Goal: Task Accomplishment & Management: Manage account settings

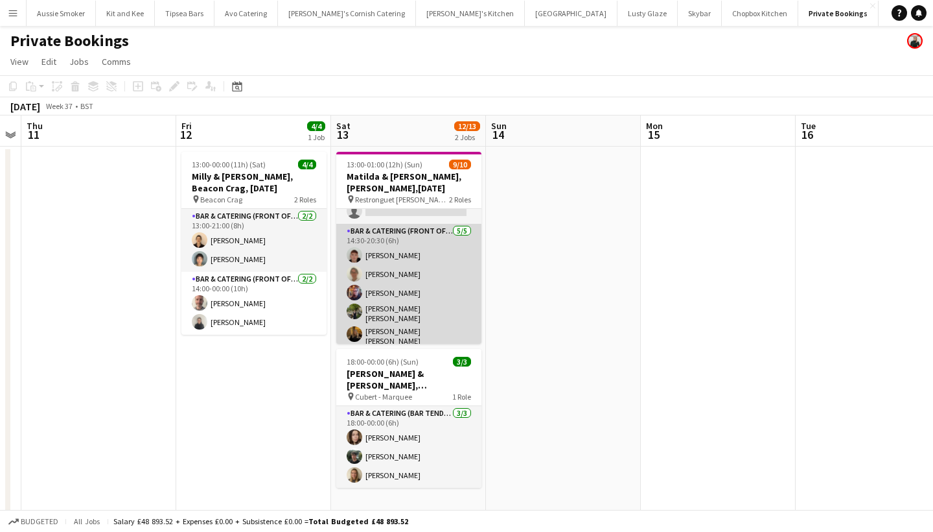
scroll to position [104, 0]
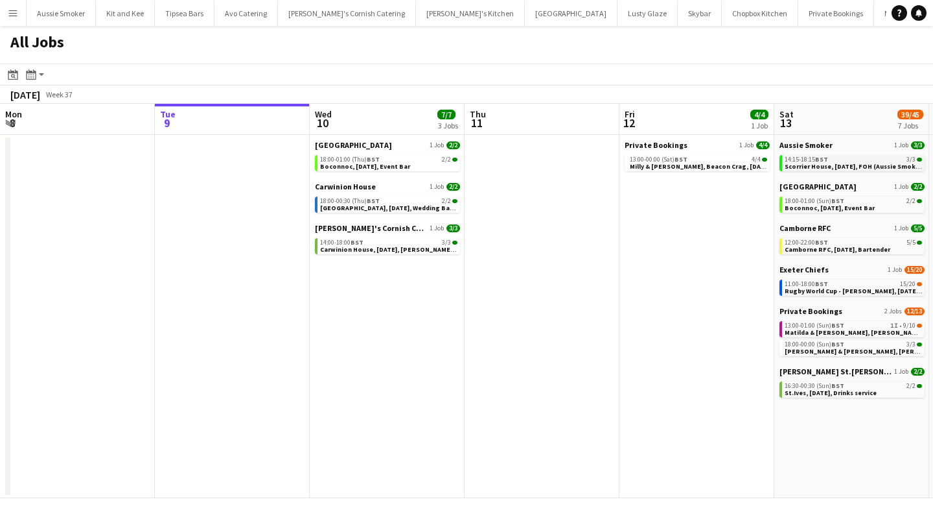
scroll to position [0, 408]
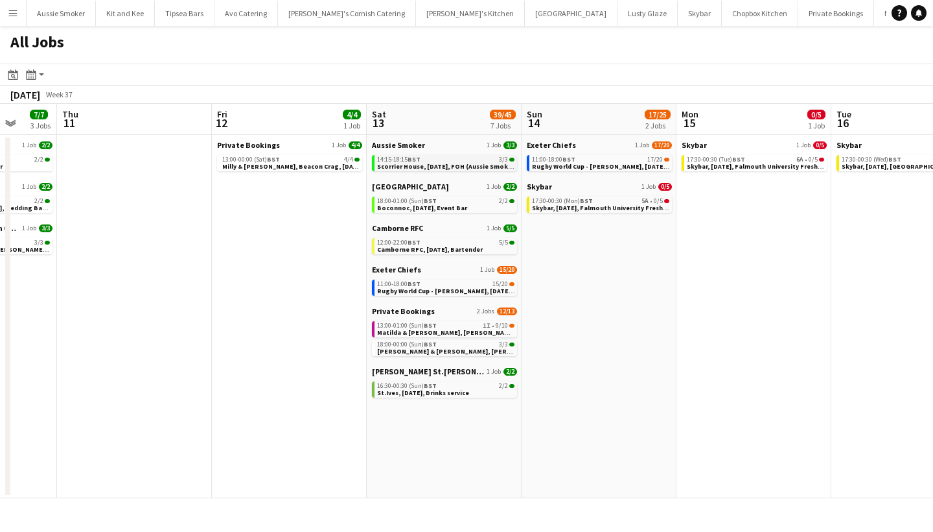
click at [451, 165] on span "Scorrier House, [DATE], FOH (Aussie Smoker)" at bounding box center [447, 166] width 140 height 8
click at [449, 162] on span "Scorrier House, [DATE], FOH (Aussie Smoker)" at bounding box center [447, 166] width 140 height 8
click at [412, 250] on span "Camborne RFC, [DATE], Bartender" at bounding box center [430, 249] width 106 height 8
click at [425, 205] on span "Boconnoc, [DATE], Event Bar" at bounding box center [422, 208] width 90 height 8
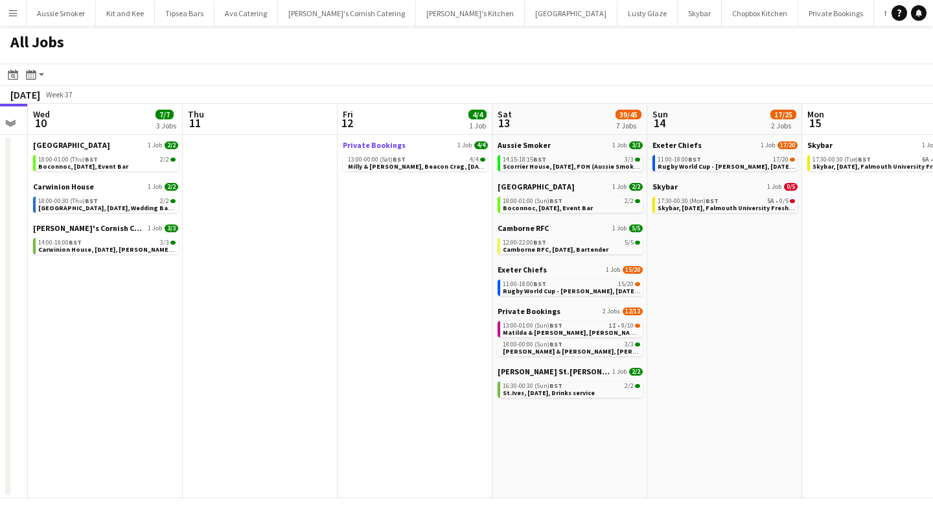
scroll to position [0, 277]
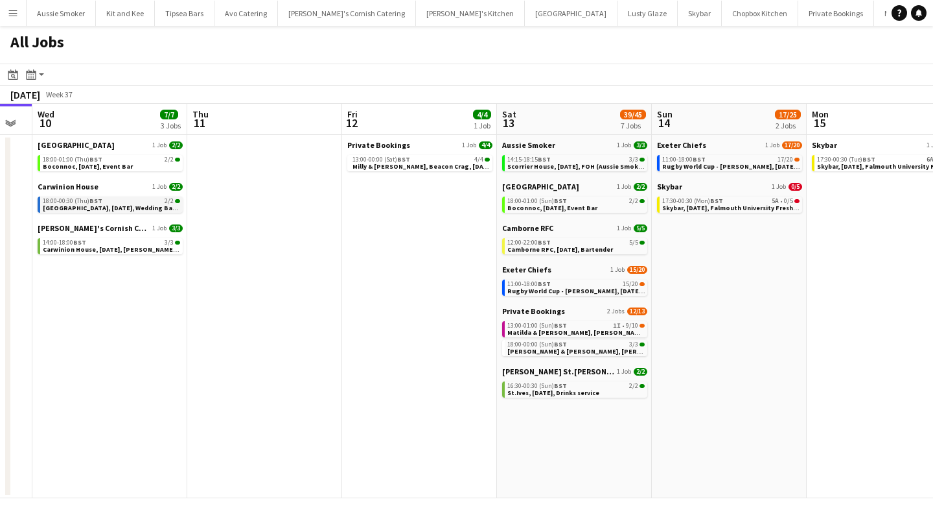
click at [90, 207] on span "Carwinion House, 10th September, Wedding Bar (Carwinion House)" at bounding box center [145, 208] width 204 height 8
click at [580, 289] on span "Rugby World Cup - Sandy Park, 13th September, Match Day Bar" at bounding box center [599, 291] width 182 height 8
click at [580, 328] on span "Matilda & Josh, Restronguet Barton,13th September" at bounding box center [588, 332] width 161 height 8
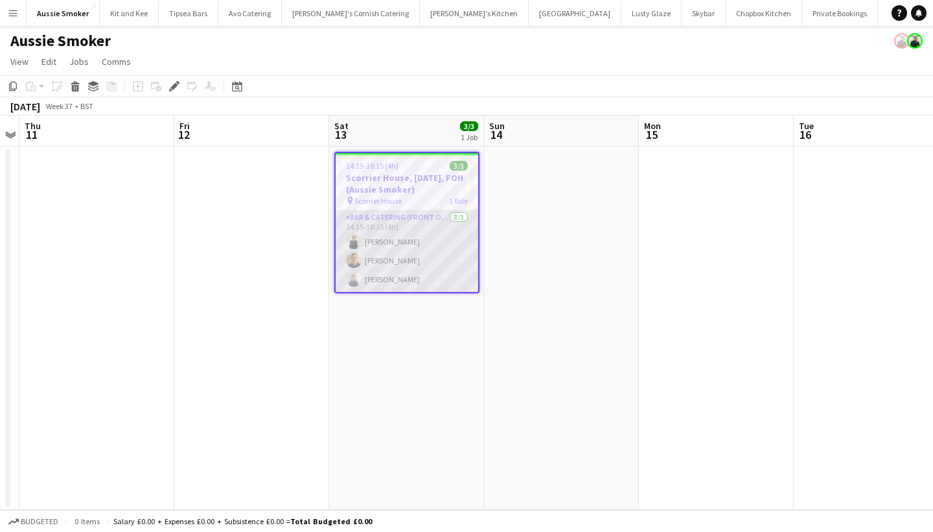
click at [462, 250] on app-card-role "Bar & Catering (Front of House) 3/3 14:15-18:15 (4h) Nikki Coleman Stephen Teas…" at bounding box center [407, 251] width 143 height 82
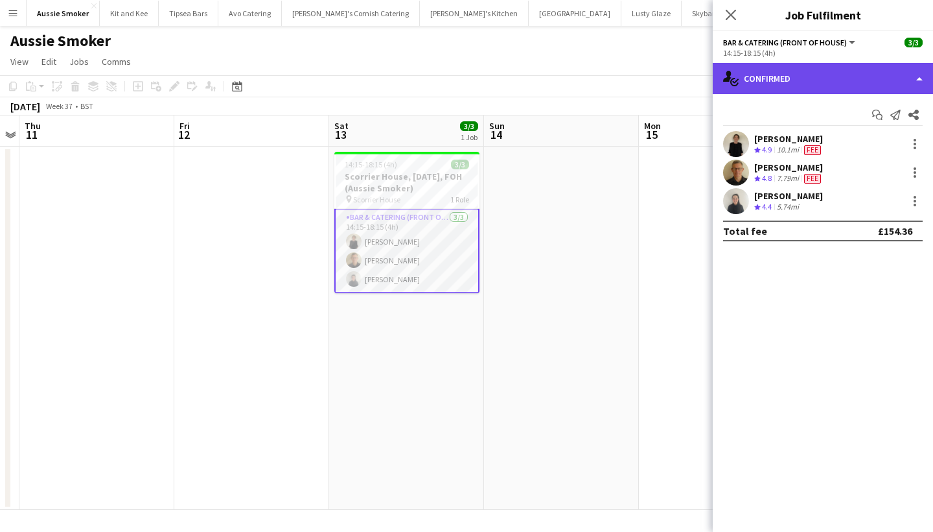
click at [844, 78] on div "single-neutral-actions-check-2 Confirmed" at bounding box center [823, 78] width 220 height 31
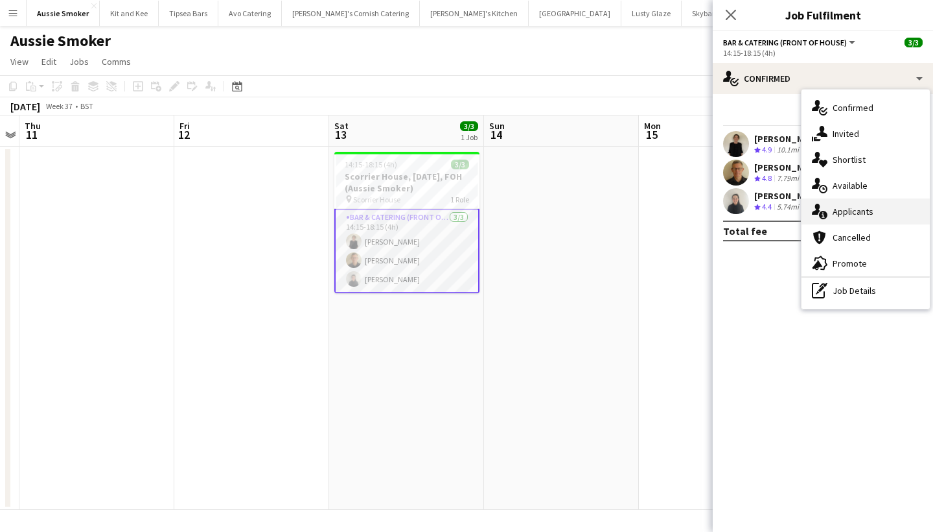
click at [828, 213] on div "single-neutral-actions-information Applicants" at bounding box center [866, 211] width 128 height 26
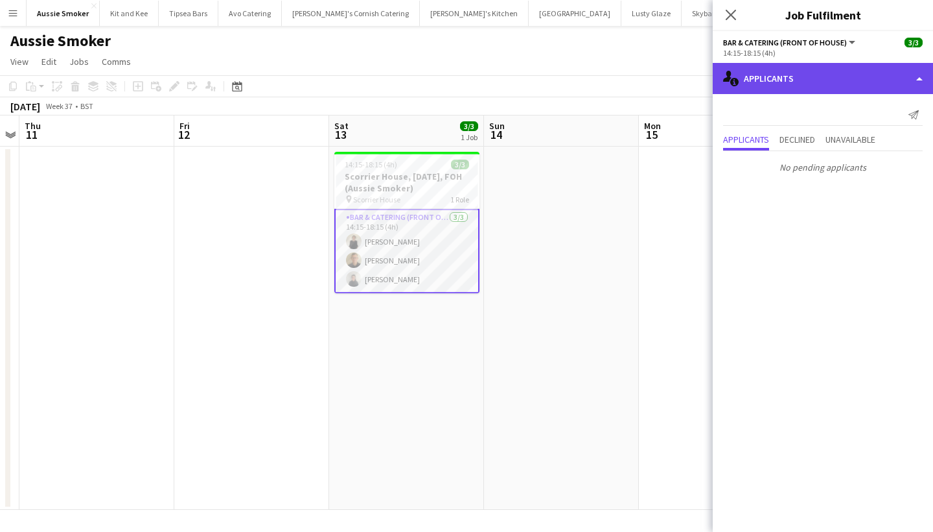
click at [853, 84] on div "single-neutral-actions-information Applicants" at bounding box center [823, 78] width 220 height 31
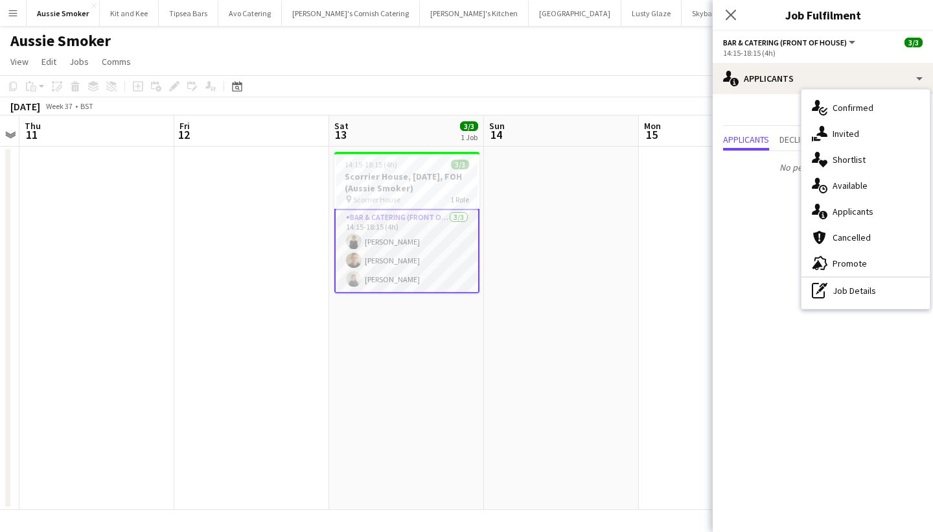
click at [839, 304] on div "single-neutral-actions-check-2 Confirmed single-neutral-actions-share-1 Invited…" at bounding box center [866, 198] width 128 height 219
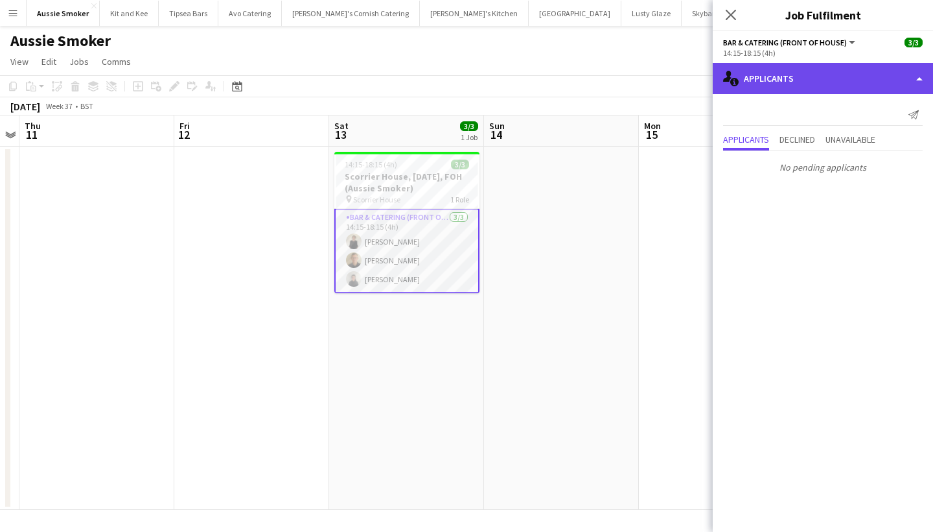
click at [886, 84] on div "single-neutral-actions-information Applicants" at bounding box center [823, 78] width 220 height 31
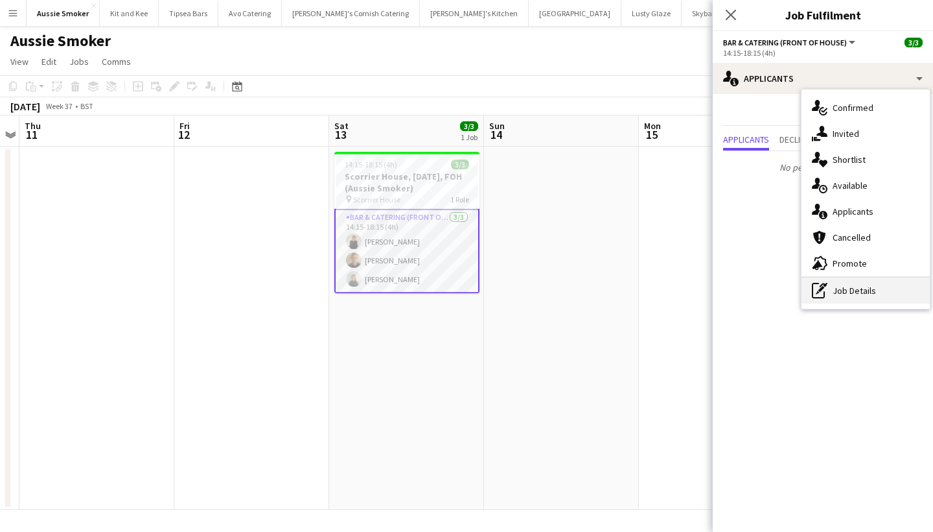
click at [876, 284] on div "pen-write Job Details" at bounding box center [866, 290] width 128 height 26
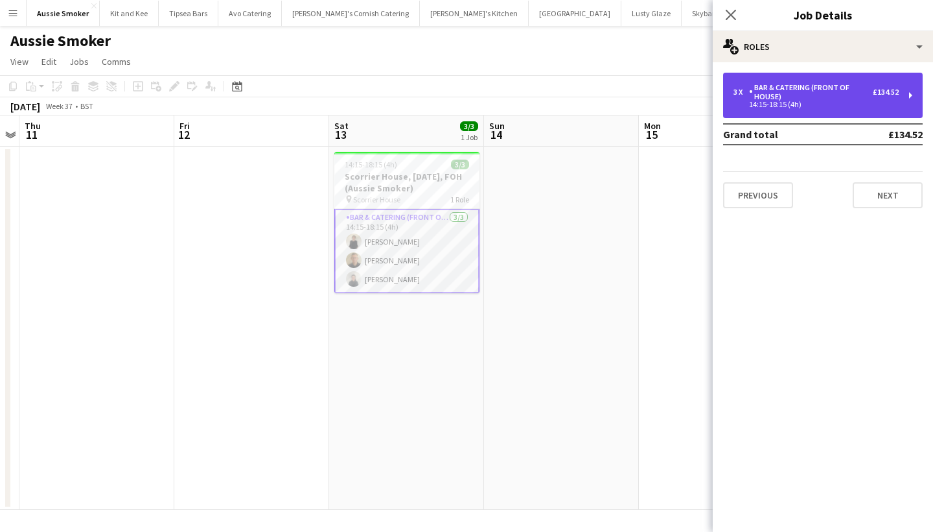
click at [859, 89] on div "Bar & Catering (Front of House)" at bounding box center [811, 92] width 124 height 18
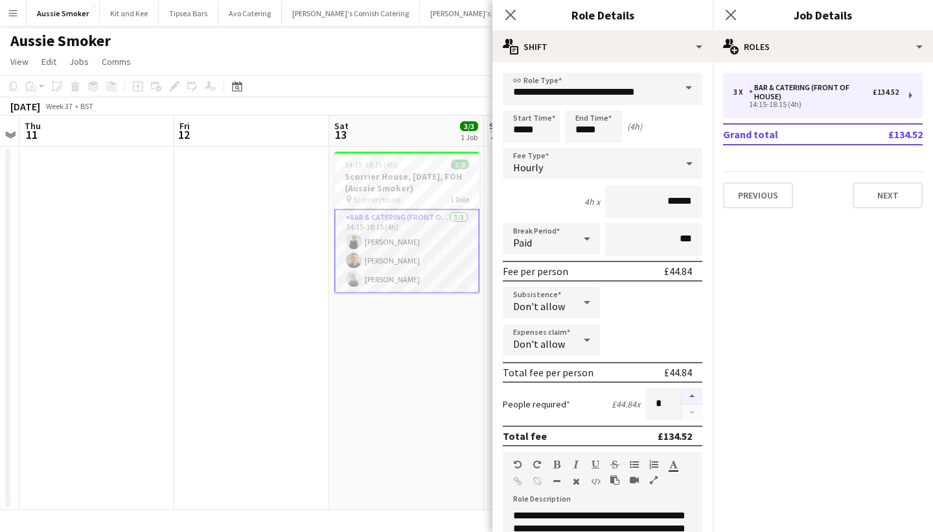
click at [687, 397] on button "button" at bounding box center [692, 396] width 21 height 17
type input "*"
click at [734, 12] on icon at bounding box center [731, 14] width 12 height 12
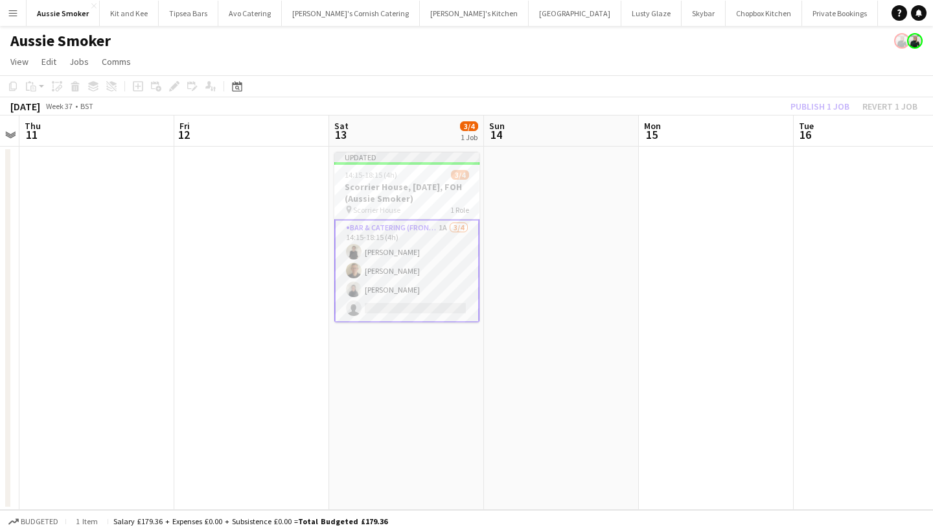
click at [426, 255] on app-card-role "Bar & Catering (Front of House) 1A 3/4 14:15-18:15 (4h) Nikki Coleman Stephen T…" at bounding box center [406, 270] width 145 height 103
click at [830, 101] on button "Publish 1 job" at bounding box center [820, 106] width 69 height 17
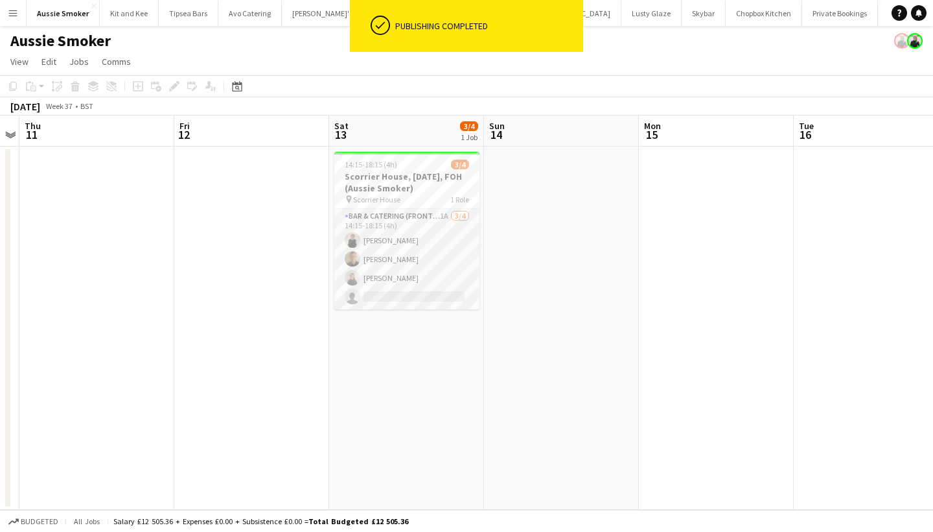
click at [456, 273] on app-card-role "Bar & Catering (Front of House) 1A 3/4 14:15-18:15 (4h) Nikki Coleman Stephen T…" at bounding box center [406, 259] width 145 height 100
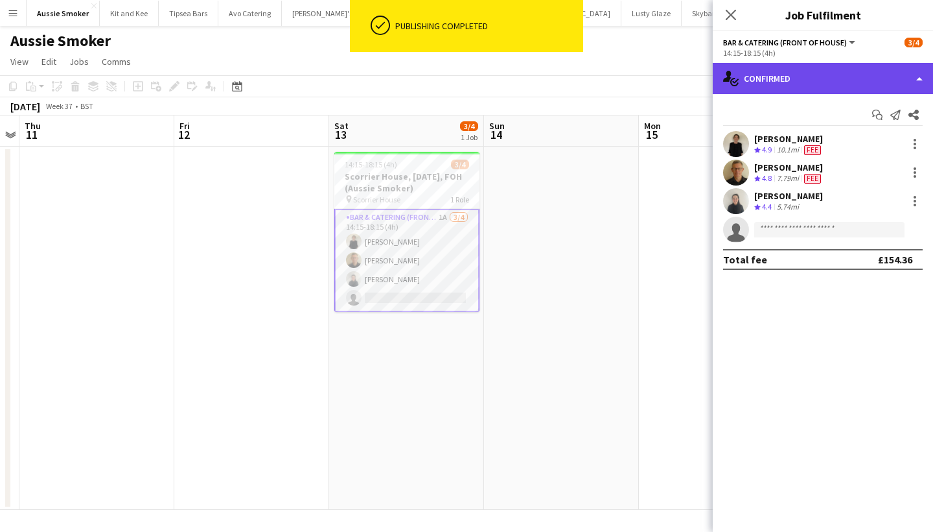
click at [780, 75] on div "single-neutral-actions-check-2 Confirmed" at bounding box center [823, 78] width 220 height 31
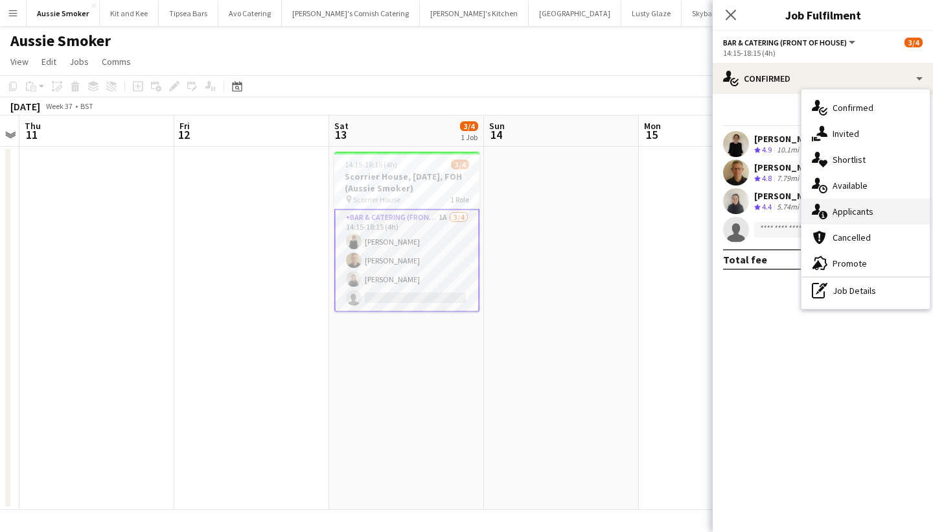
click at [860, 213] on span "Applicants" at bounding box center [853, 211] width 41 height 12
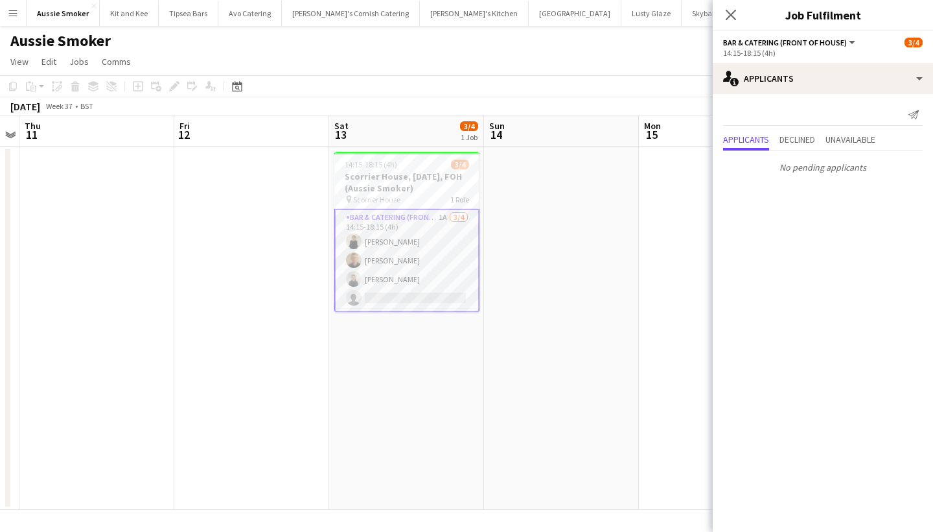
click at [863, 130] on div "Send notification Applicants Declined Unavailable No pending applicants" at bounding box center [823, 141] width 220 height 95
click at [856, 141] on span "Unavailable" at bounding box center [851, 139] width 50 height 9
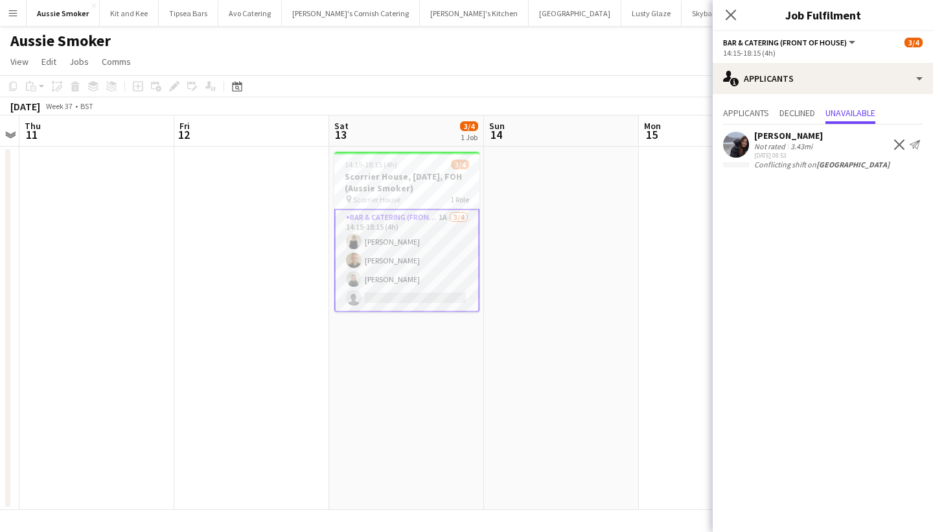
click at [899, 145] on app-icon "Decline" at bounding box center [900, 144] width 10 height 10
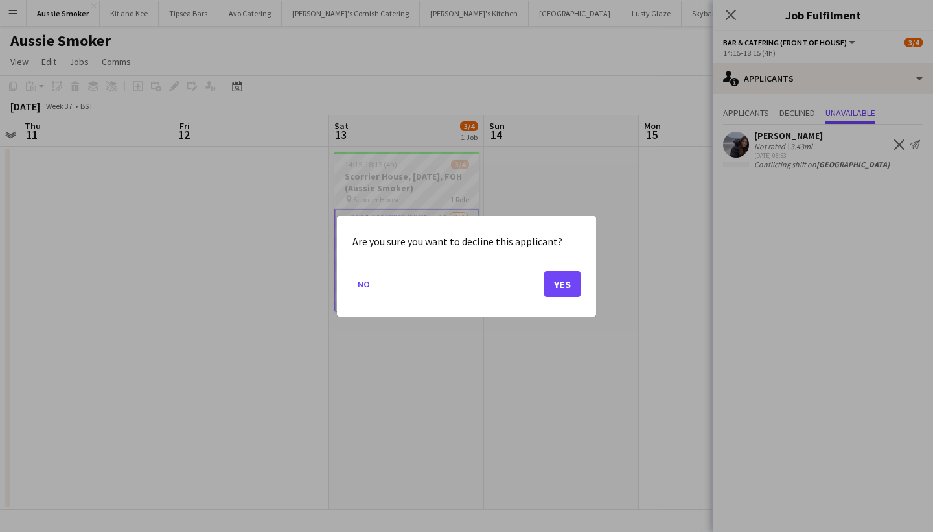
click at [554, 280] on button "Yes" at bounding box center [563, 283] width 36 height 26
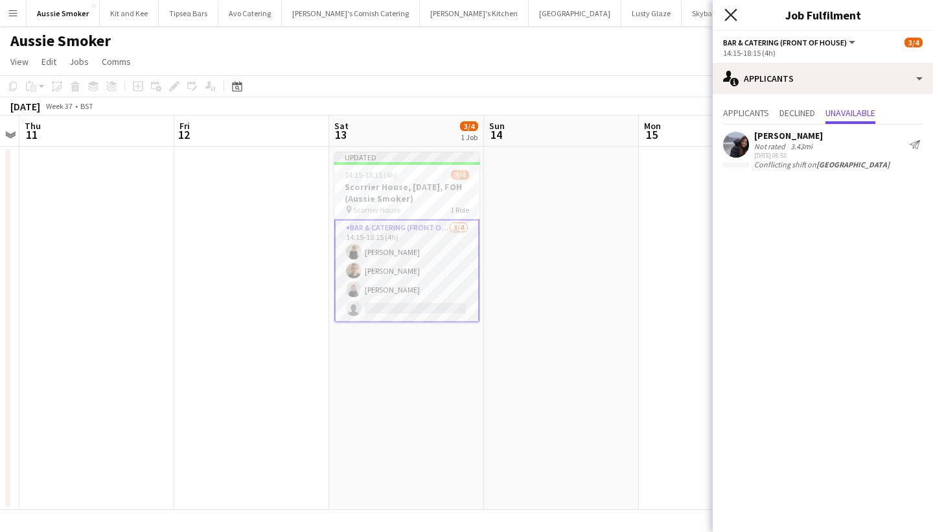
click at [731, 12] on icon "Close pop-in" at bounding box center [731, 14] width 12 height 12
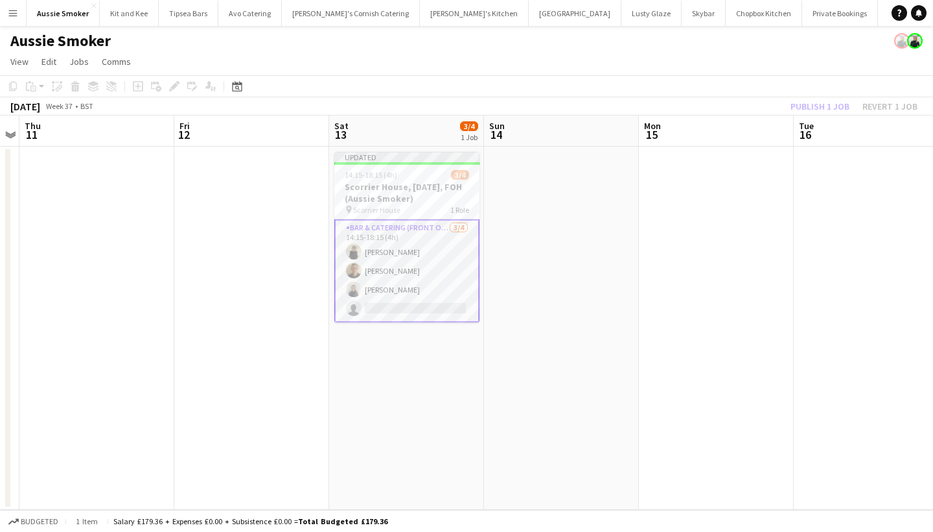
click at [819, 104] on div "Publish 1 job Revert 1 job" at bounding box center [854, 106] width 158 height 17
click at [819, 104] on button "Publish 1 job" at bounding box center [820, 106] width 69 height 17
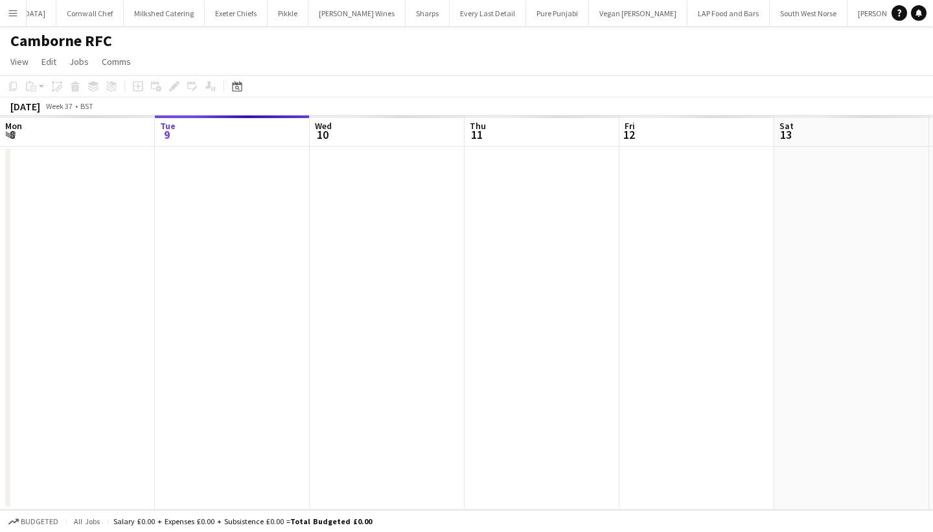
scroll to position [0, 1252]
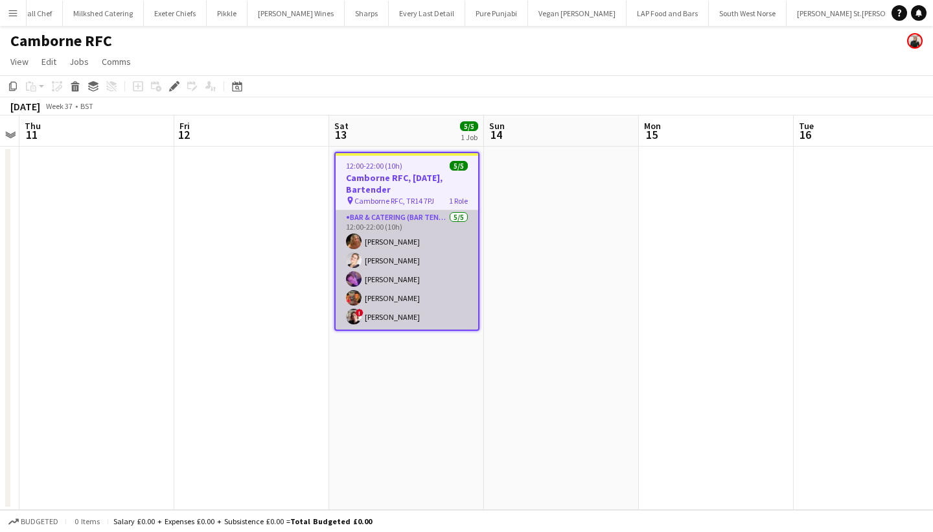
click at [386, 269] on app-card-role "Bar & Catering (Bar Tender) 5/5 12:00-22:00 (10h) Katie Harpur Grace Daley Roha…" at bounding box center [407, 269] width 143 height 119
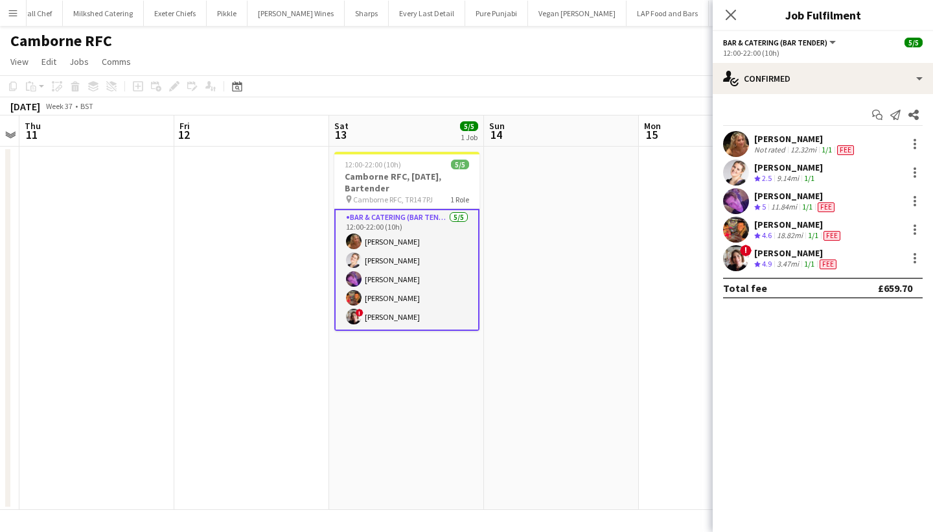
click at [732, 139] on app-user-avatar at bounding box center [736, 144] width 26 height 26
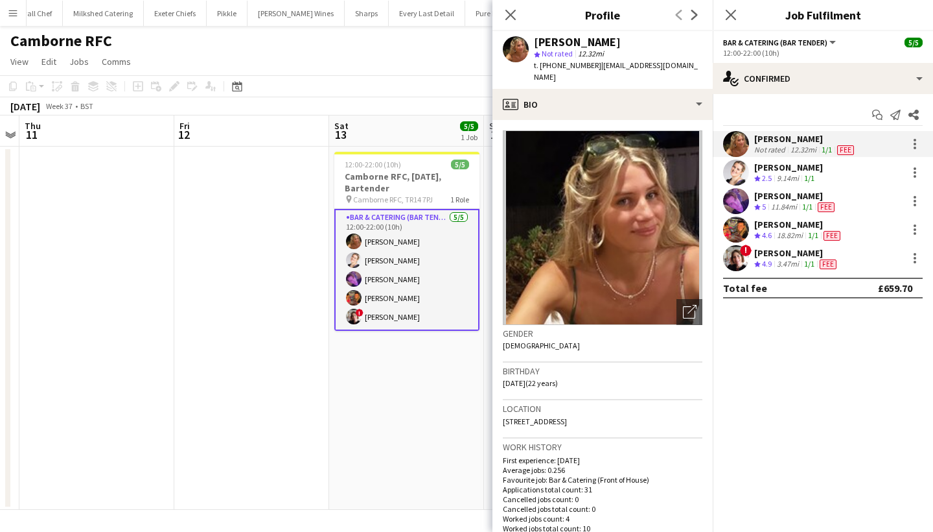
scroll to position [1, 0]
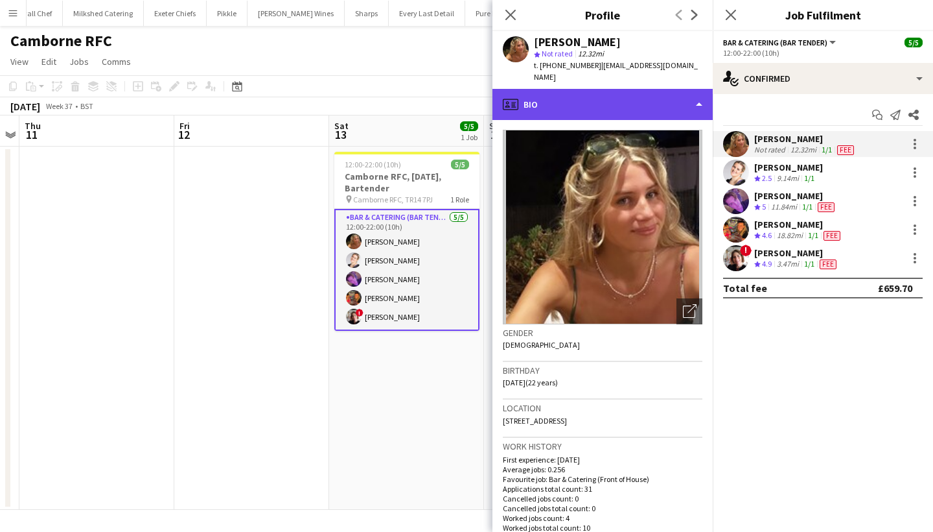
click at [581, 89] on div "profile Bio" at bounding box center [603, 104] width 220 height 31
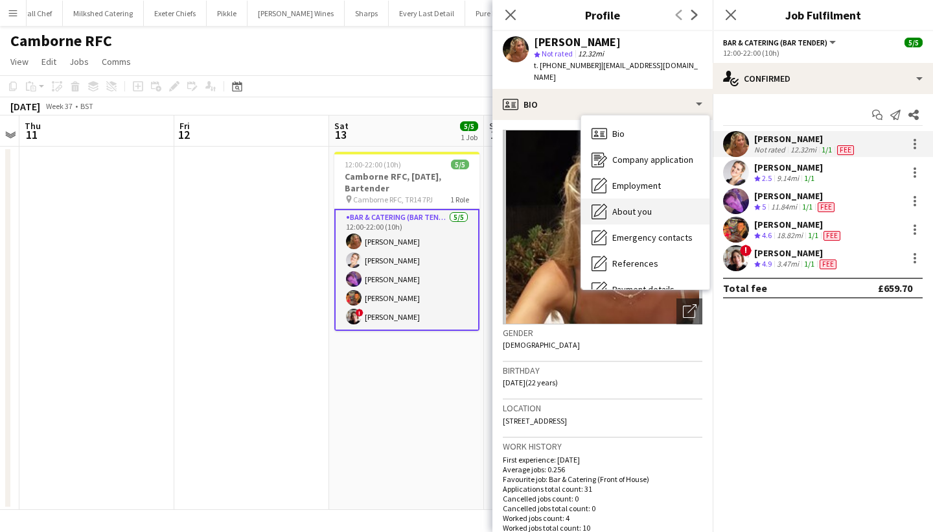
click at [637, 205] on span "About you" at bounding box center [633, 211] width 40 height 12
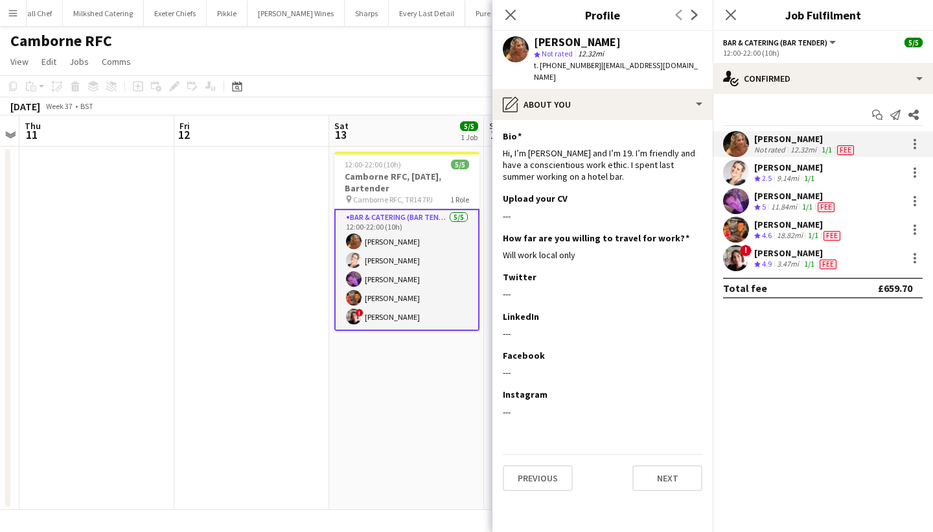
click at [785, 171] on div "Grace Daley" at bounding box center [789, 167] width 69 height 12
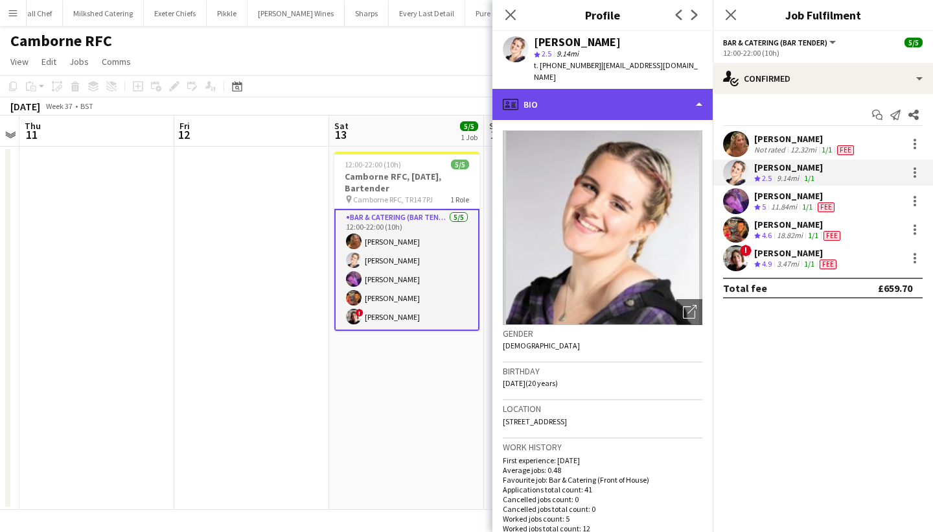
click at [647, 89] on div "profile Bio" at bounding box center [603, 104] width 220 height 31
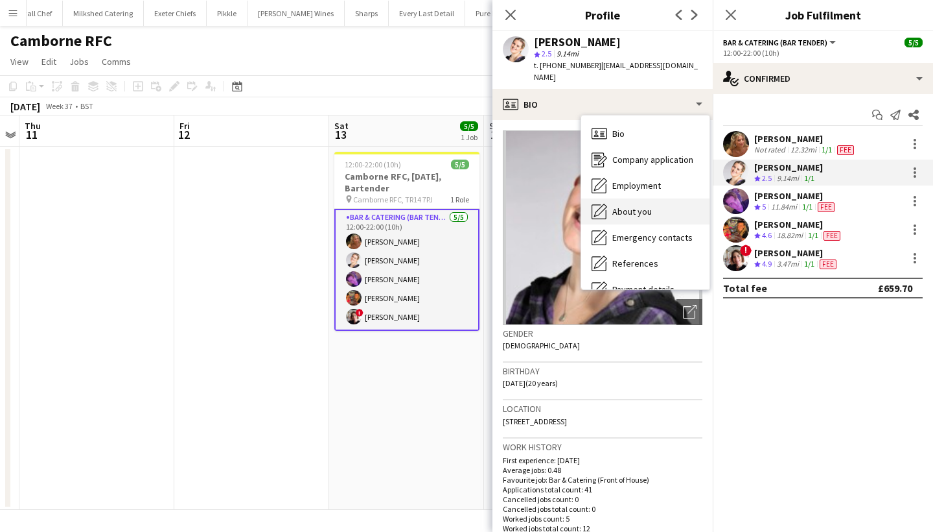
click at [658, 198] on div "About you About you" at bounding box center [645, 211] width 128 height 26
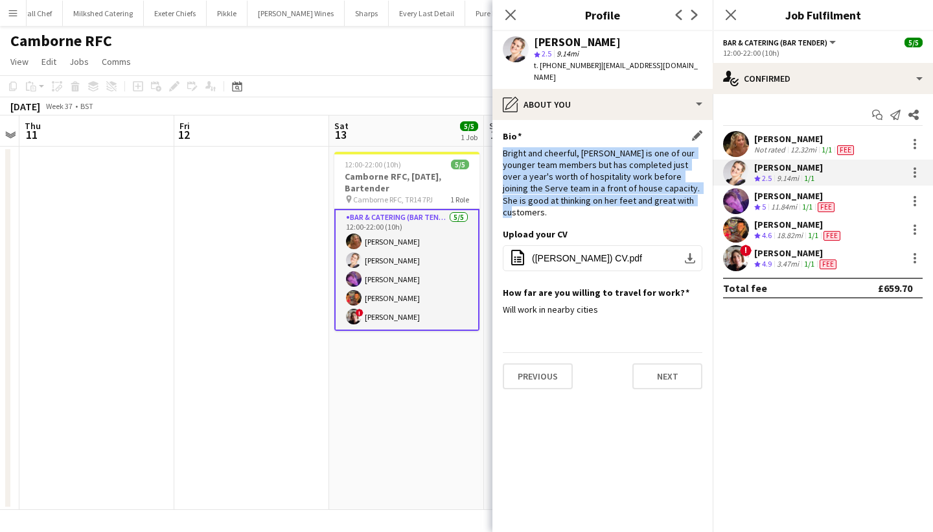
drag, startPoint x: 502, startPoint y: 141, endPoint x: 673, endPoint y: 190, distance: 178.1
click at [673, 190] on app-section-data-types "Bio Edit this field Bright and cheerful, Grace is one of our younger team membe…" at bounding box center [603, 326] width 220 height 412
copy div "Bright and cheerful, Grace is one of our younger team members but has completed…"
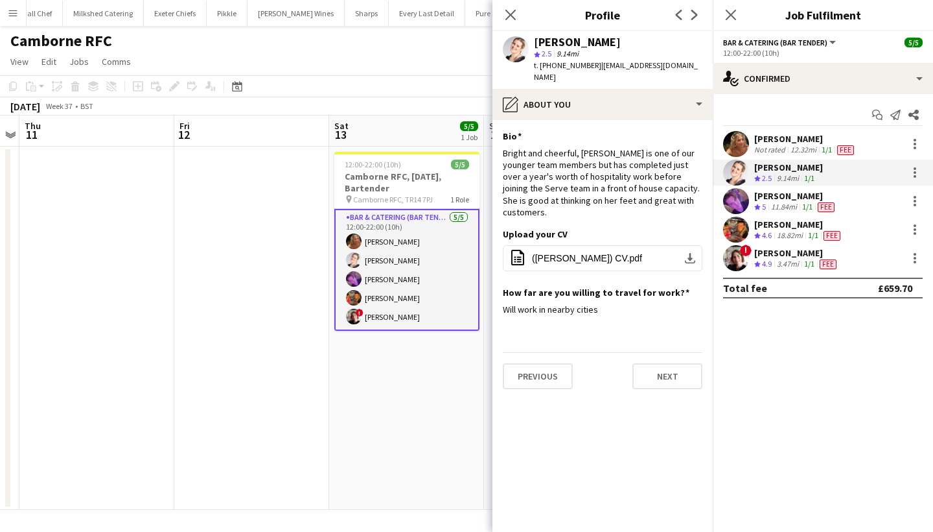
click at [783, 197] on div "Rohan Wingham" at bounding box center [796, 196] width 83 height 12
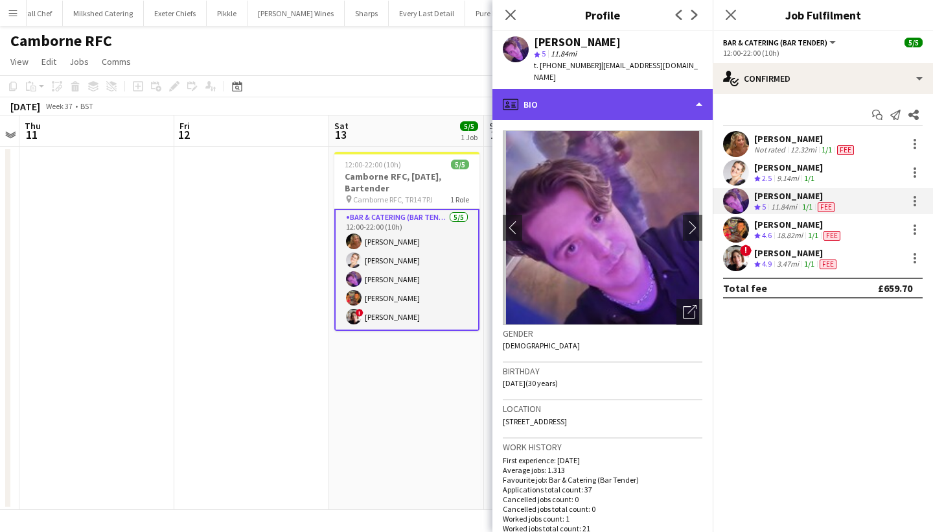
click at [541, 89] on div "profile Bio" at bounding box center [603, 104] width 220 height 31
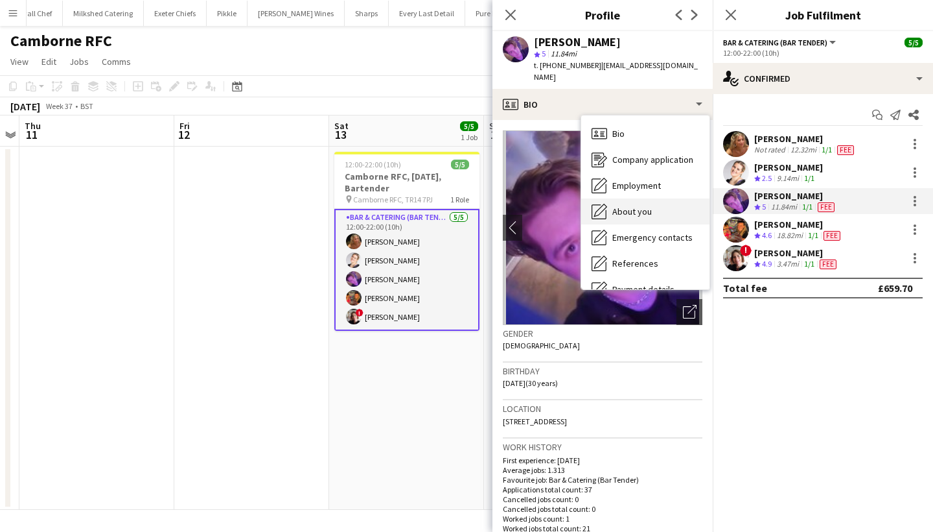
click at [626, 205] on div "About you About you" at bounding box center [645, 211] width 128 height 26
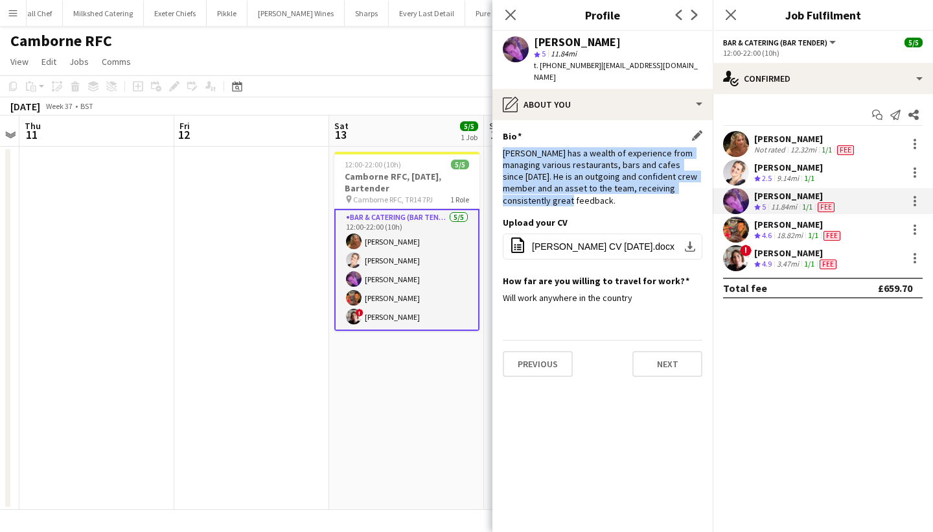
drag, startPoint x: 504, startPoint y: 140, endPoint x: 580, endPoint y: 196, distance: 95.0
click at [580, 196] on div "Bio Edit this field Rohan has a wealth of experience from managing various rest…" at bounding box center [603, 173] width 200 height 86
copy div "Rohan has a wealth of experience from managing various restaurants, bars and ca…"
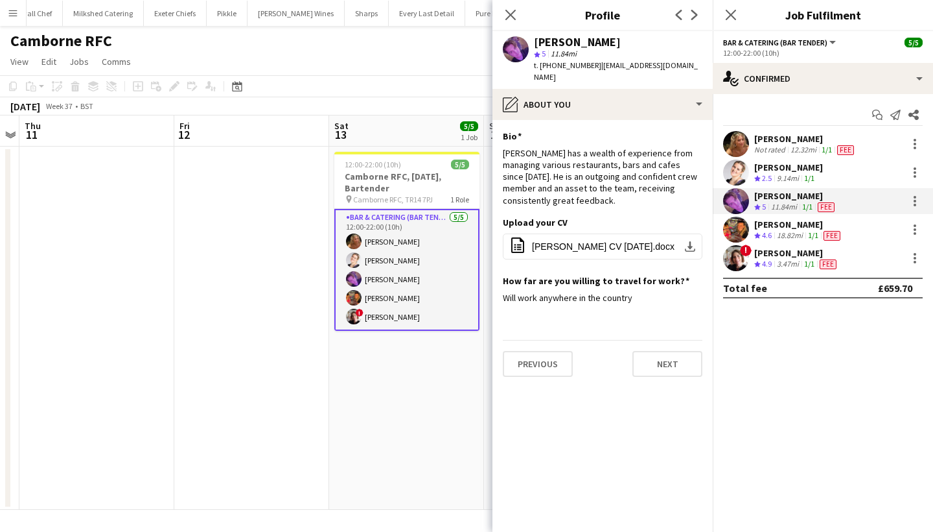
click at [783, 228] on div "[PERSON_NAME]" at bounding box center [799, 224] width 89 height 12
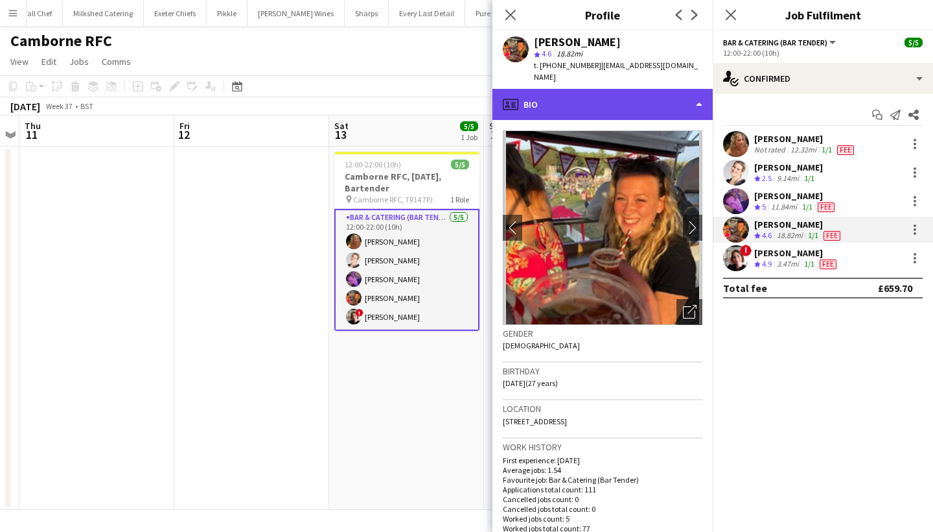
click at [618, 89] on div "profile Bio" at bounding box center [603, 104] width 220 height 31
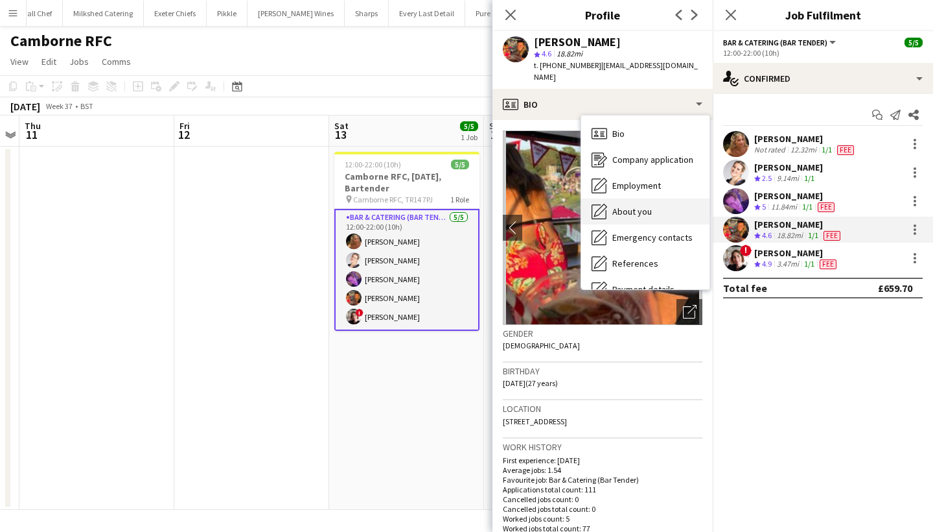
click at [631, 205] on span "About you" at bounding box center [633, 211] width 40 height 12
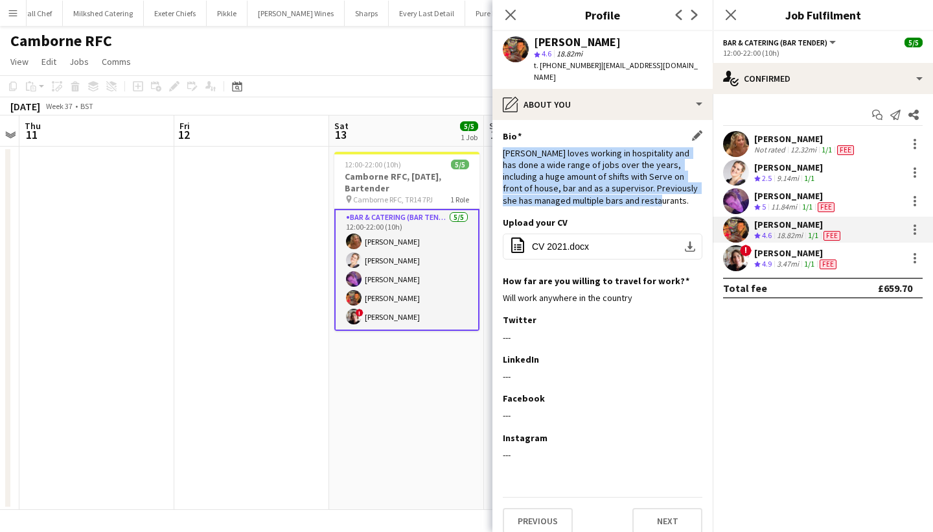
drag, startPoint x: 502, startPoint y: 138, endPoint x: 639, endPoint y: 191, distance: 146.1
click at [639, 191] on app-section-data-types "Bio Edit this field Sophia loves working in hospitality and has done a wide ran…" at bounding box center [603, 326] width 220 height 412
copy div "Sophia loves working in hospitality and has done a wide range of jobs over the …"
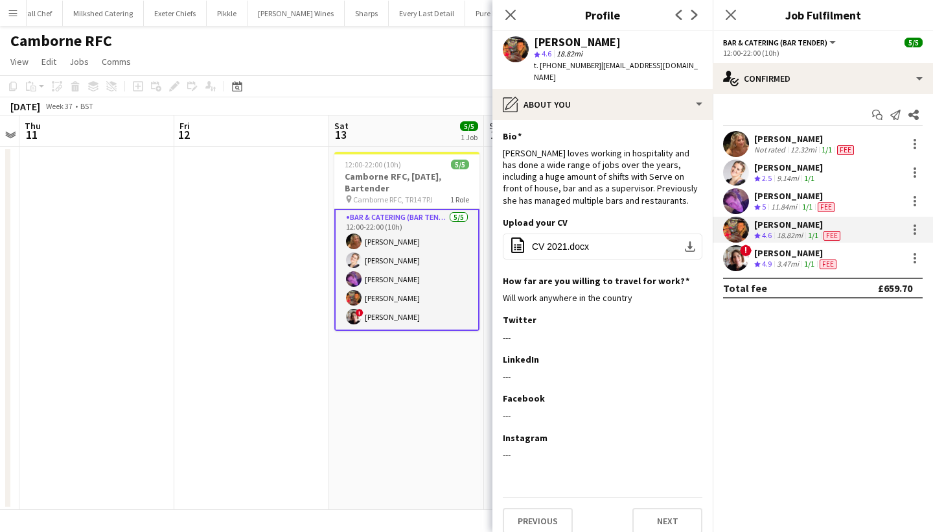
click at [793, 253] on div "[PERSON_NAME]" at bounding box center [797, 253] width 85 height 12
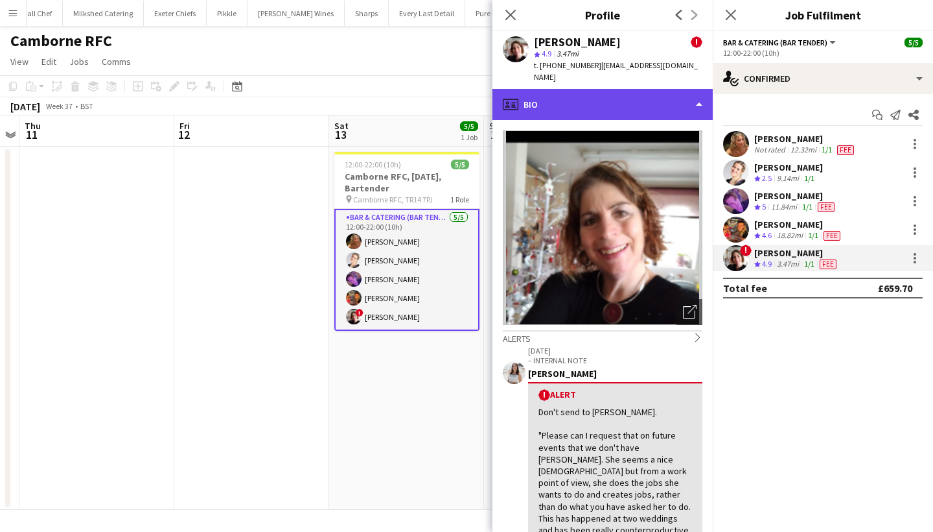
click at [650, 89] on div "profile Bio" at bounding box center [603, 104] width 220 height 31
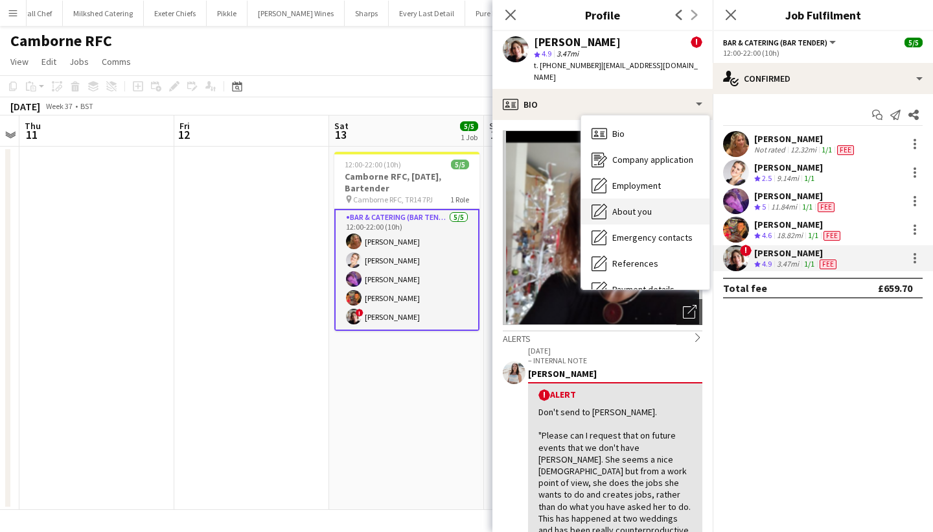
click at [644, 205] on span "About you" at bounding box center [633, 211] width 40 height 12
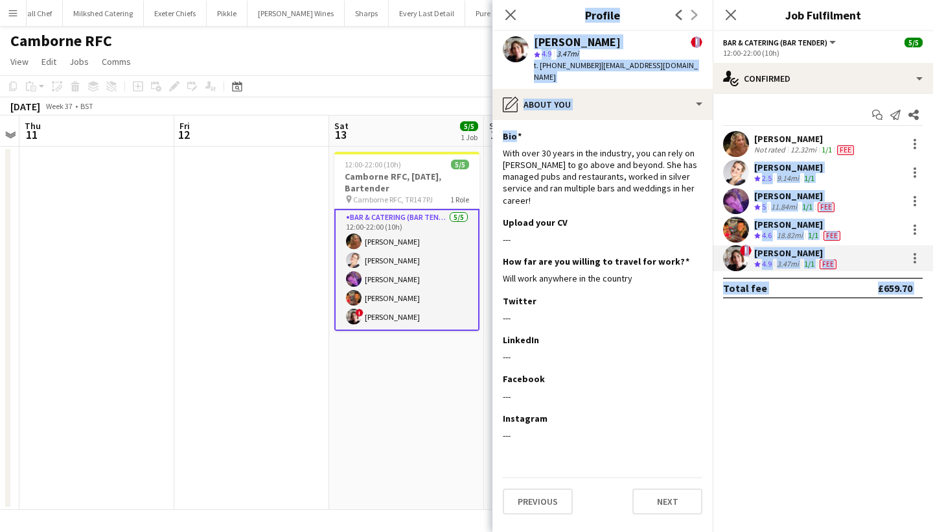
drag, startPoint x: 505, startPoint y: 140, endPoint x: 721, endPoint y: 156, distance: 217.1
click at [720, 183] on body "Menu Boards Boards Boards All jobs Status Workforce Workforce My Workforce Recr…" at bounding box center [466, 266] width 933 height 532
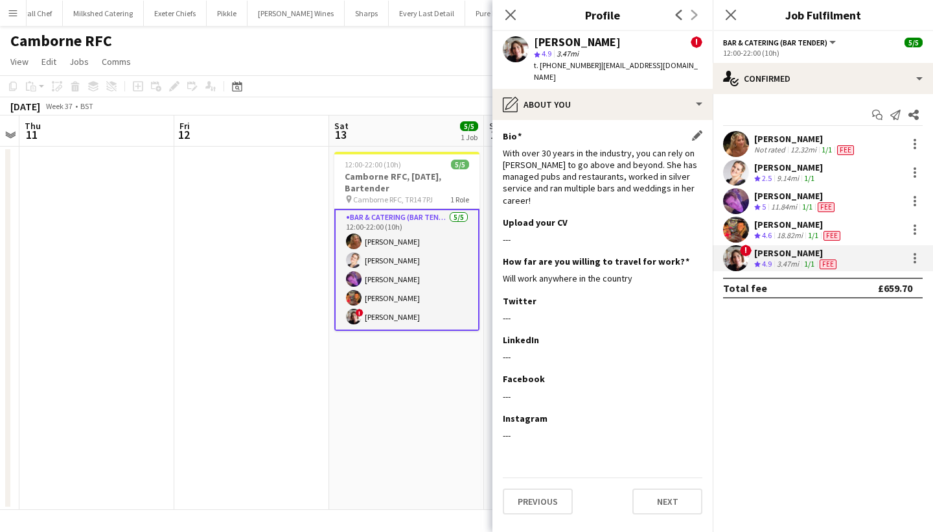
click at [626, 150] on div "With over 30 years in the industry, you can rely on Kathryn to go above and bey…" at bounding box center [603, 176] width 200 height 59
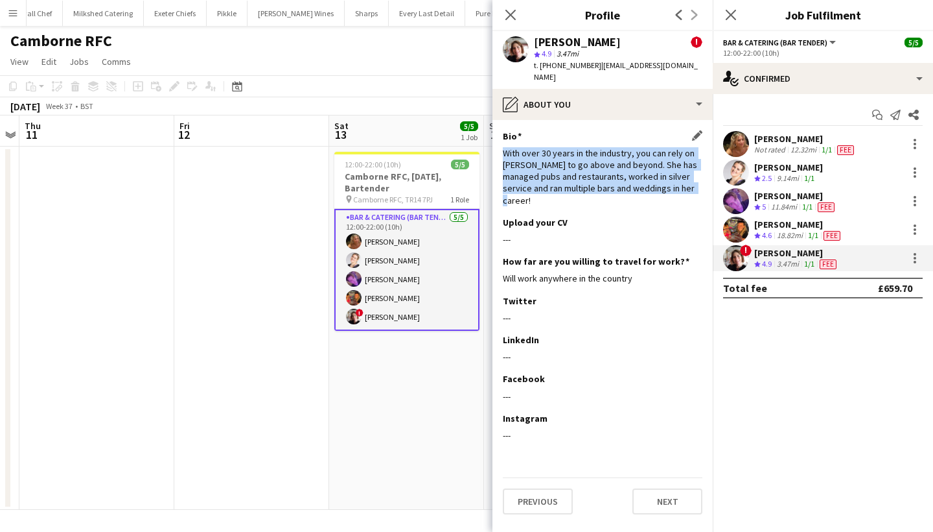
drag, startPoint x: 502, startPoint y: 138, endPoint x: 681, endPoint y: 178, distance: 182.6
click at [681, 178] on app-section-data-types "Bio Edit this field With over 30 years in the industry, you can rely on Kathryn…" at bounding box center [603, 326] width 220 height 412
copy div "With over 30 years in the industry, you can rely on Kathryn to go above and bey…"
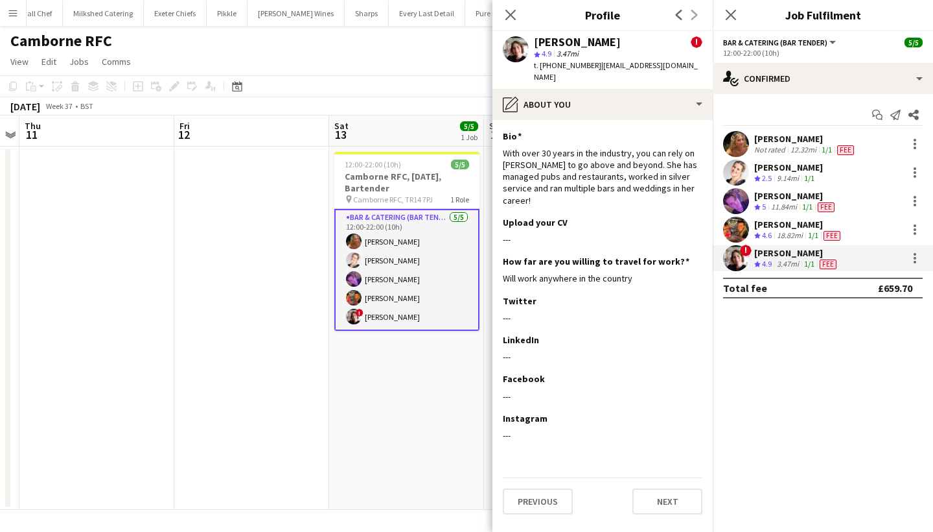
click at [766, 136] on div "[PERSON_NAME]" at bounding box center [806, 139] width 102 height 12
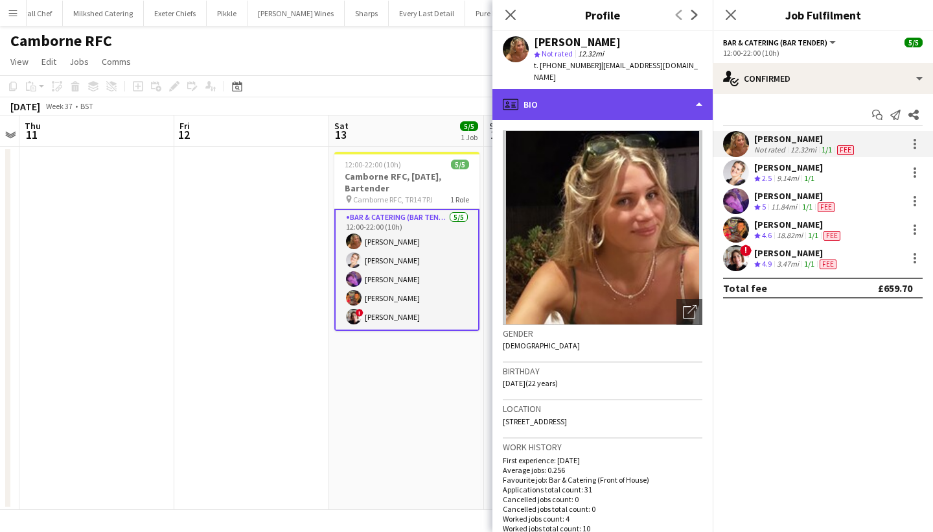
click at [601, 89] on div "profile Bio" at bounding box center [603, 104] width 220 height 31
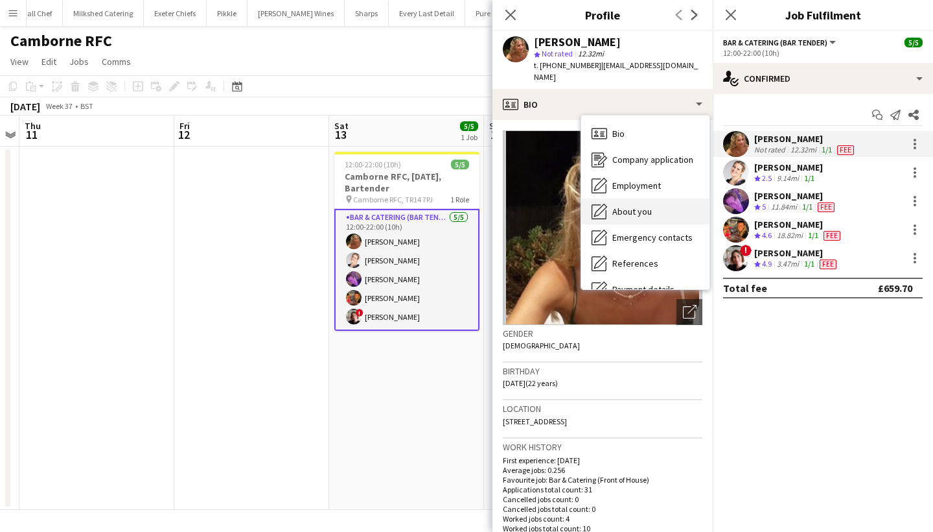
click at [655, 198] on div "About you About you" at bounding box center [645, 211] width 128 height 26
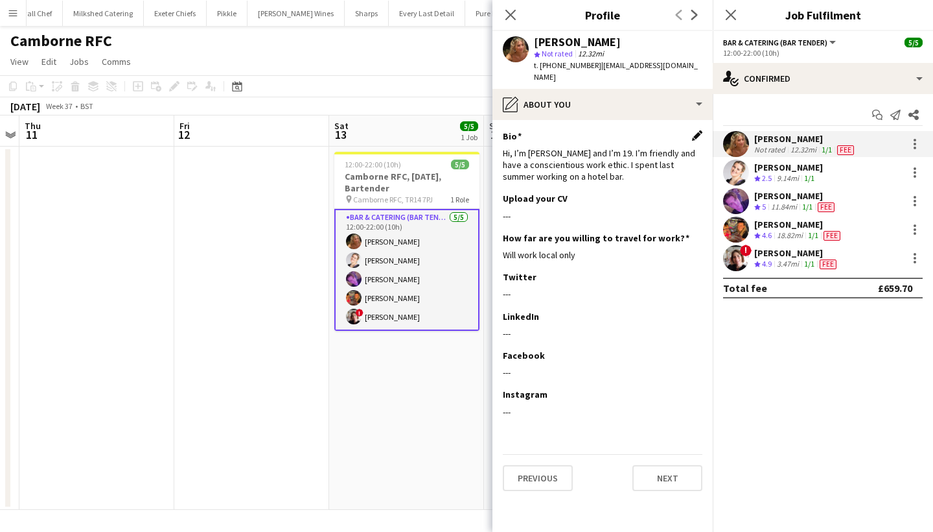
click at [696, 130] on app-icon "Edit this field" at bounding box center [697, 135] width 10 height 10
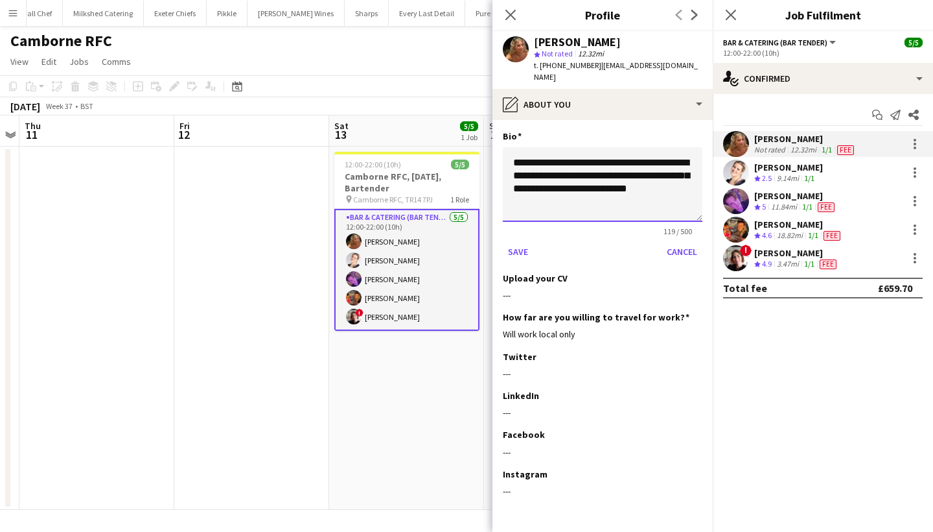
click at [584, 163] on textarea "**********" at bounding box center [603, 184] width 200 height 75
drag, startPoint x: 615, startPoint y: 154, endPoint x: 490, endPoint y: 154, distance: 124.5
click at [490, 154] on body "Menu Boards Boards Boards All jobs Status Workforce Workforce My Workforce Recr…" at bounding box center [466, 266] width 933 height 532
drag, startPoint x: 543, startPoint y: 165, endPoint x: 497, endPoint y: 143, distance: 51.3
click at [497, 143] on app-section-data-types "**********" at bounding box center [603, 326] width 220 height 412
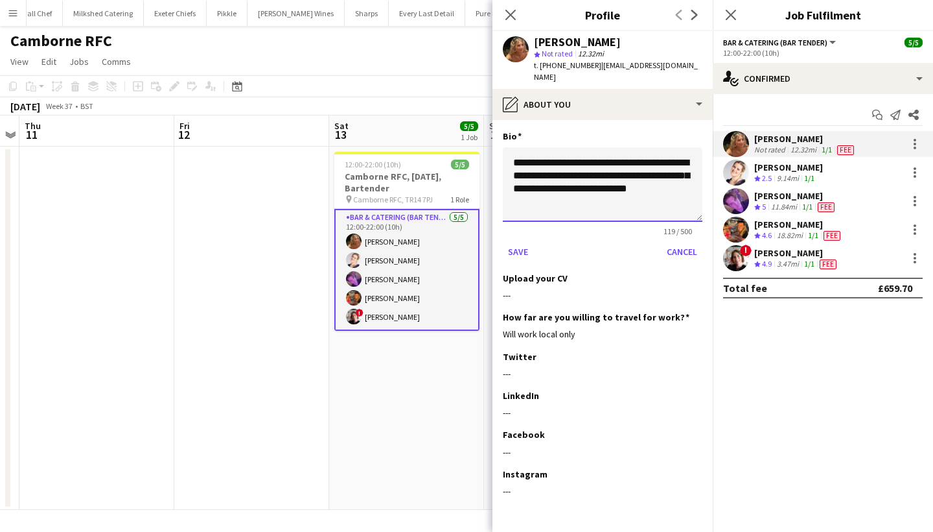
click at [633, 150] on textarea "**********" at bounding box center [603, 184] width 200 height 75
drag, startPoint x: 633, startPoint y: 150, endPoint x: 510, endPoint y: 152, distance: 122.5
click at [510, 152] on textarea "**********" at bounding box center [603, 184] width 200 height 75
drag, startPoint x: 641, startPoint y: 152, endPoint x: 641, endPoint y: 134, distance: 18.8
click at [641, 152] on textarea "**********" at bounding box center [603, 184] width 200 height 75
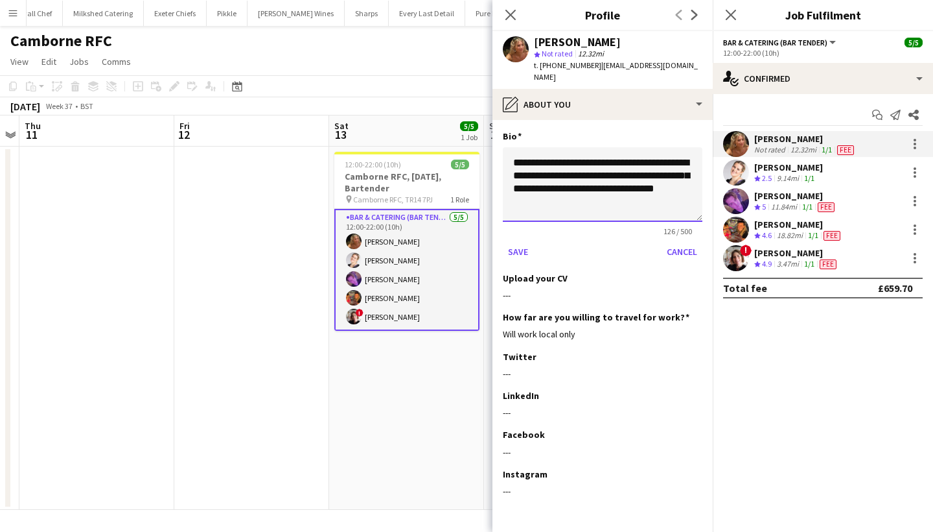
click at [539, 176] on textarea "**********" at bounding box center [603, 184] width 200 height 75
drag, startPoint x: 607, startPoint y: 204, endPoint x: 633, endPoint y: 189, distance: 30.5
click at [633, 189] on textarea "**********" at bounding box center [603, 184] width 200 height 75
click at [568, 202] on textarea "**********" at bounding box center [603, 184] width 200 height 75
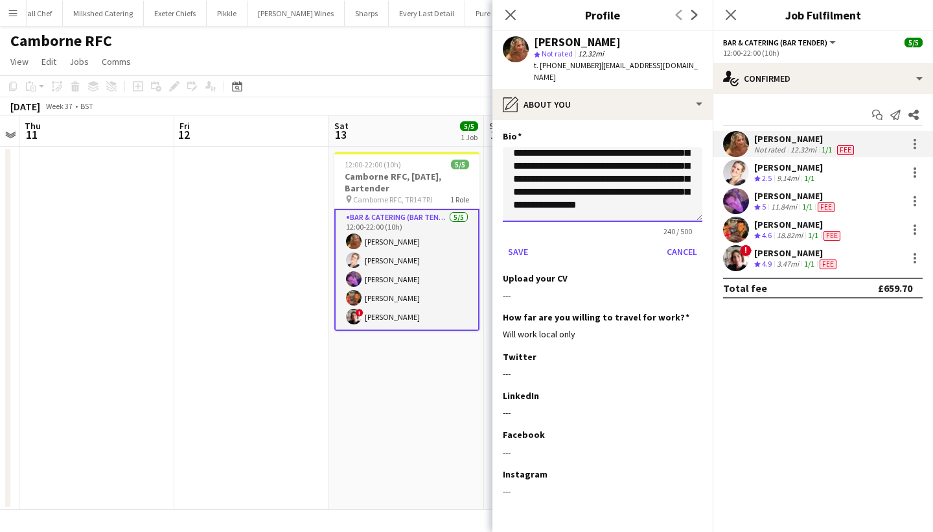
scroll to position [27, 0]
click at [559, 174] on textarea "**********" at bounding box center [603, 184] width 200 height 75
type textarea "**********"
click at [519, 241] on button "Save" at bounding box center [518, 251] width 30 height 21
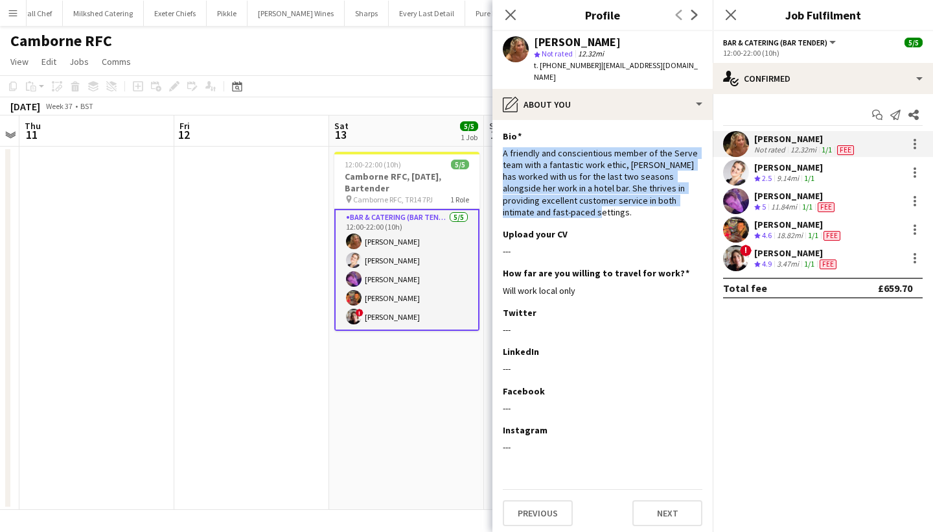
drag, startPoint x: 563, startPoint y: 194, endPoint x: 502, endPoint y: 143, distance: 80.1
click at [502, 143] on app-section-data-types "Bio Edit this field A friendly and conscientious member of the Serve team with …" at bounding box center [603, 326] width 220 height 412
copy div "A friendly and conscientious member of the Serve team with a fantastic work eth…"
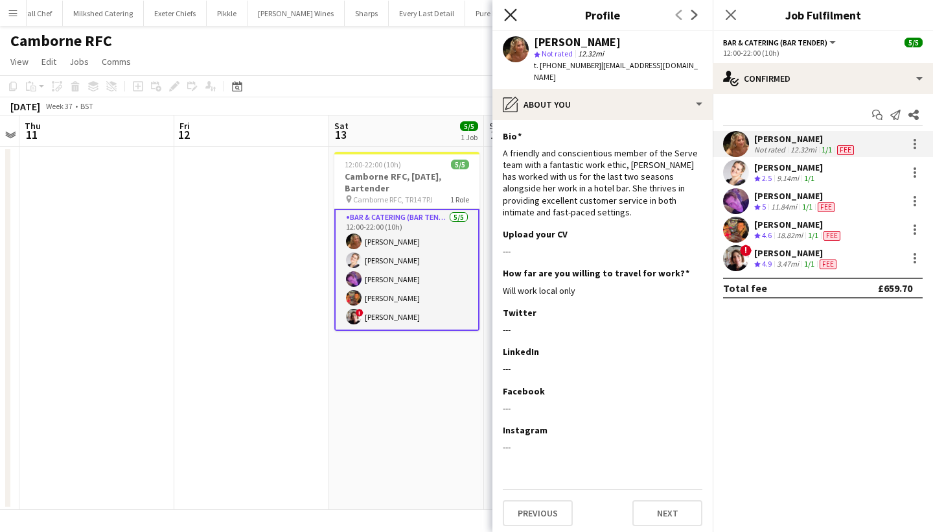
click at [513, 10] on icon "Close pop-in" at bounding box center [510, 14] width 12 height 12
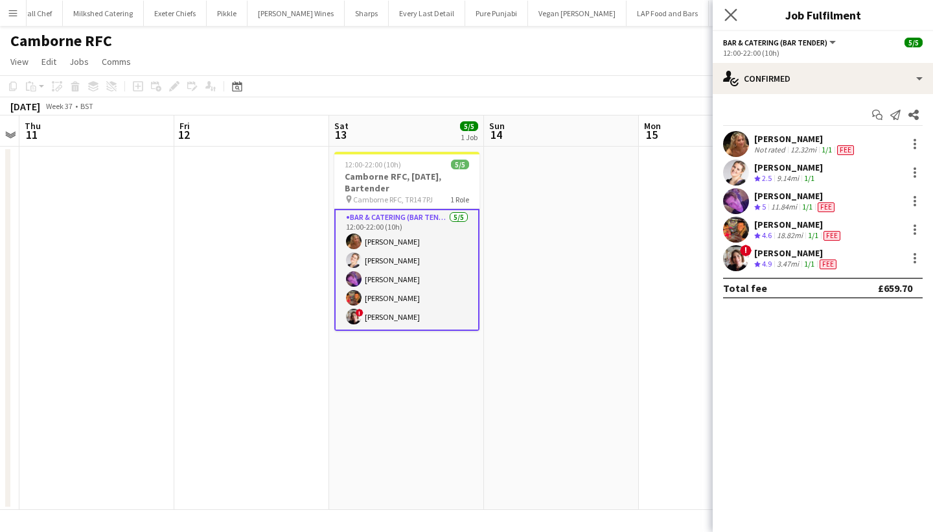
click at [725, 14] on app-icon "Close pop-in" at bounding box center [731, 15] width 19 height 19
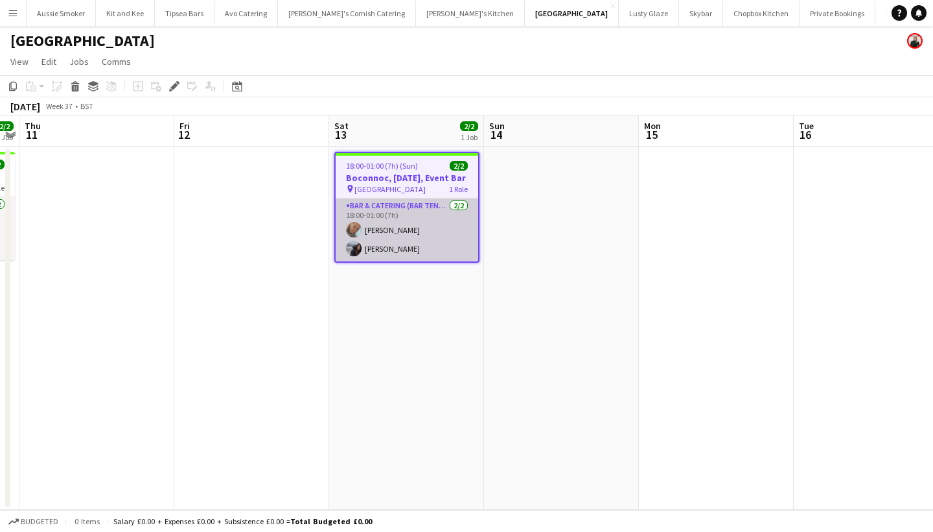
click at [391, 253] on app-card-role "Bar & Catering (Bar Tender) [DATE] 18:00-01:00 (7h) [PERSON_NAME] [PERSON_NAME]" at bounding box center [407, 229] width 143 height 63
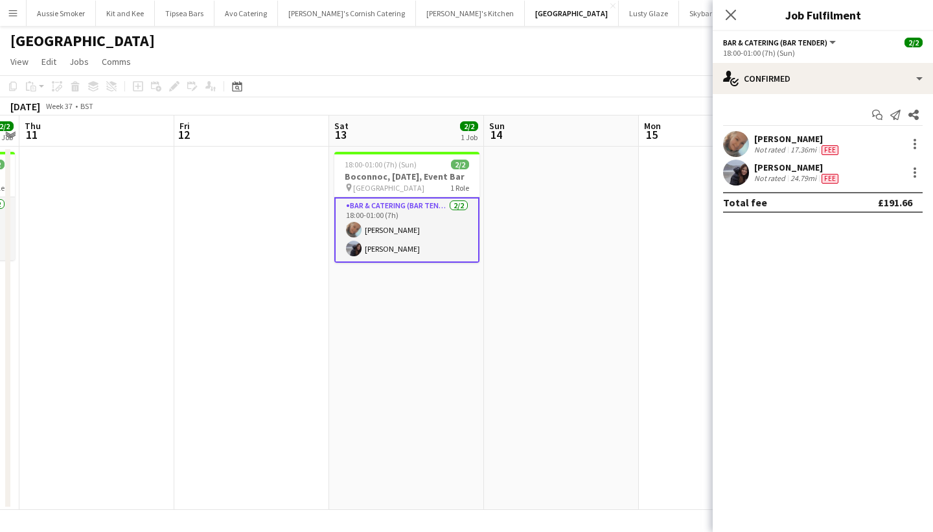
click at [780, 134] on div "[PERSON_NAME]" at bounding box center [798, 139] width 87 height 12
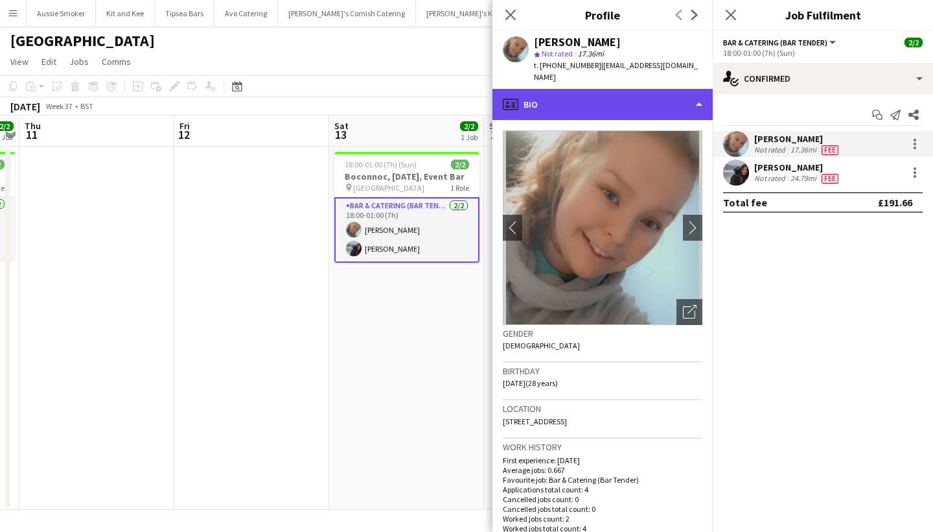
click at [609, 94] on div "profile Bio" at bounding box center [603, 104] width 220 height 31
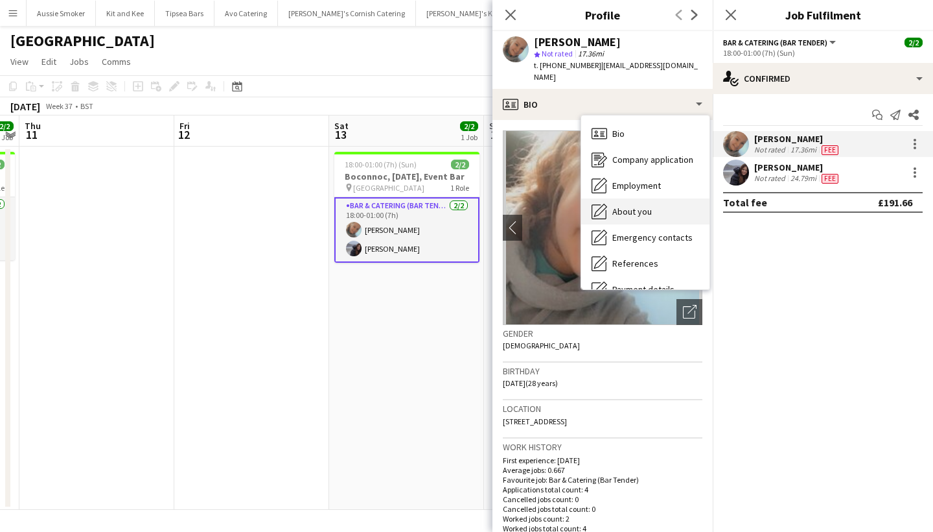
click at [613, 205] on span "About you" at bounding box center [633, 211] width 40 height 12
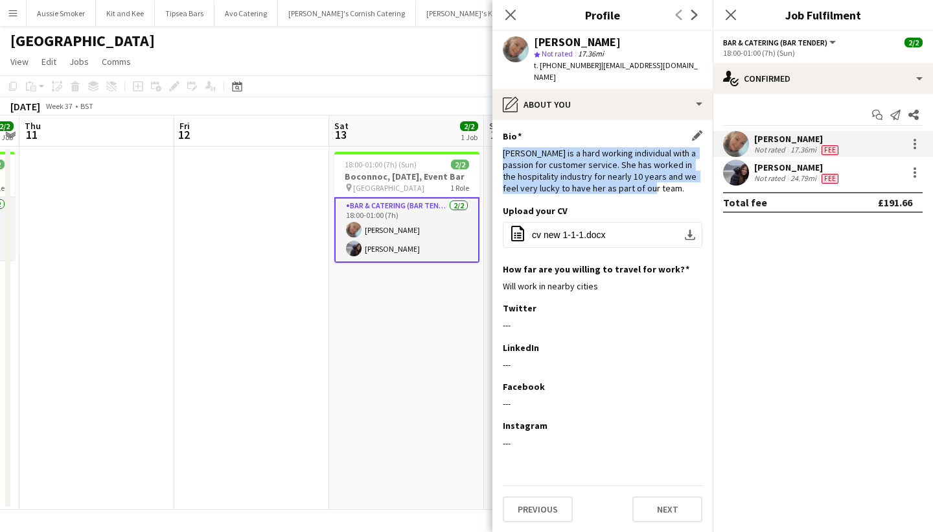
drag, startPoint x: 501, startPoint y: 141, endPoint x: 668, endPoint y: 174, distance: 170.0
click at [668, 174] on app-section-data-types "Bio Edit this field [PERSON_NAME] is a hard working individual with a passion f…" at bounding box center [603, 326] width 220 height 412
copy div "Lauren is a hard working individual with a passion for customer service. She ha…"
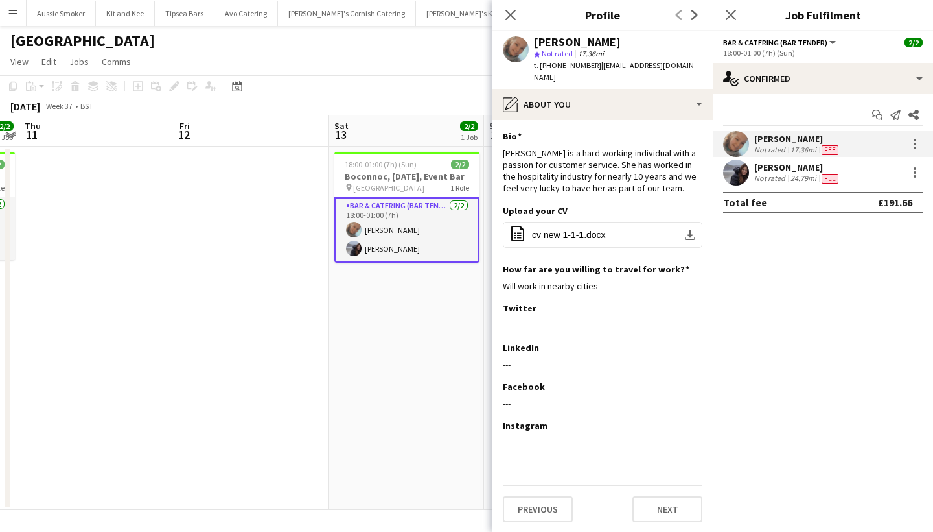
click at [784, 169] on div "Susana Teixeira" at bounding box center [798, 167] width 87 height 12
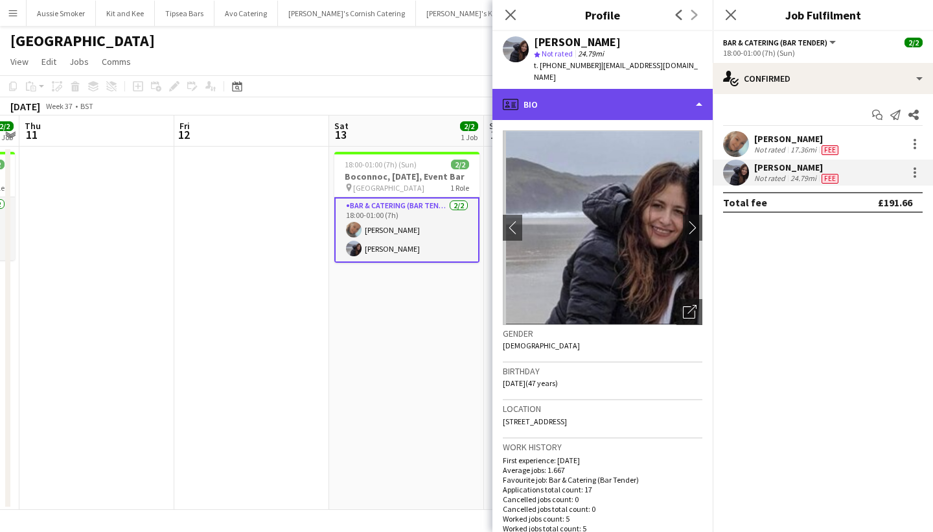
click at [602, 89] on div "profile Bio" at bounding box center [603, 104] width 220 height 31
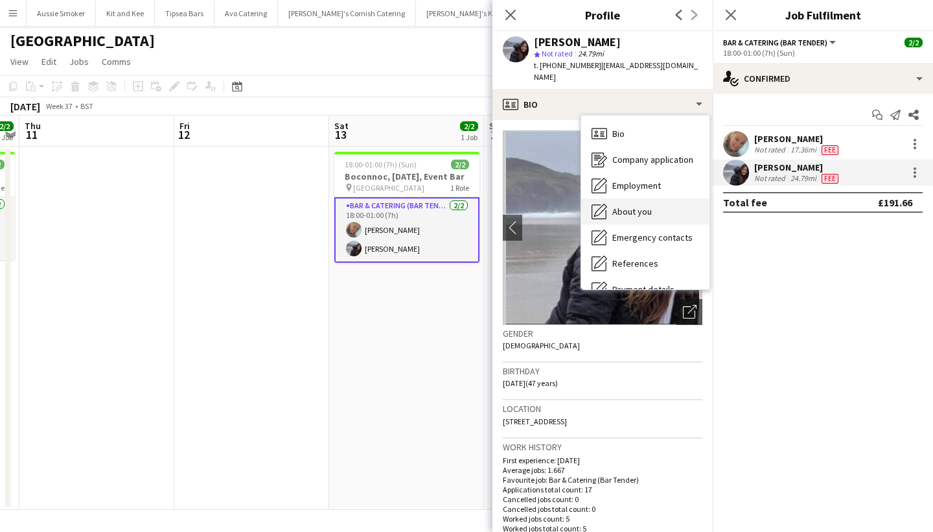
click at [636, 205] on span "About you" at bounding box center [633, 211] width 40 height 12
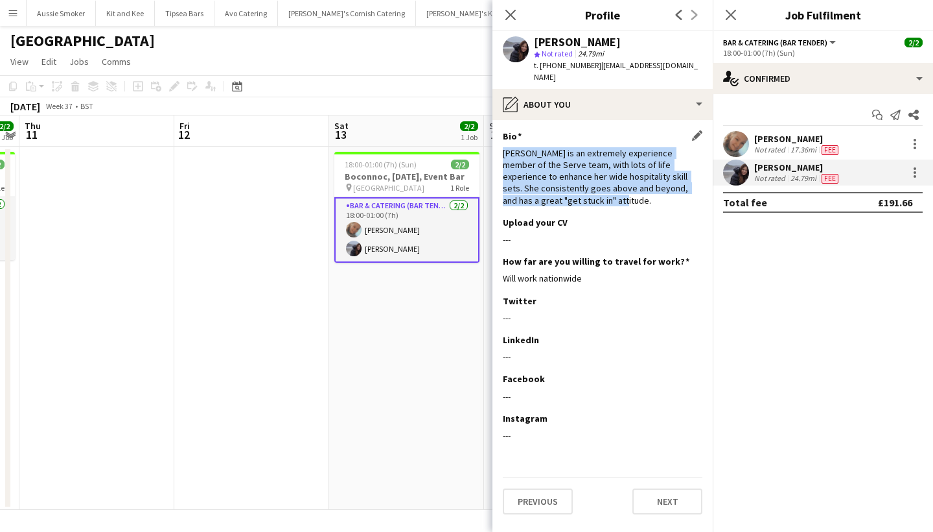
drag, startPoint x: 505, startPoint y: 139, endPoint x: 551, endPoint y: 188, distance: 66.9
click at [551, 188] on div "Susana is an extremely experience member of the Serve team, with lots of life e…" at bounding box center [603, 176] width 200 height 59
copy div "Susana is an extremely experience member of the Serve team, with lots of life e…"
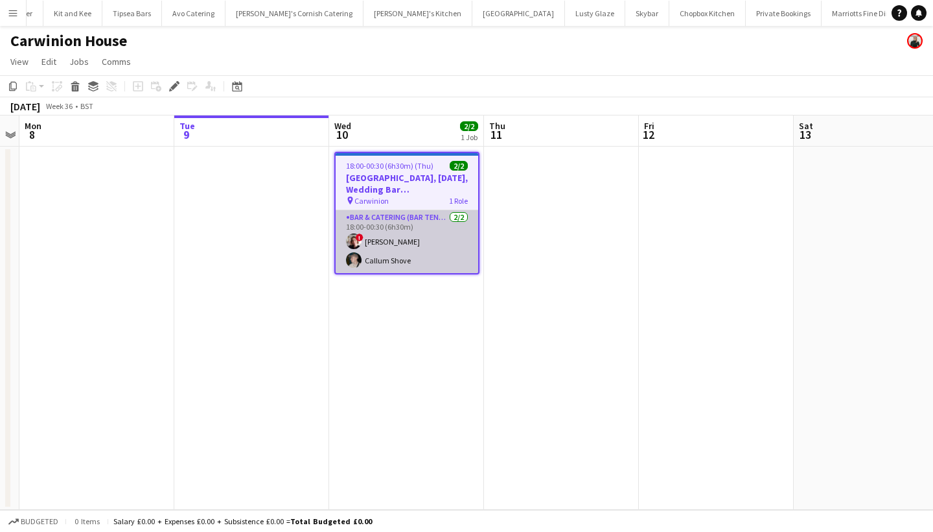
click at [406, 247] on app-card-role "Bar & Catering (Bar Tender) [DATE] 18:00-00:30 (6h30m) ! [PERSON_NAME] Callum S…" at bounding box center [407, 241] width 143 height 63
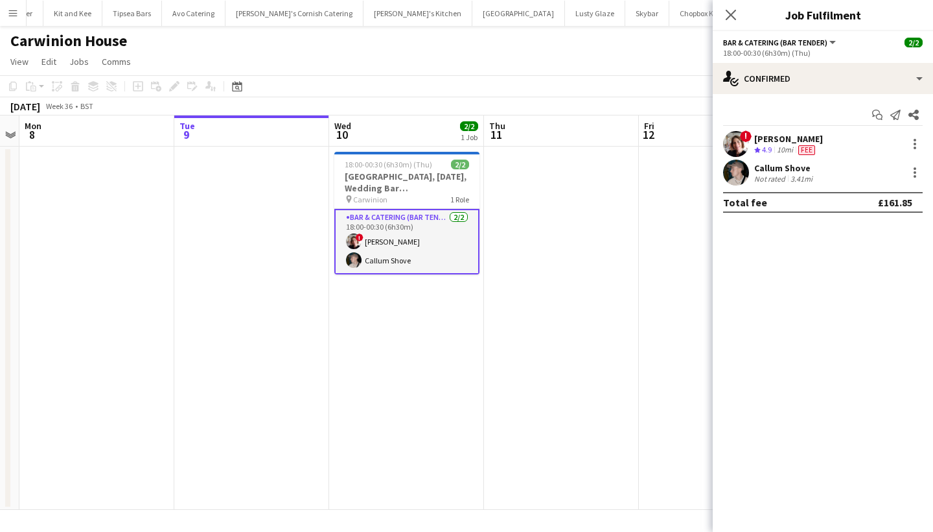
click at [782, 137] on div "[PERSON_NAME]" at bounding box center [789, 139] width 69 height 12
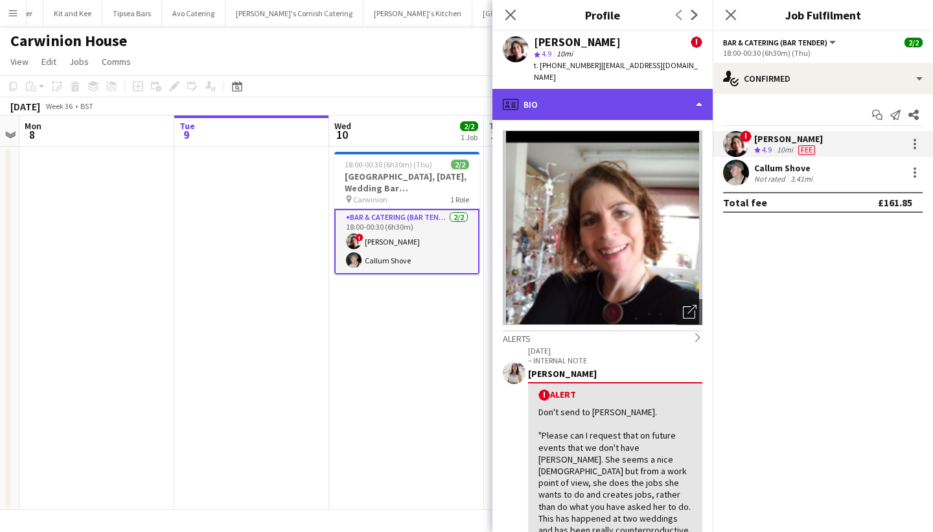
click at [691, 96] on div "profile Bio" at bounding box center [603, 104] width 220 height 31
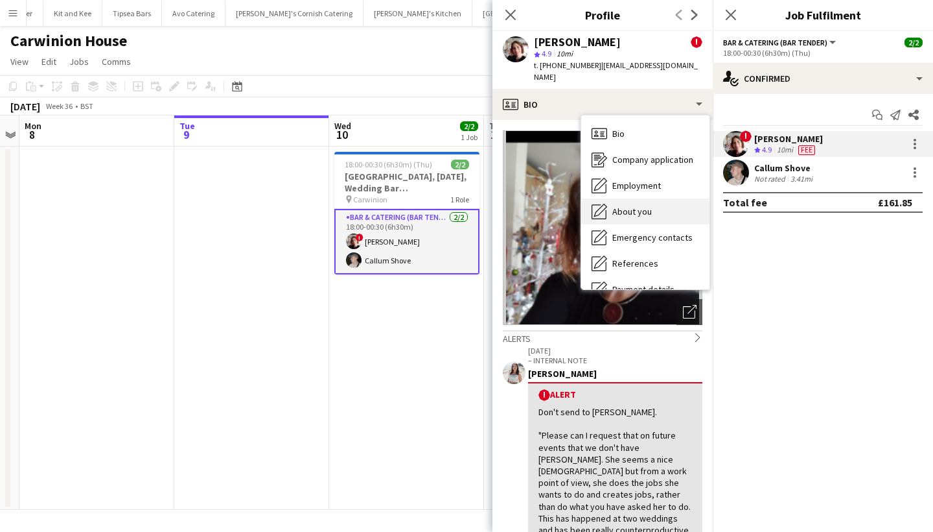
click at [664, 198] on div "About you About you" at bounding box center [645, 211] width 128 height 26
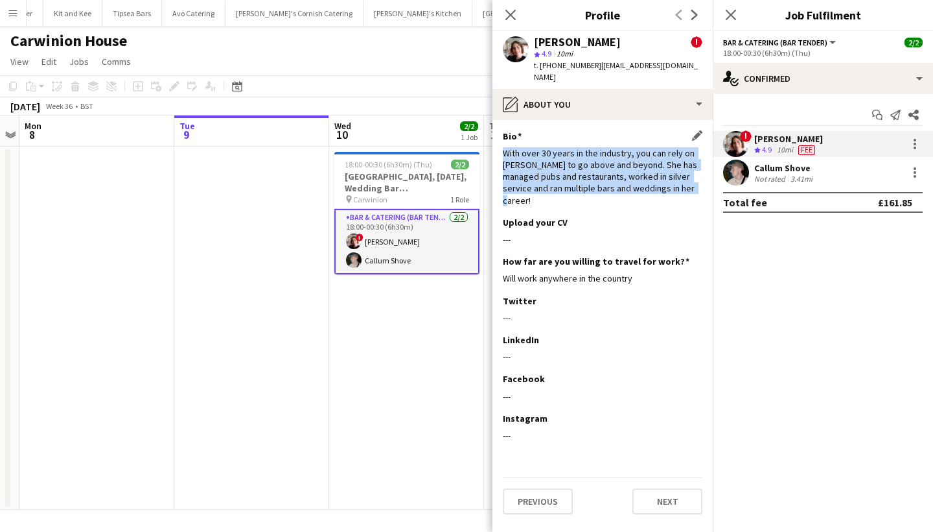
drag, startPoint x: 497, startPoint y: 141, endPoint x: 680, endPoint y: 177, distance: 186.4
click at [680, 177] on app-section-data-types "Bio Edit this field With over 30 years in the industry, you can rely on [PERSON…" at bounding box center [603, 326] width 220 height 412
copy div "With over 30 years in the industry, you can rely on [PERSON_NAME] to go above a…"
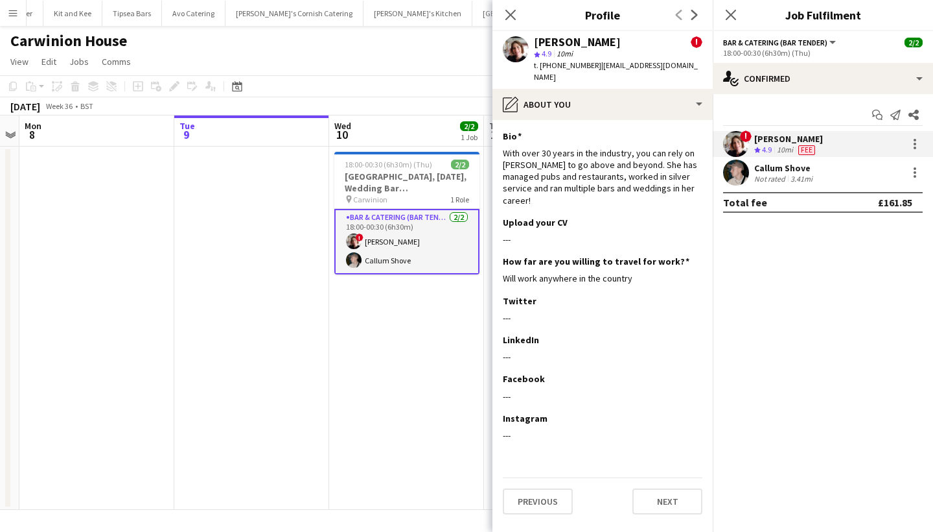
click at [758, 171] on div "Callum Shove" at bounding box center [785, 168] width 61 height 12
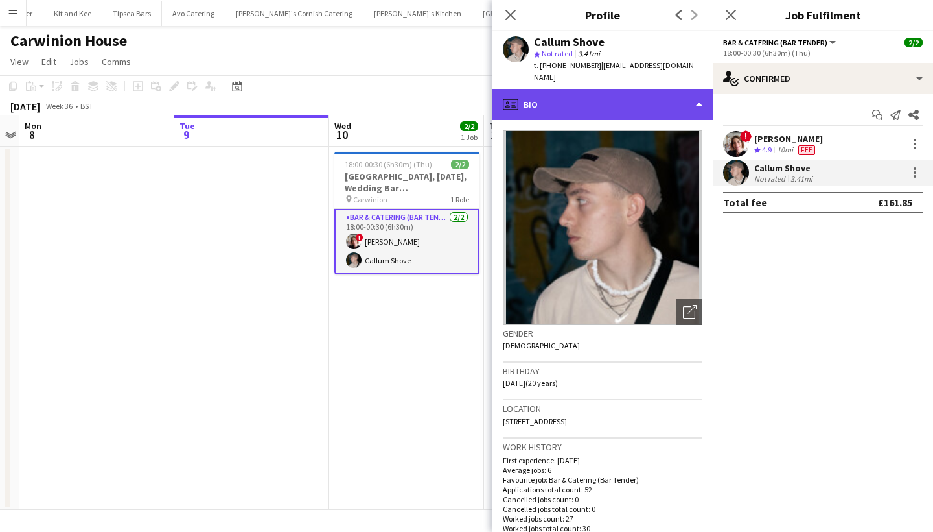
click at [551, 93] on div "profile Bio" at bounding box center [603, 104] width 220 height 31
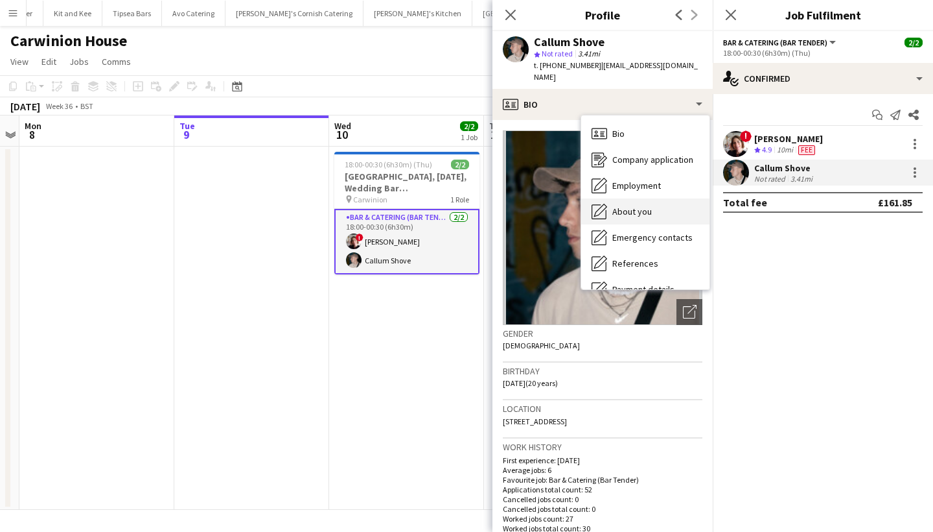
click at [626, 207] on div "About you About you" at bounding box center [645, 211] width 128 height 26
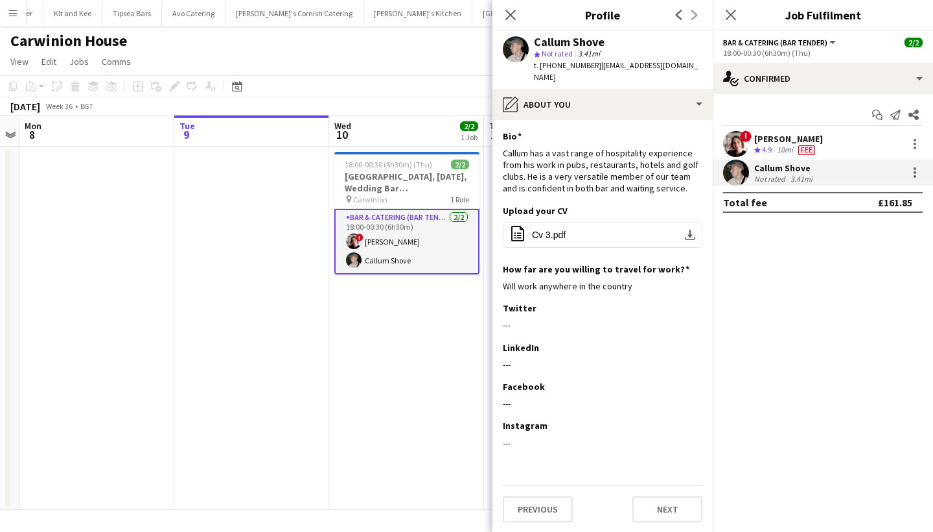
drag, startPoint x: 502, startPoint y: 143, endPoint x: 703, endPoint y: 186, distance: 206.2
click at [703, 186] on app-section-data-types "Bio Edit this field Callum has a vast range of hospitality experience from his …" at bounding box center [603, 326] width 220 height 412
copy div "Callum has a vast range of hospitality experience from his work in pubs, restau…"
click at [729, 12] on icon at bounding box center [731, 14] width 12 height 12
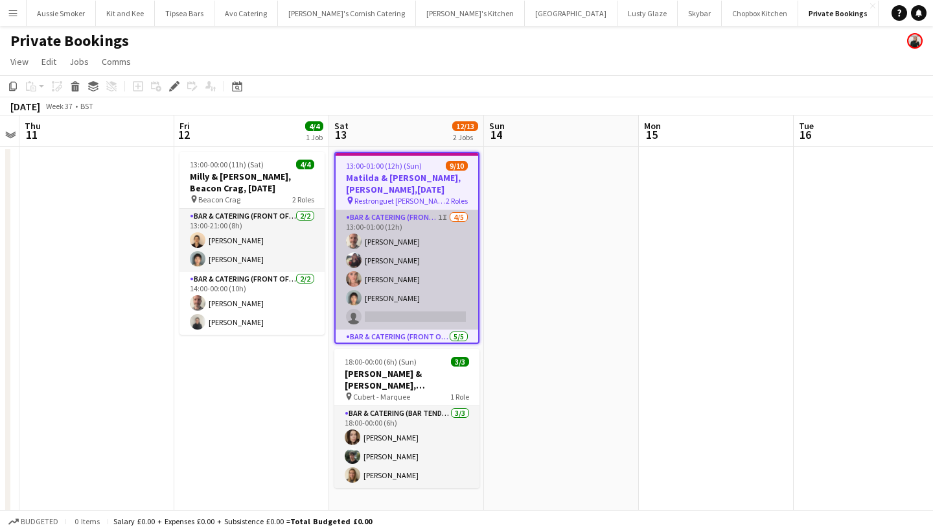
click at [401, 322] on app-card-role "Bar & Catering (Front of House) 1I 4/5 13:00-01:00 (12h) Richard James sheilan …" at bounding box center [407, 269] width 143 height 119
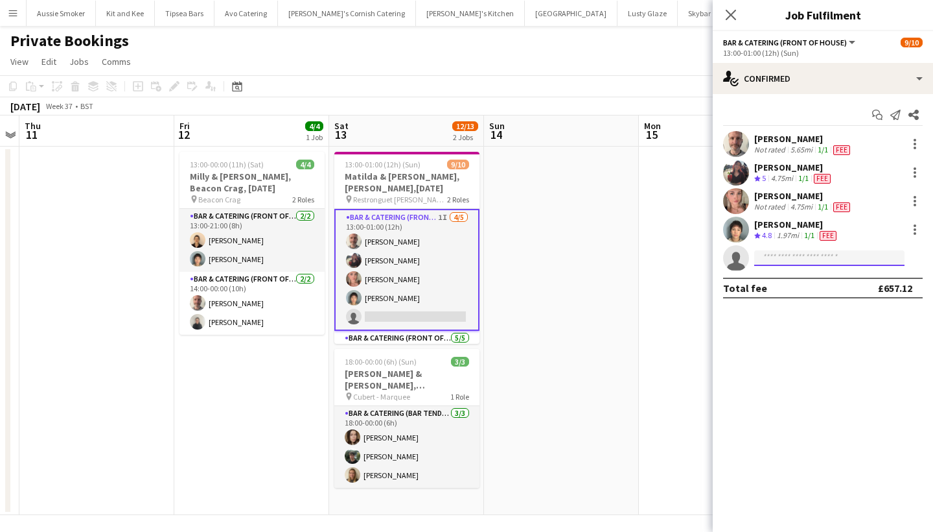
click at [778, 258] on input at bounding box center [830, 258] width 150 height 16
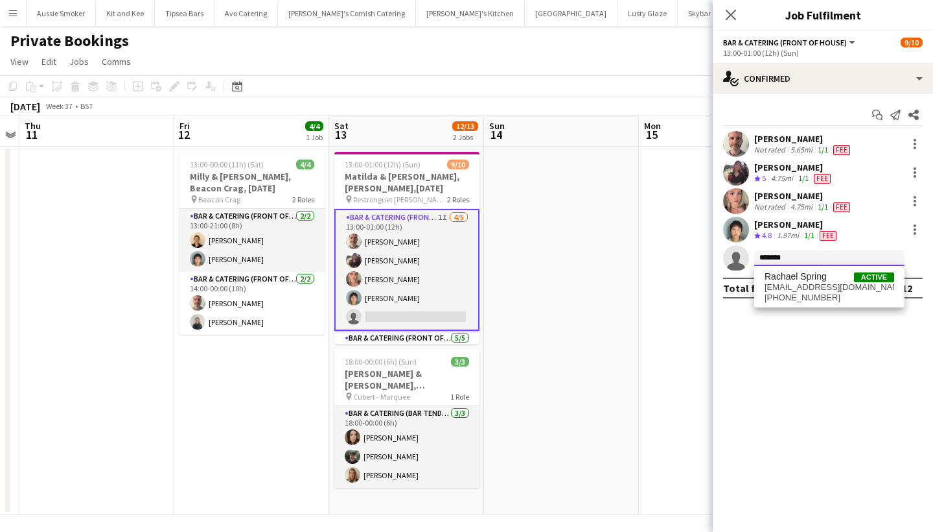
type input "*******"
click at [829, 324] on mat-expansion-panel "check Confirmed Start chat Send notification Share Richard James Not rated 5.65…" at bounding box center [823, 313] width 220 height 438
click at [795, 255] on input "*******" at bounding box center [830, 258] width 150 height 16
click at [796, 294] on span "+447794503515" at bounding box center [830, 297] width 130 height 10
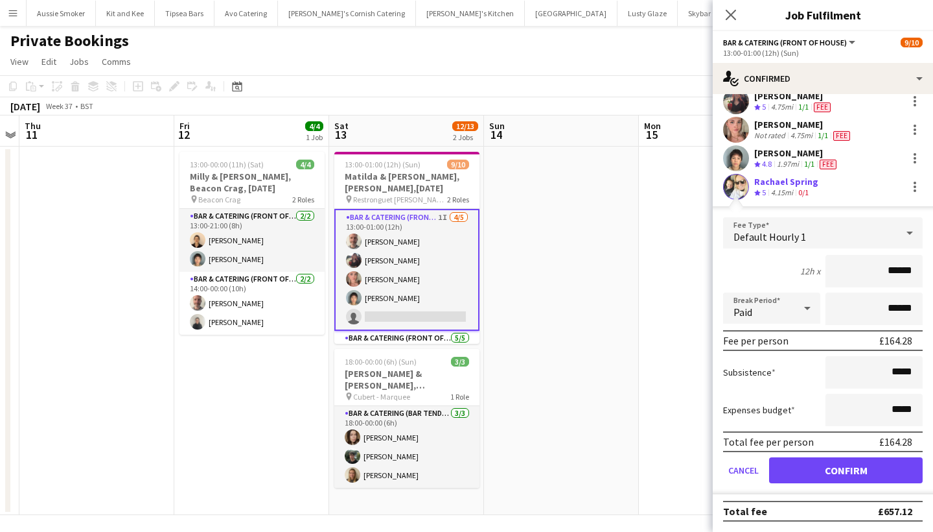
scroll to position [71, 0]
type input "******"
click at [814, 467] on button "Confirm" at bounding box center [846, 470] width 154 height 26
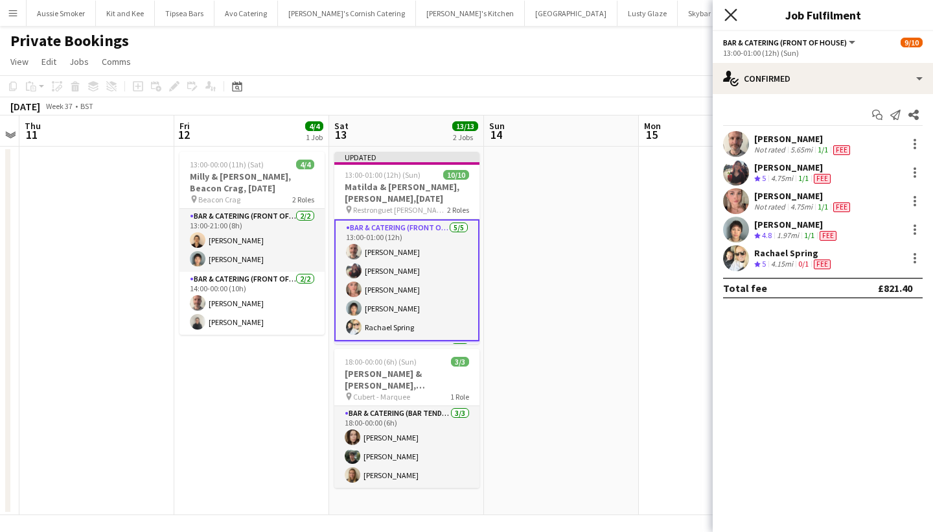
click at [734, 17] on icon at bounding box center [731, 14] width 12 height 12
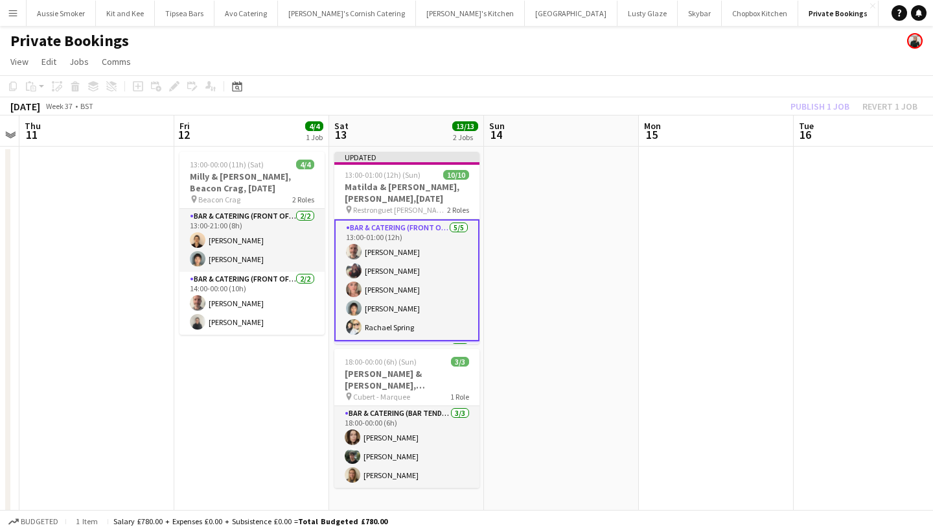
click at [826, 98] on div "Publish 1 job Revert 1 job" at bounding box center [854, 106] width 158 height 17
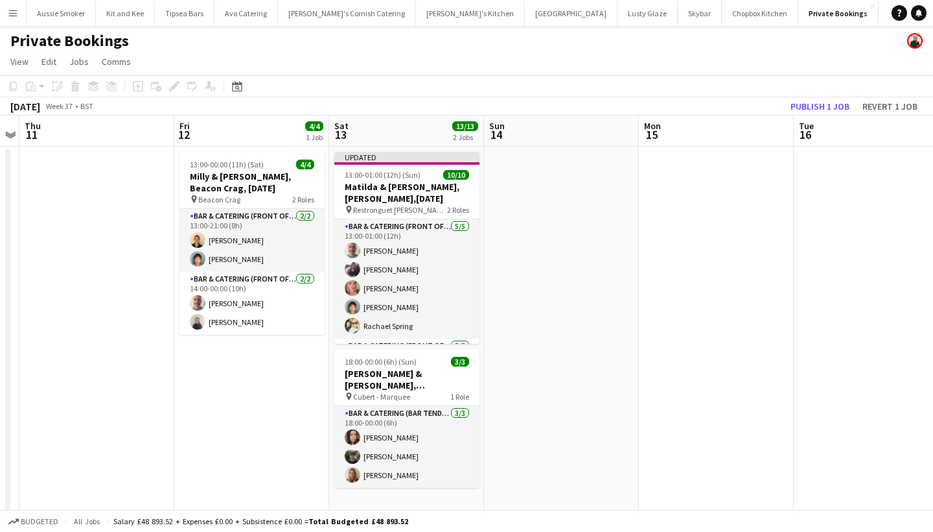
click at [826, 98] on button "Publish 1 job" at bounding box center [820, 106] width 69 height 17
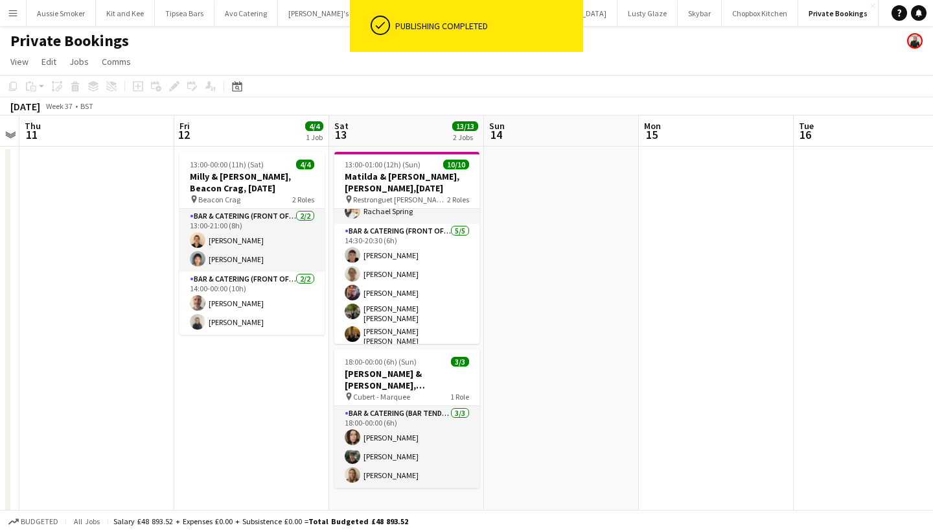
scroll to position [104, 0]
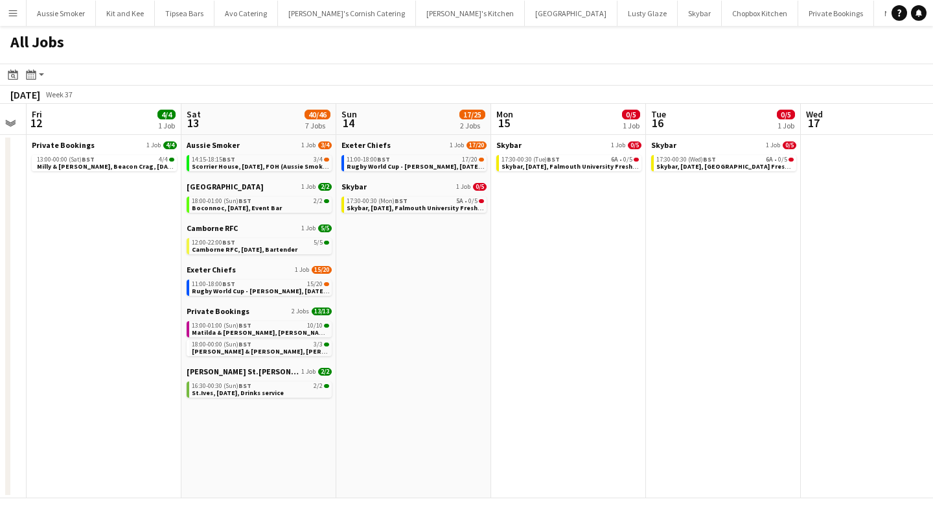
scroll to position [0, 281]
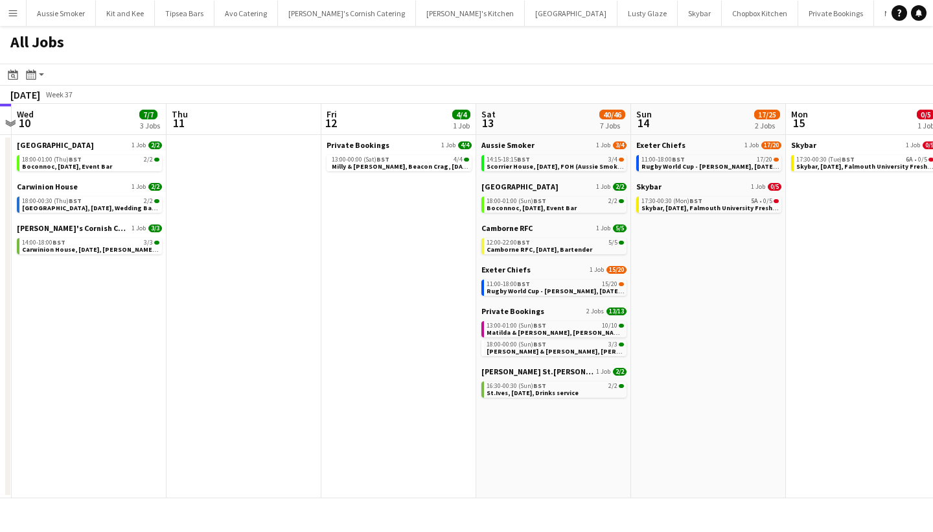
scroll to position [0, 609]
click at [538, 161] on div "14:15-18:15 BST 3/4" at bounding box center [554, 159] width 137 height 6
click at [547, 250] on span "Camborne RFC, 13th September, Bartender" at bounding box center [539, 249] width 106 height 8
click at [541, 249] on span "Camborne RFC, 13th September, Bartender" at bounding box center [539, 249] width 106 height 8
click at [524, 327] on span "13:00-01:00 (Sun) BST" at bounding box center [516, 325] width 60 height 6
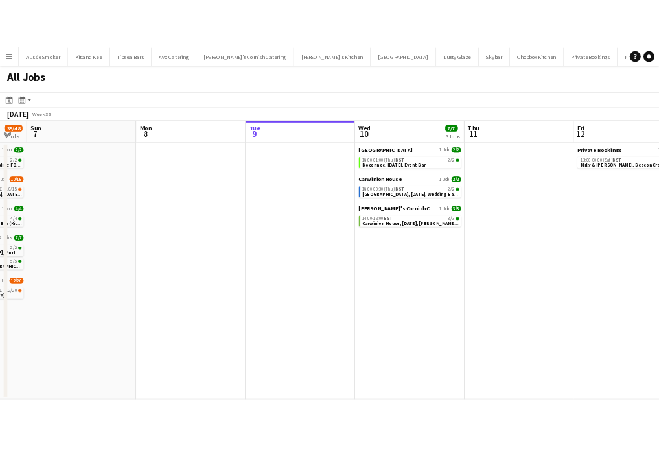
scroll to position [0, 471]
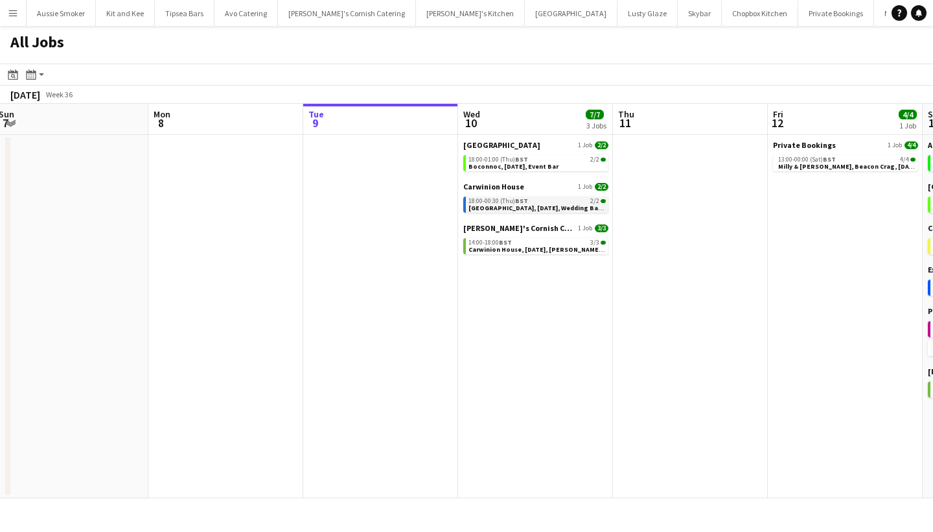
click at [517, 206] on span "Carwinion House, 10th September, Wedding Bar (Carwinion House)" at bounding box center [571, 208] width 204 height 8
click at [506, 246] on span "Carwinion House, 10th September, Kerra's Catering" at bounding box center [552, 249] width 167 height 8
click at [503, 248] on span "Carwinion House, 10th September, Kerra's Catering" at bounding box center [552, 249] width 167 height 8
click at [507, 202] on span "18:00-00:30 (Thu) BST" at bounding box center [499, 201] width 60 height 6
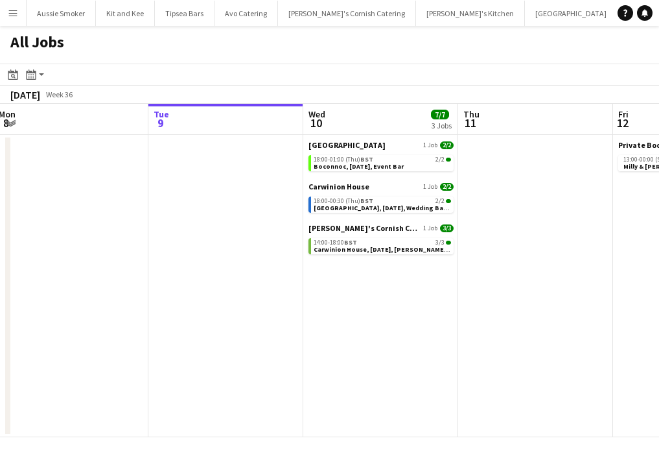
click at [16, 14] on app-icon "Menu" at bounding box center [13, 13] width 10 height 10
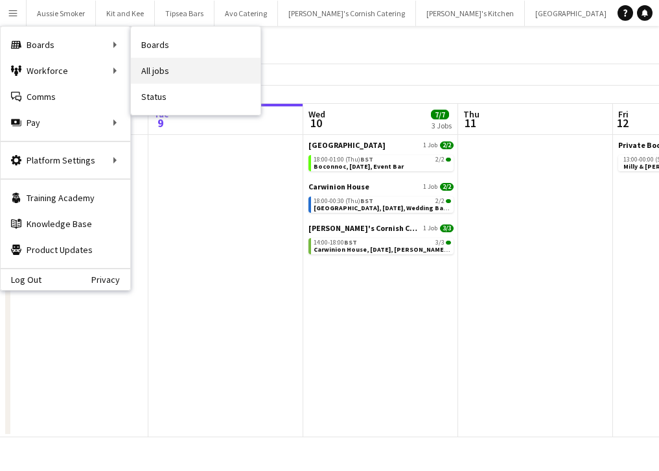
click at [172, 69] on link "All jobs" at bounding box center [196, 71] width 130 height 26
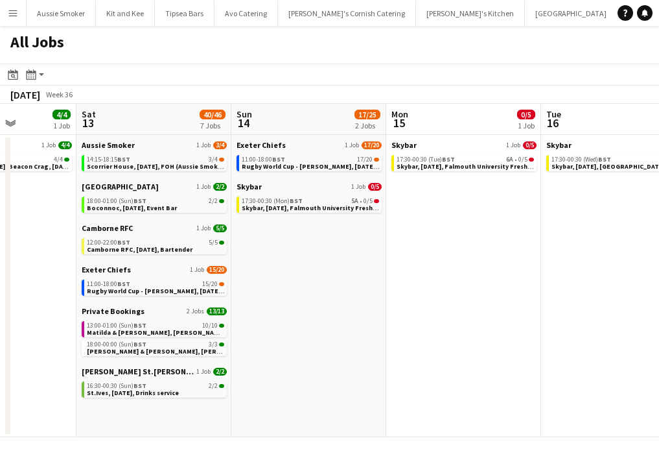
scroll to position [0, 588]
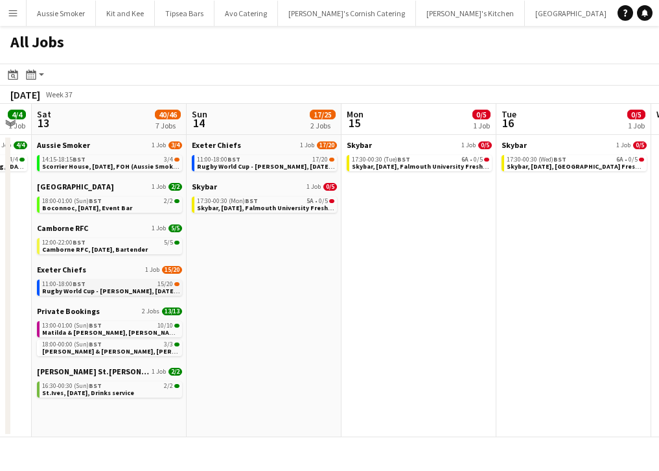
click at [114, 286] on div "11:00-18:00 BST 15/20" at bounding box center [110, 284] width 137 height 6
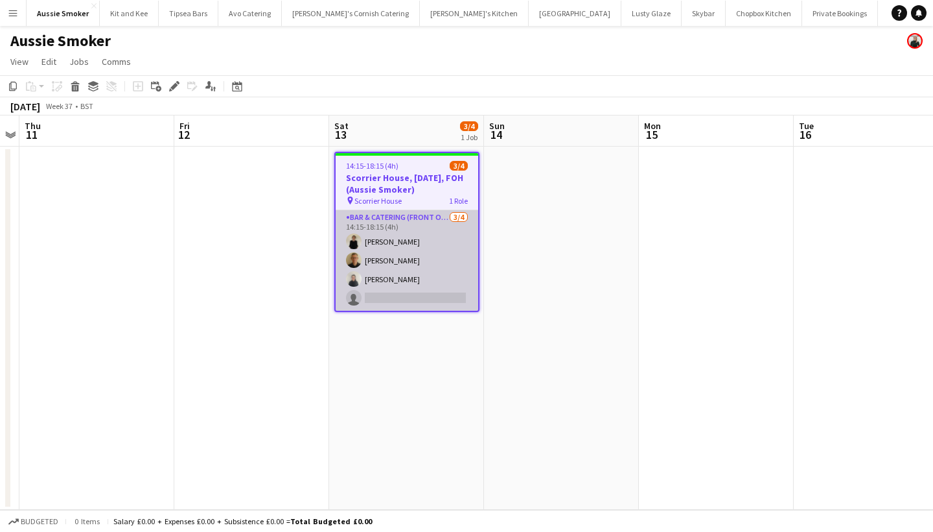
click at [403, 285] on app-card-role "Bar & Catering (Front of House) [DATE] 14:15-18:15 (4h) [PERSON_NAME] [PERSON_N…" at bounding box center [407, 260] width 143 height 100
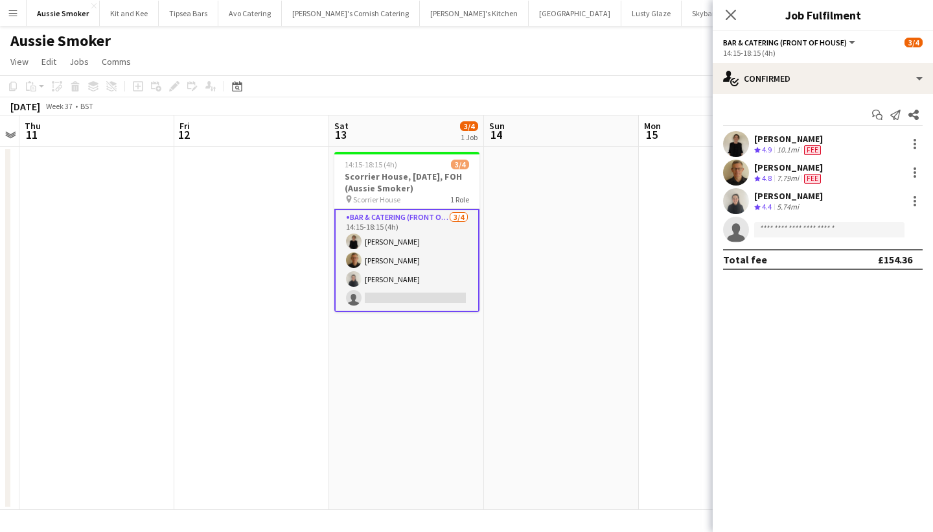
click at [777, 194] on div "[PERSON_NAME]" at bounding box center [789, 196] width 69 height 12
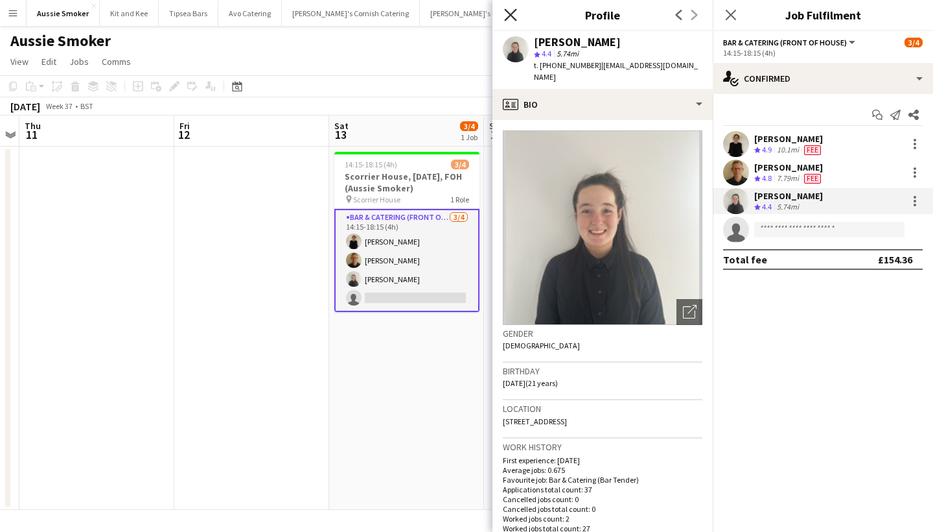
click at [515, 12] on icon "Close pop-in" at bounding box center [510, 14] width 12 height 12
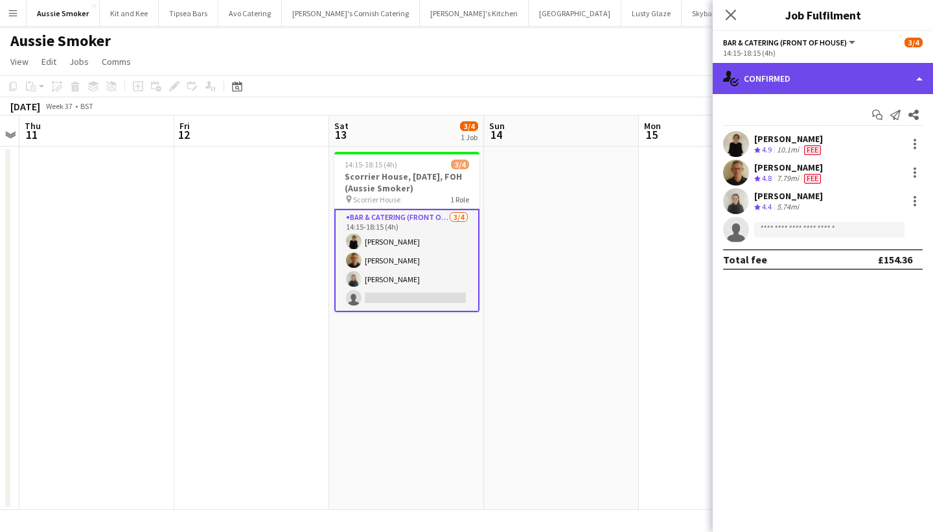
click at [856, 71] on div "single-neutral-actions-check-2 Confirmed" at bounding box center [823, 78] width 220 height 31
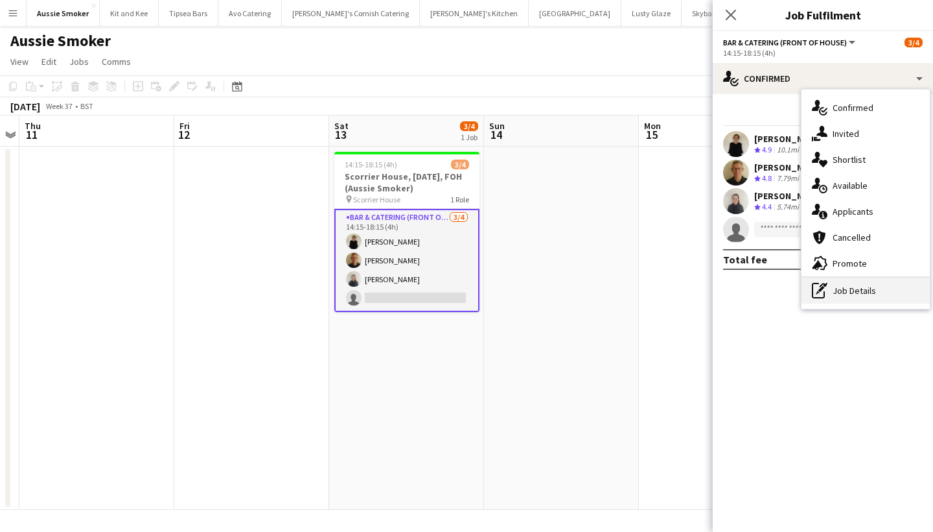
click at [871, 292] on div "pen-write Job Details" at bounding box center [866, 290] width 128 height 26
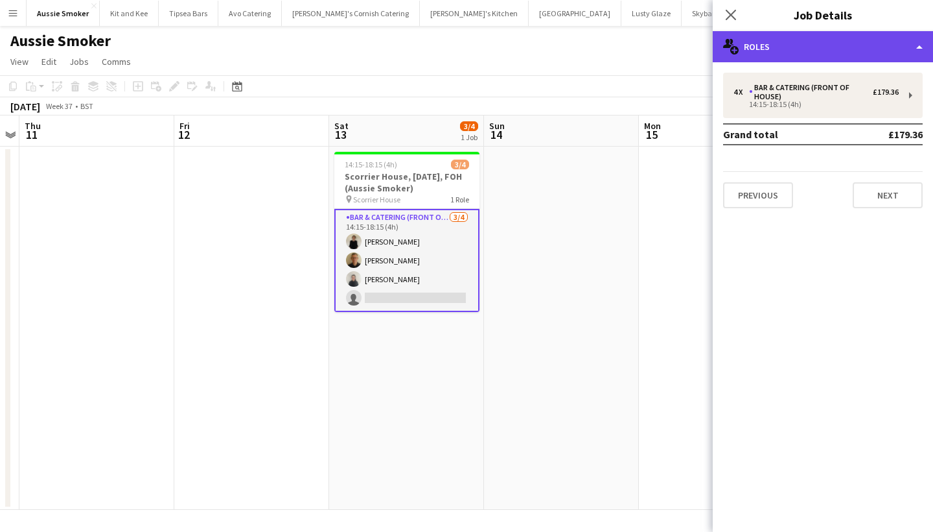
click at [819, 55] on div "multiple-users-add Roles" at bounding box center [823, 46] width 220 height 31
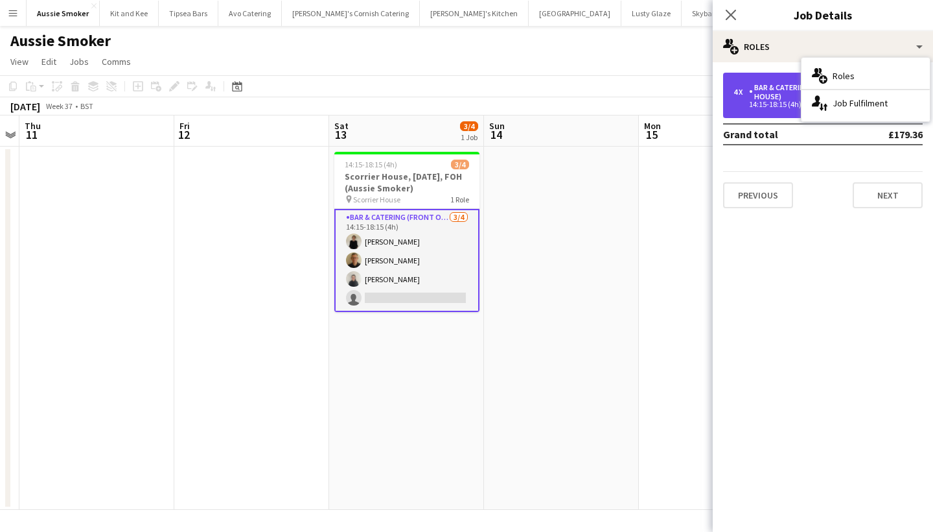
click at [778, 97] on div "Bar & Catering (Front of House)" at bounding box center [811, 92] width 124 height 18
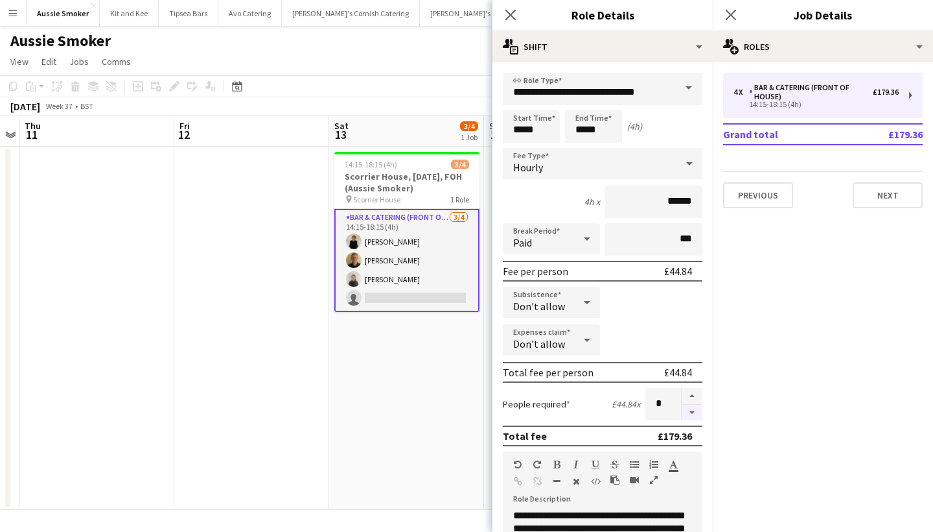
click at [695, 411] on button "button" at bounding box center [692, 413] width 21 height 16
type input "*"
click at [731, 8] on app-icon "Close pop-in" at bounding box center [731, 15] width 19 height 19
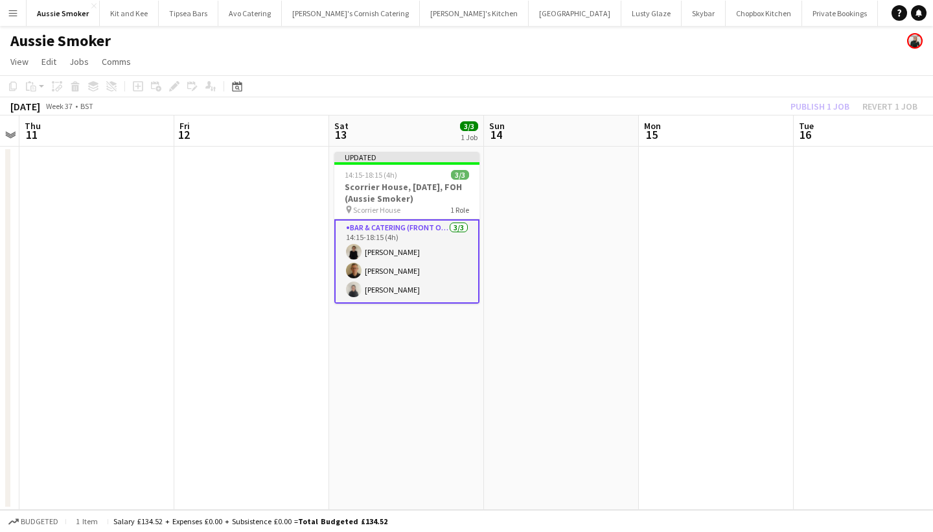
click at [810, 106] on div "Publish 1 job Revert 1 job" at bounding box center [854, 106] width 158 height 17
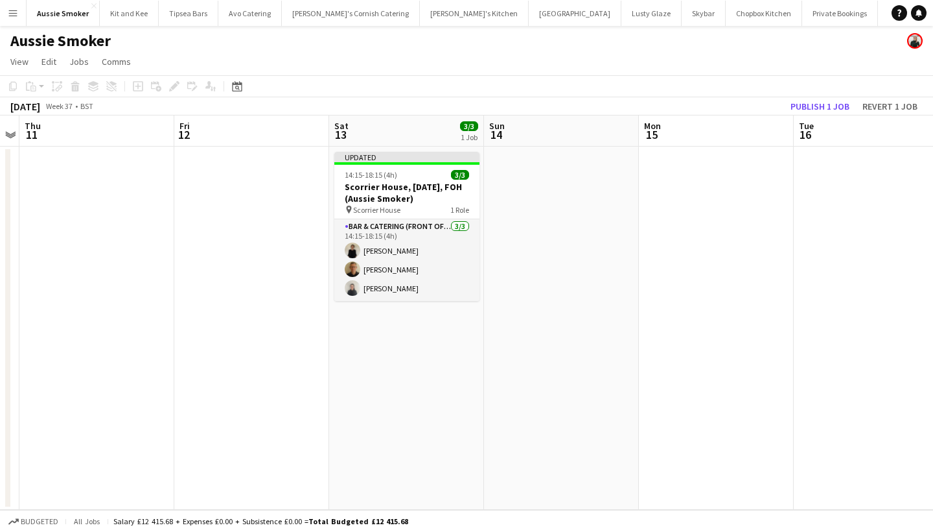
click at [810, 106] on button "Publish 1 job" at bounding box center [820, 106] width 69 height 17
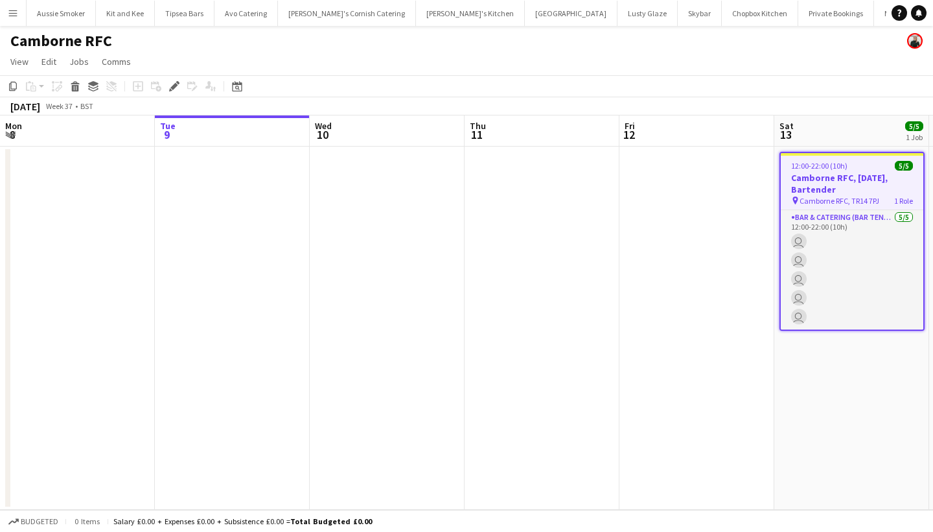
scroll to position [0, 445]
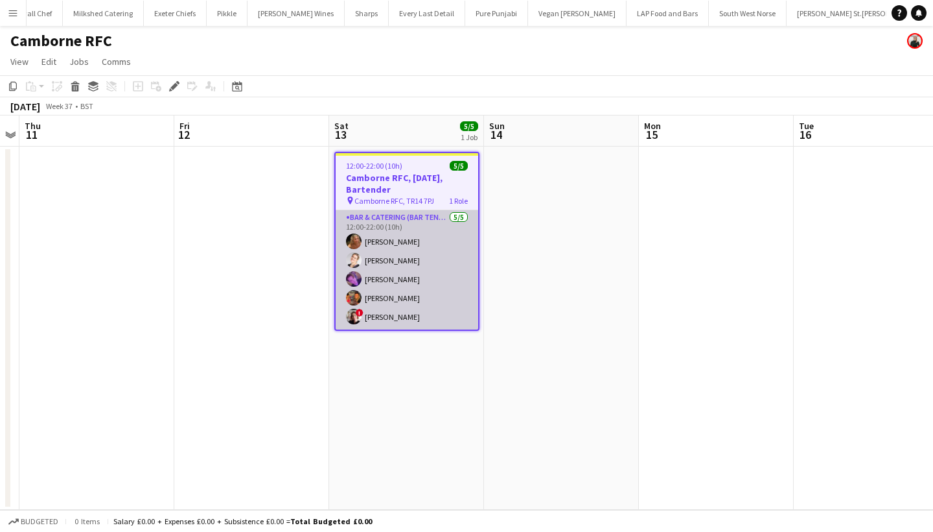
click at [436, 255] on app-card-role "Bar & Catering (Bar Tender) [DATE] 12:00-22:00 (10h) [PERSON_NAME] [PERSON_NAME…" at bounding box center [407, 269] width 143 height 119
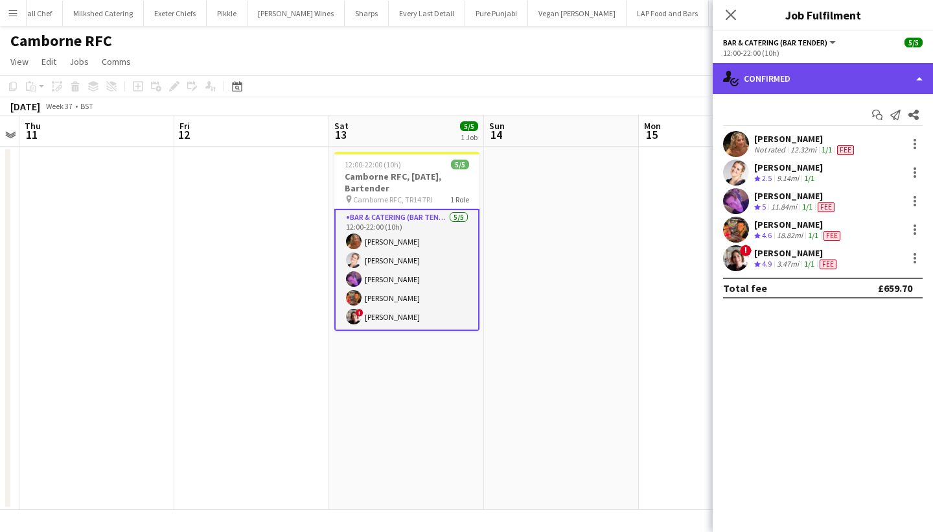
click at [786, 84] on div "single-neutral-actions-check-2 Confirmed" at bounding box center [823, 78] width 220 height 31
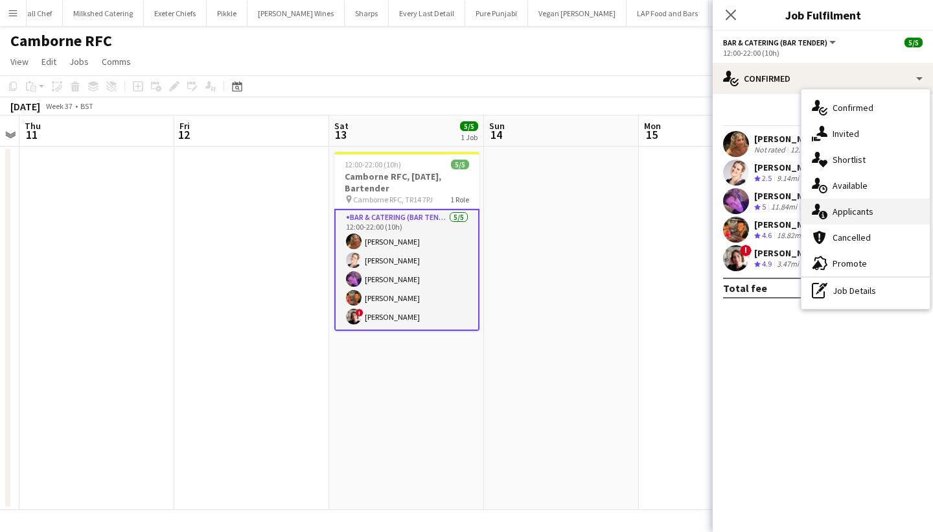
click at [863, 216] on span "Applicants" at bounding box center [853, 211] width 41 height 12
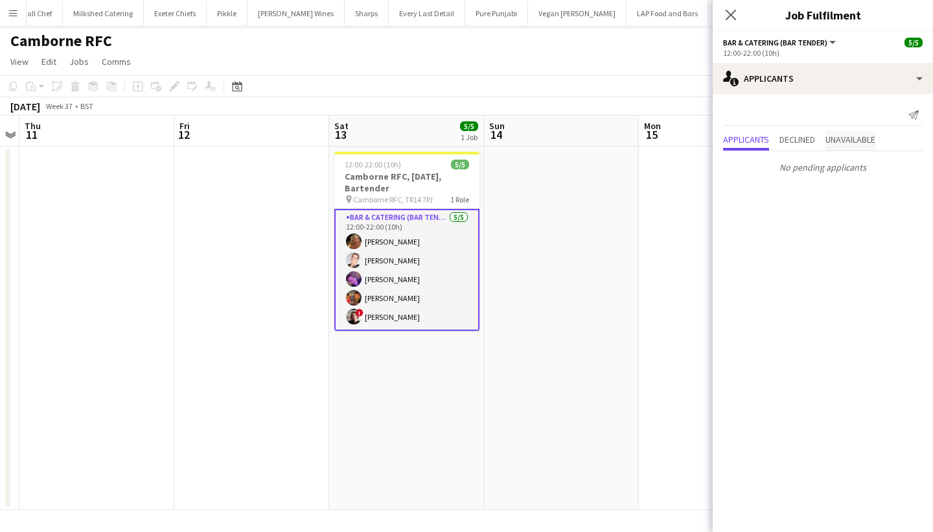
click at [862, 133] on span "Unavailable" at bounding box center [851, 140] width 50 height 19
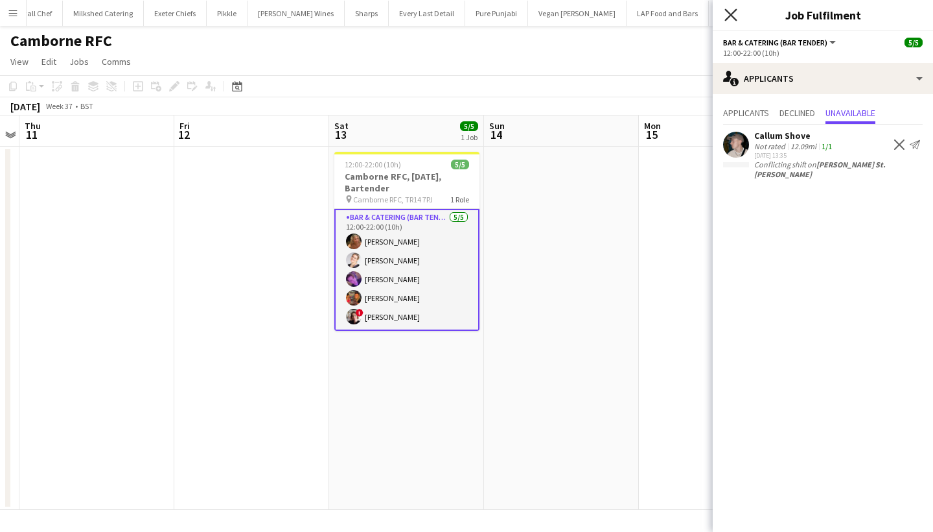
click at [734, 16] on icon "Close pop-in" at bounding box center [731, 14] width 12 height 12
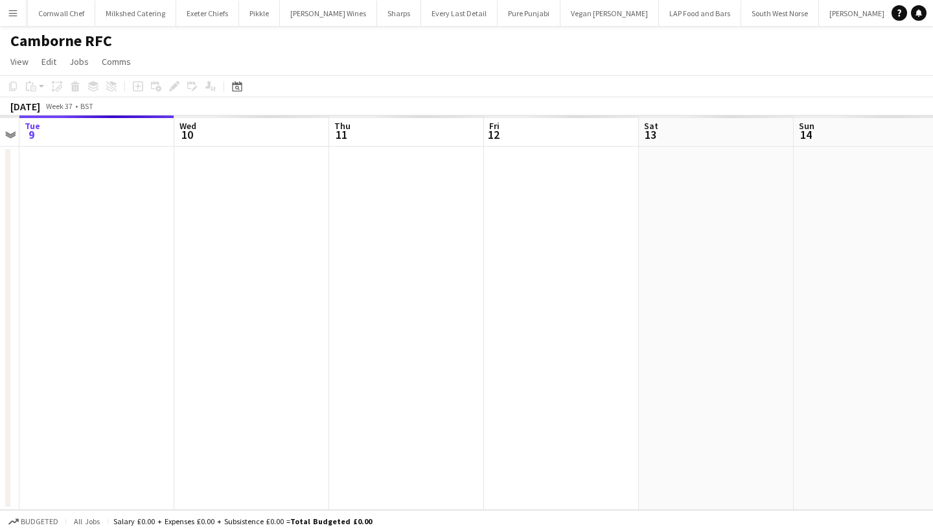
scroll to position [0, 1252]
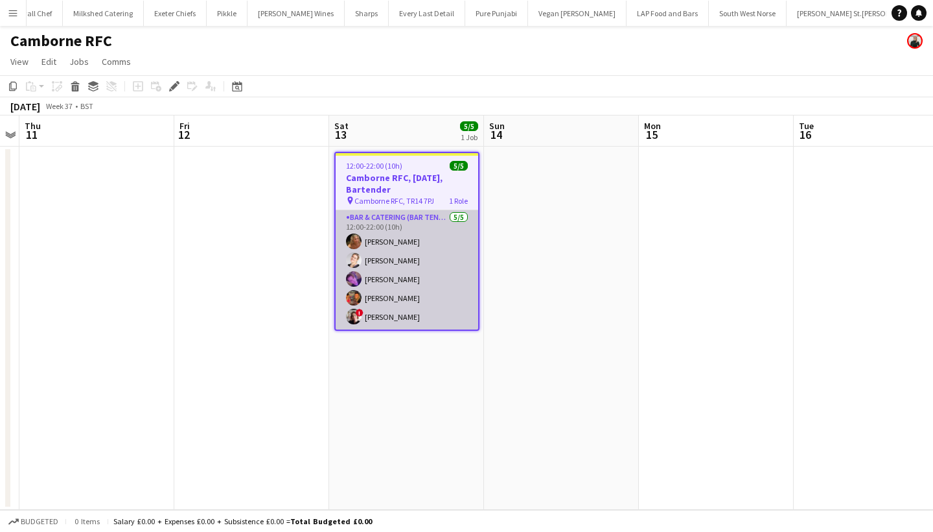
click at [406, 282] on app-card-role "Bar & Catering (Bar Tender) [DATE] 12:00-22:00 (10h) [PERSON_NAME] [PERSON_NAME…" at bounding box center [407, 269] width 143 height 119
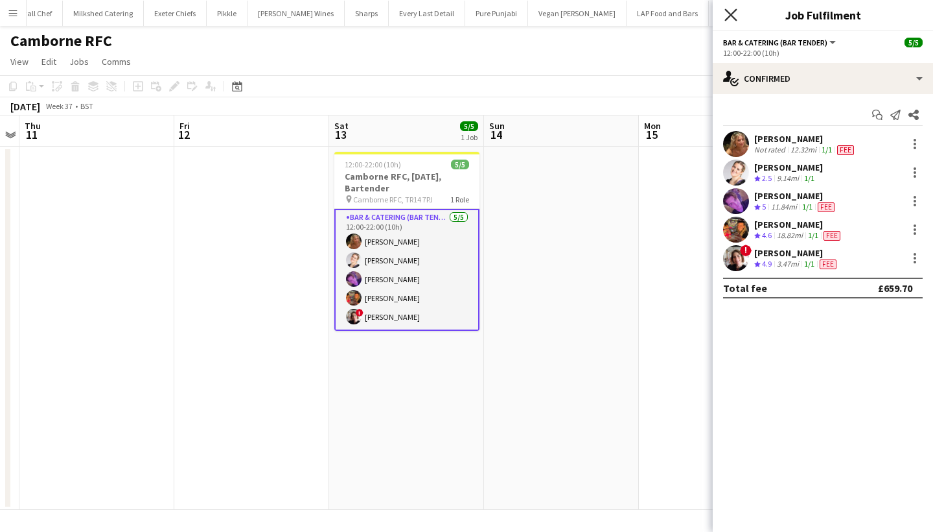
click at [730, 16] on icon at bounding box center [731, 14] width 12 height 12
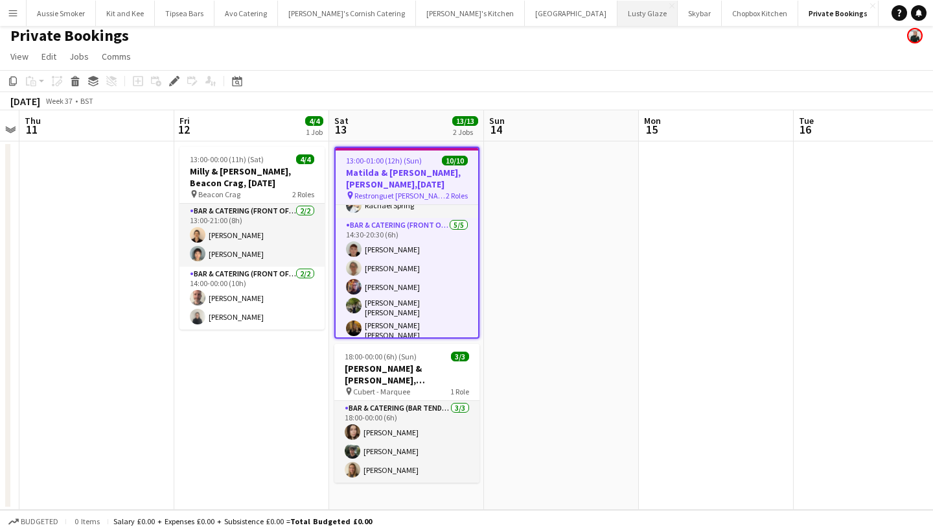
scroll to position [5, 0]
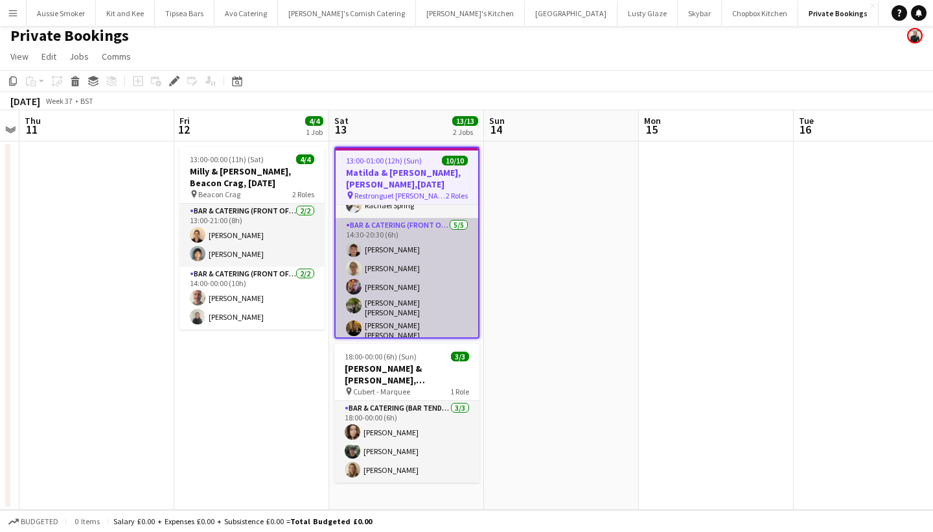
click at [420, 247] on app-card-role "Bar & Catering (Front of House) [DATE] 14:30-20:30 (6h) [PERSON_NAME] [PERSON_N…" at bounding box center [407, 281] width 143 height 127
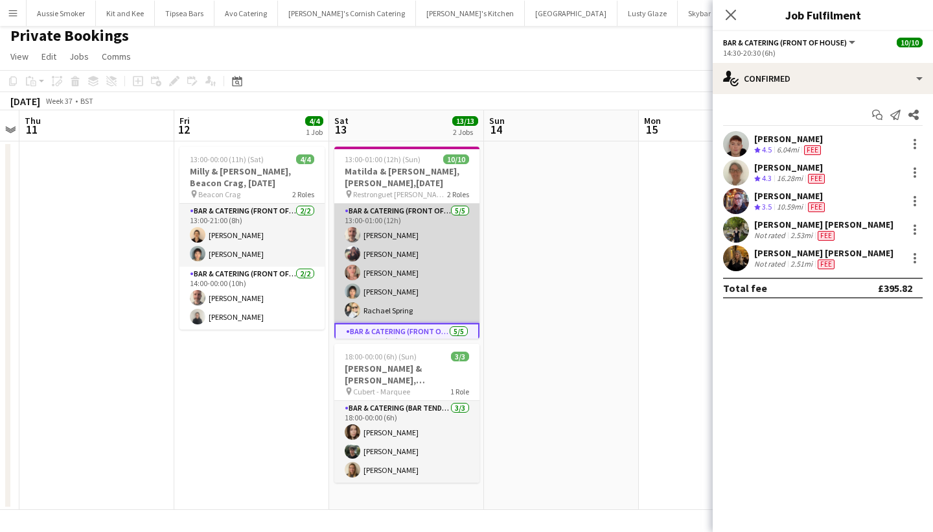
scroll to position [0, 0]
click at [395, 250] on app-card-role "Bar & Catering (Front of House) [DATE] 13:00-01:00 (12h) [PERSON_NAME] [PERSON_…" at bounding box center [406, 263] width 145 height 119
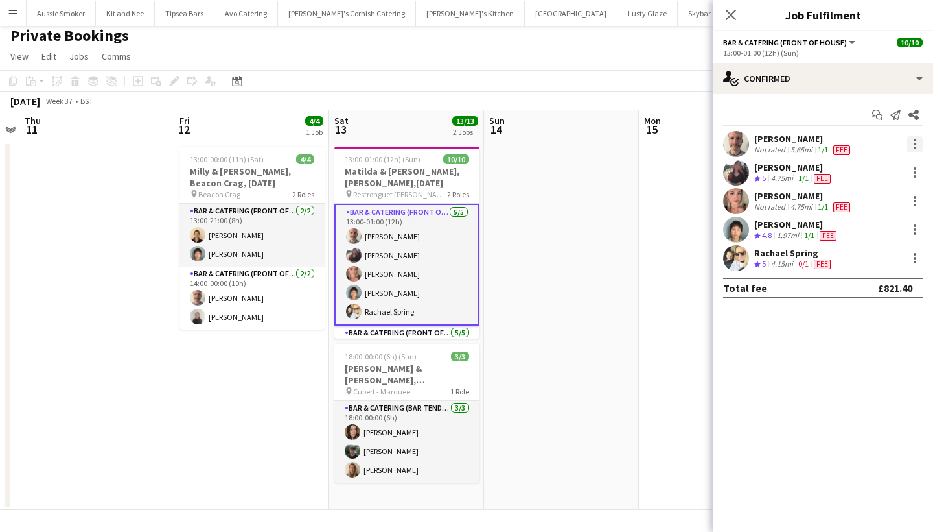
click at [909, 141] on div at bounding box center [916, 144] width 16 height 16
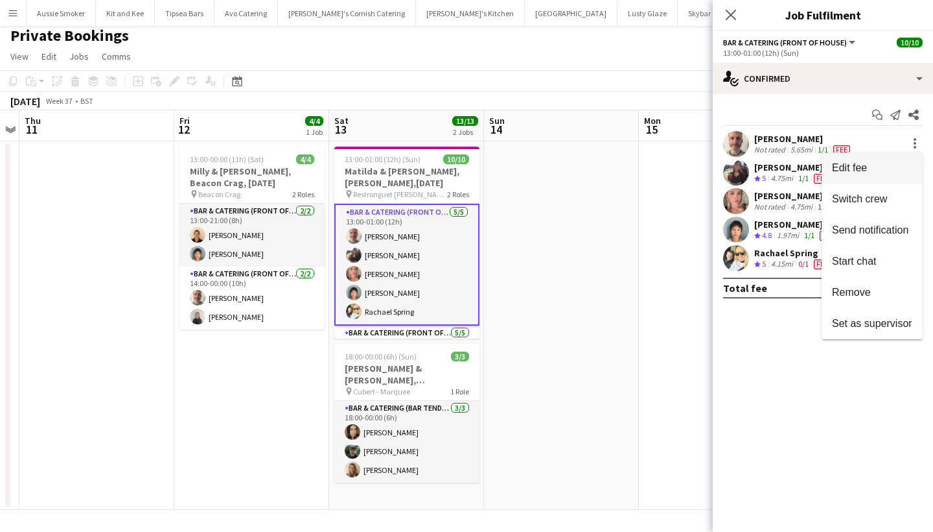
click at [854, 172] on span "Edit fee" at bounding box center [849, 167] width 35 height 11
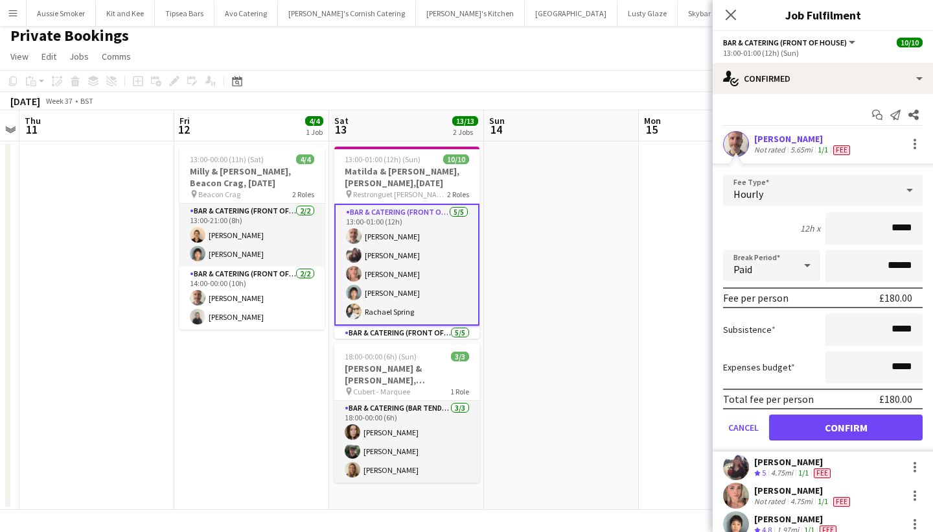
type input "******"
click at [858, 432] on button "Confirm" at bounding box center [846, 427] width 154 height 26
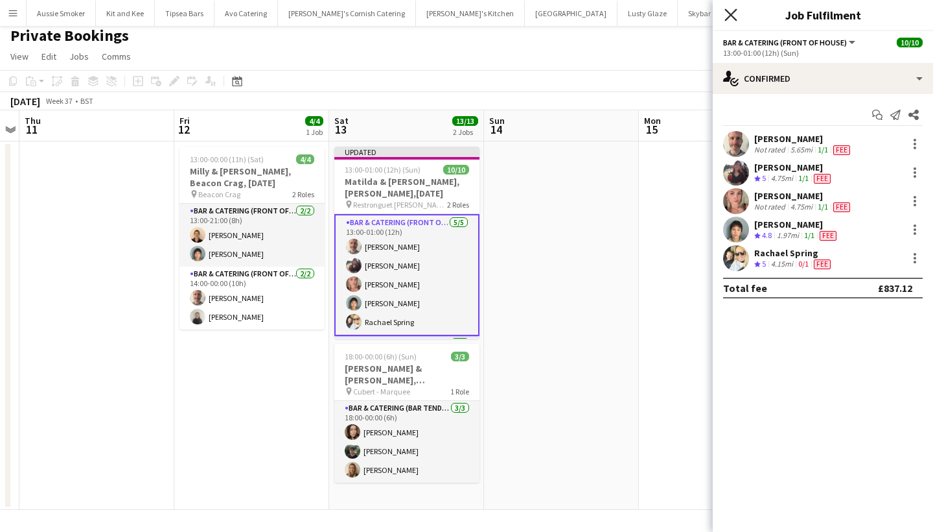
click at [725, 14] on icon "Close pop-in" at bounding box center [731, 14] width 12 height 12
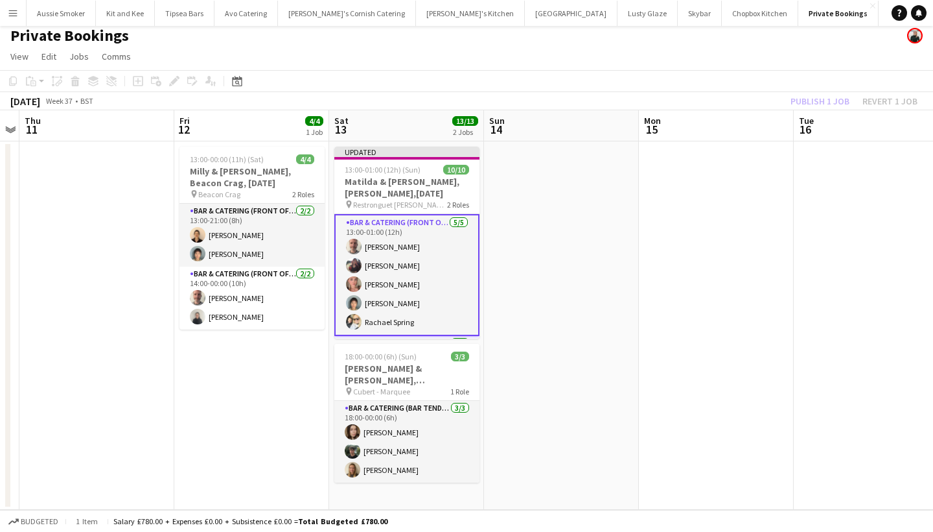
click at [821, 100] on div "Publish 1 job Revert 1 job" at bounding box center [854, 101] width 158 height 17
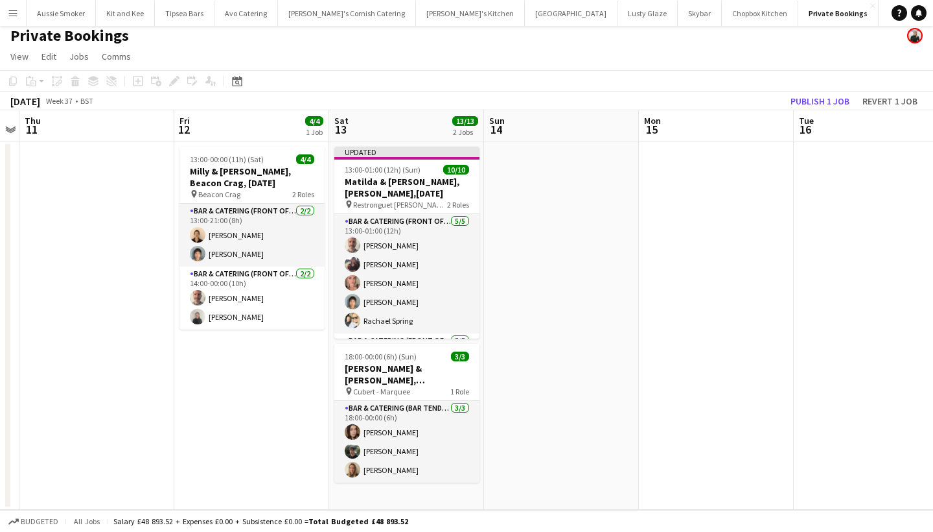
click at [821, 100] on button "Publish 1 job" at bounding box center [820, 101] width 69 height 17
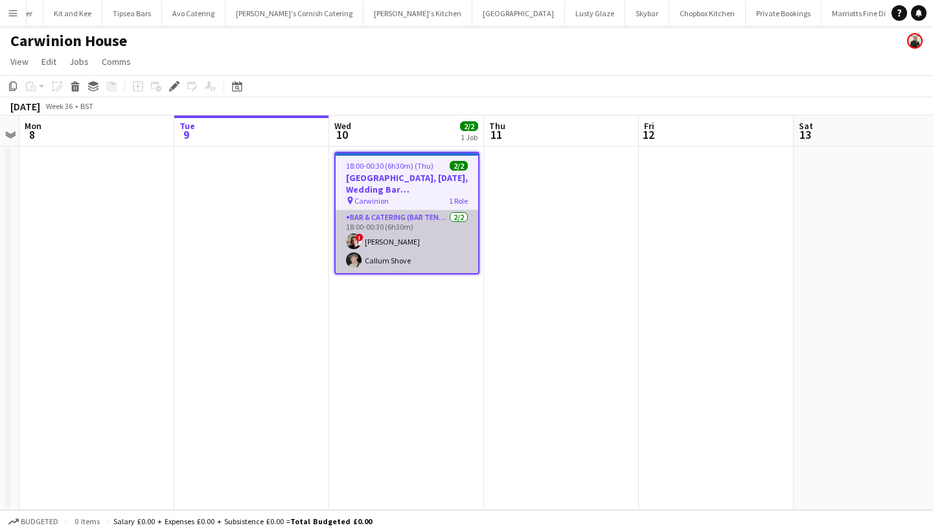
click at [397, 248] on app-card-role "Bar & Catering (Bar Tender) [DATE] 18:00-00:30 (6h30m) ! [PERSON_NAME] Callum S…" at bounding box center [407, 241] width 143 height 63
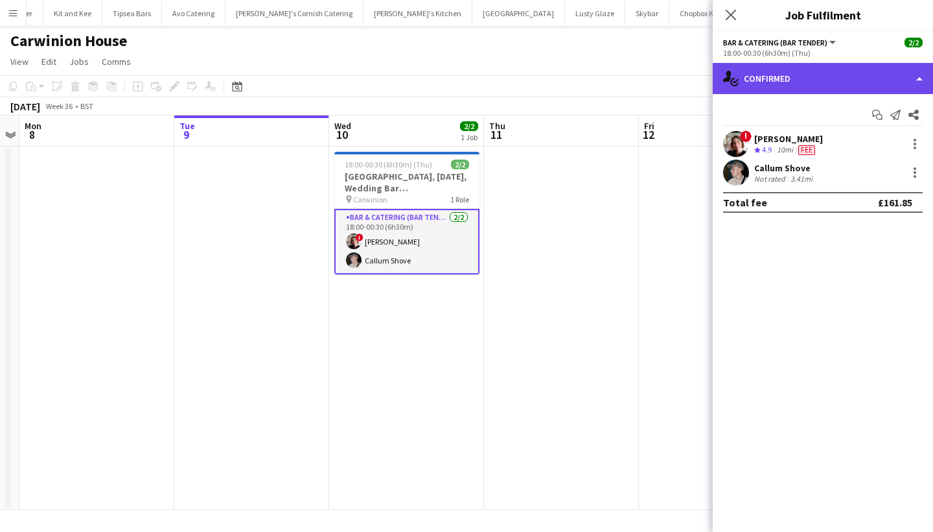
click at [782, 82] on div "single-neutral-actions-check-2 Confirmed" at bounding box center [823, 78] width 220 height 31
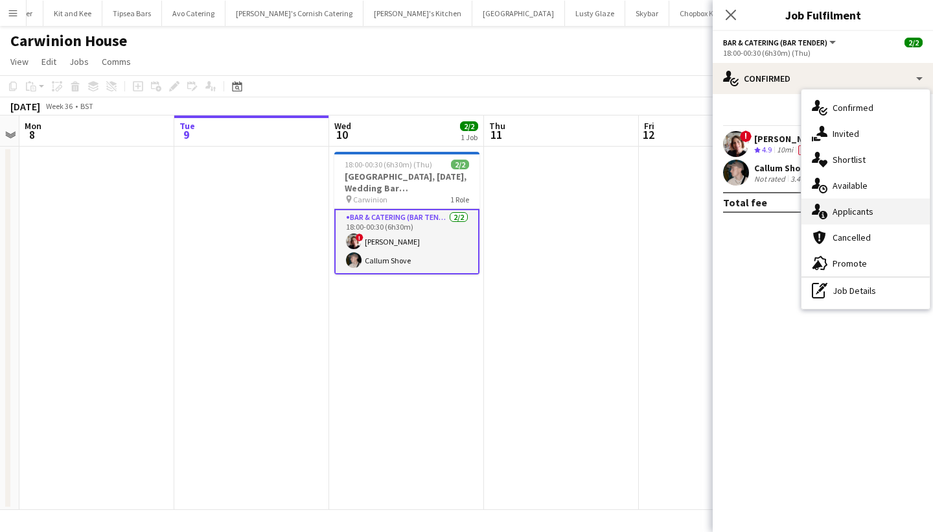
click at [867, 208] on span "Applicants" at bounding box center [853, 211] width 41 height 12
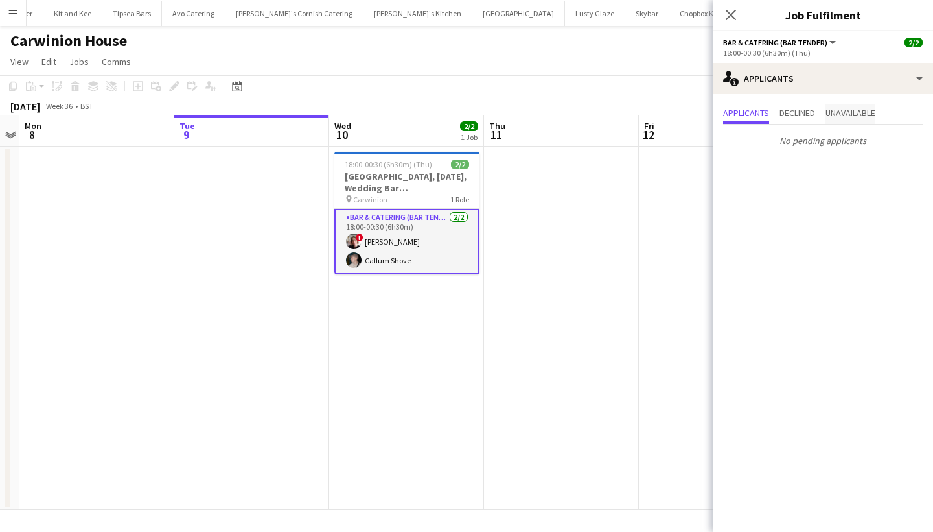
click at [849, 112] on span "Unavailable" at bounding box center [851, 112] width 50 height 9
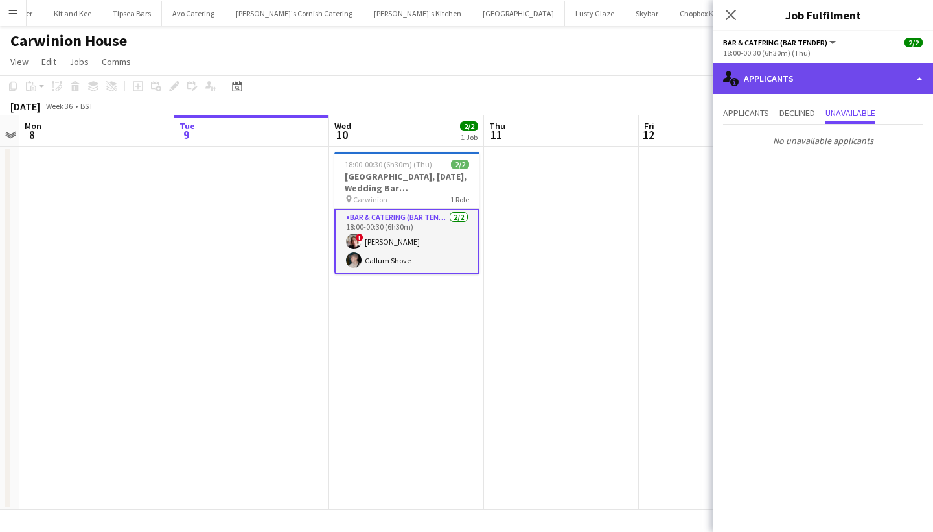
click at [828, 80] on div "single-neutral-actions-information Applicants" at bounding box center [823, 78] width 220 height 31
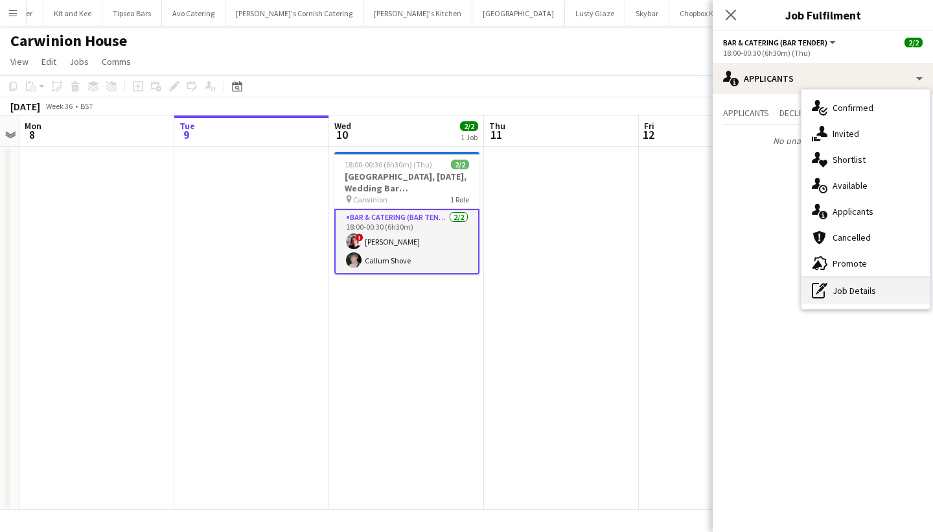
click at [854, 289] on div "pen-write Job Details" at bounding box center [866, 290] width 128 height 26
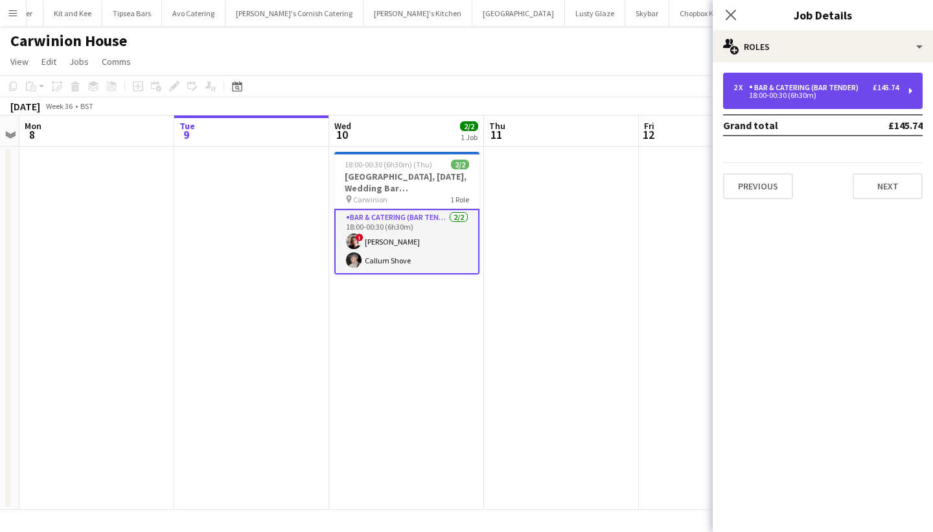
click at [786, 87] on div "Bar & Catering (Bar Tender)" at bounding box center [806, 87] width 115 height 9
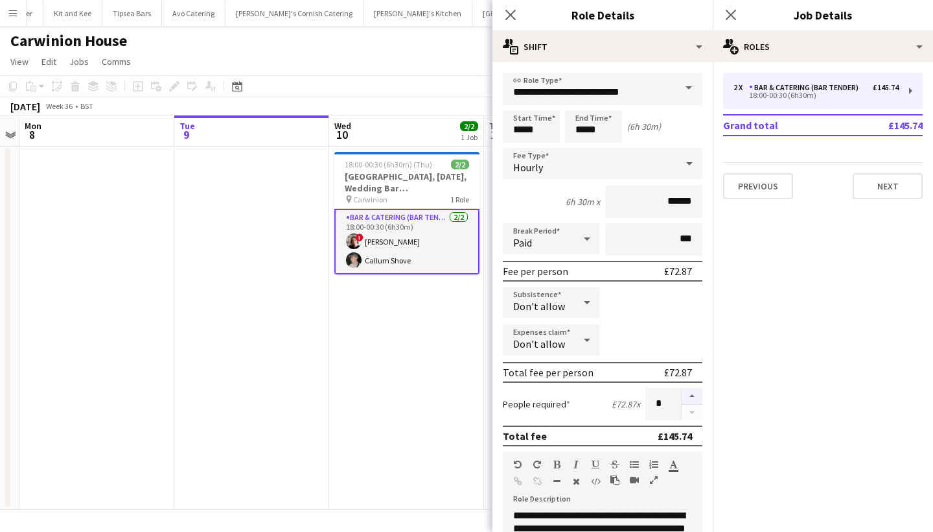
click at [686, 397] on button "button" at bounding box center [692, 396] width 21 height 17
type input "*"
click at [729, 12] on icon at bounding box center [731, 14] width 12 height 12
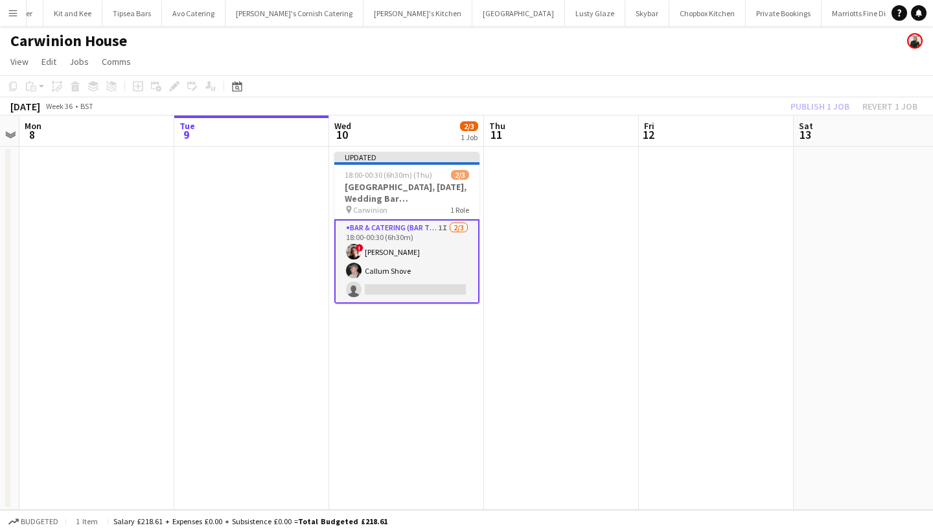
click at [808, 104] on div "Publish 1 job Revert 1 job" at bounding box center [854, 106] width 158 height 17
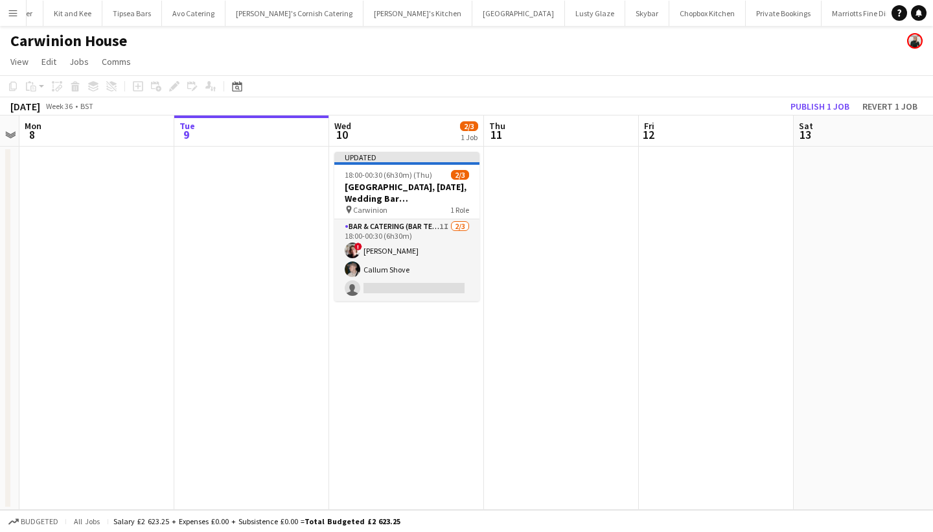
click at [808, 104] on button "Publish 1 job" at bounding box center [820, 106] width 69 height 17
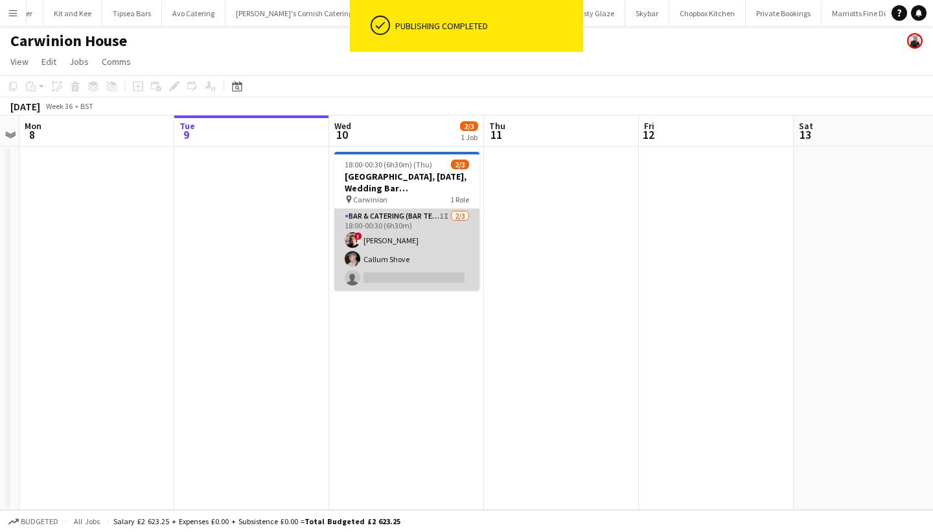
click at [360, 264] on app-card-role "Bar & Catering (Bar Tender) 1I 2/3 18:00-00:30 (6h30m) ! Kathryn Marsh Callum S…" at bounding box center [406, 250] width 145 height 82
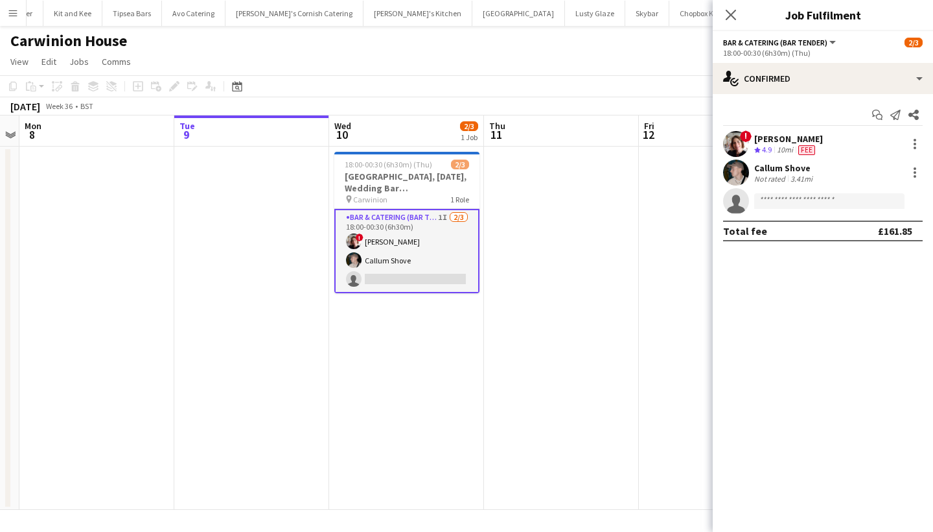
click at [410, 248] on app-card-role "Bar & Catering (Bar Tender) 1I 2/3 18:00-00:30 (6h30m) ! Kathryn Marsh Callum S…" at bounding box center [406, 251] width 145 height 84
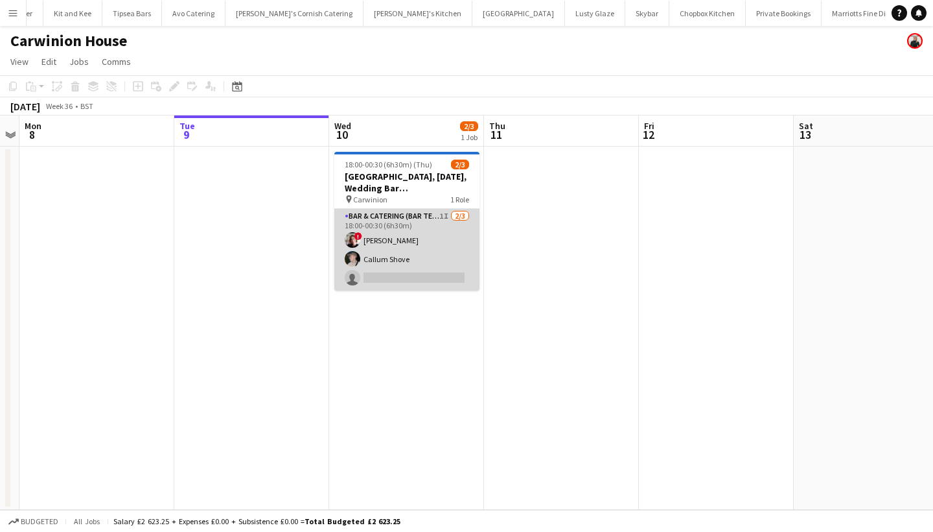
click at [410, 248] on app-card-role "Bar & Catering (Bar Tender) 1I 2/3 18:00-00:30 (6h30m) ! Kathryn Marsh Callum S…" at bounding box center [406, 250] width 145 height 82
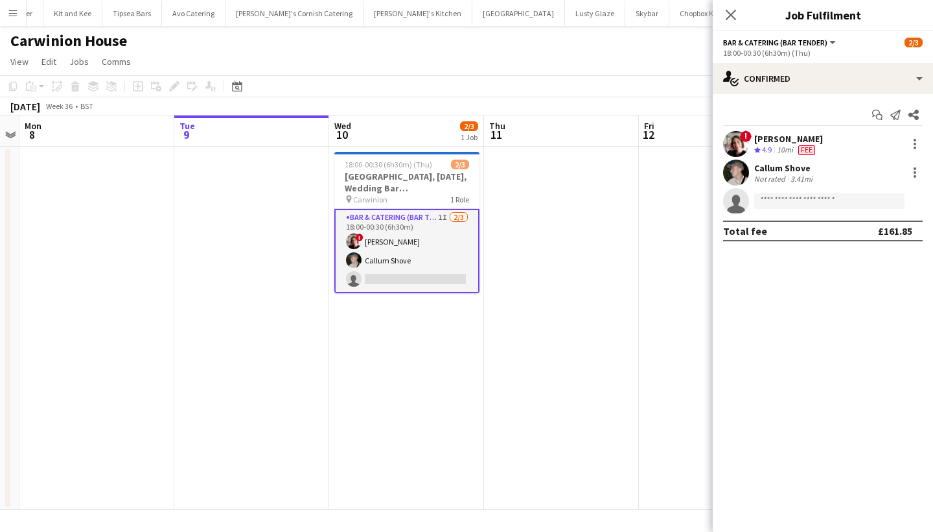
click at [841, 52] on div "18:00-00:30 (6h30m) (Thu)" at bounding box center [823, 53] width 200 height 10
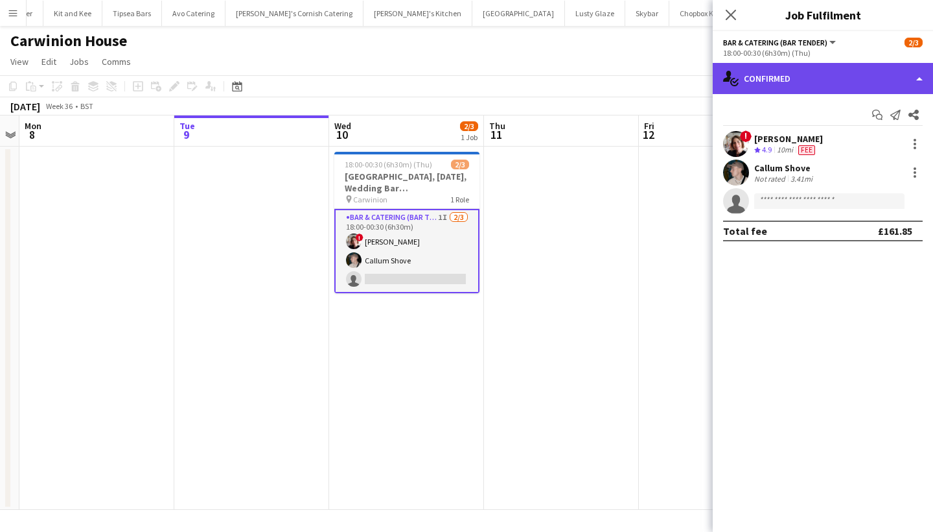
click at [828, 75] on div "single-neutral-actions-check-2 Confirmed" at bounding box center [823, 78] width 220 height 31
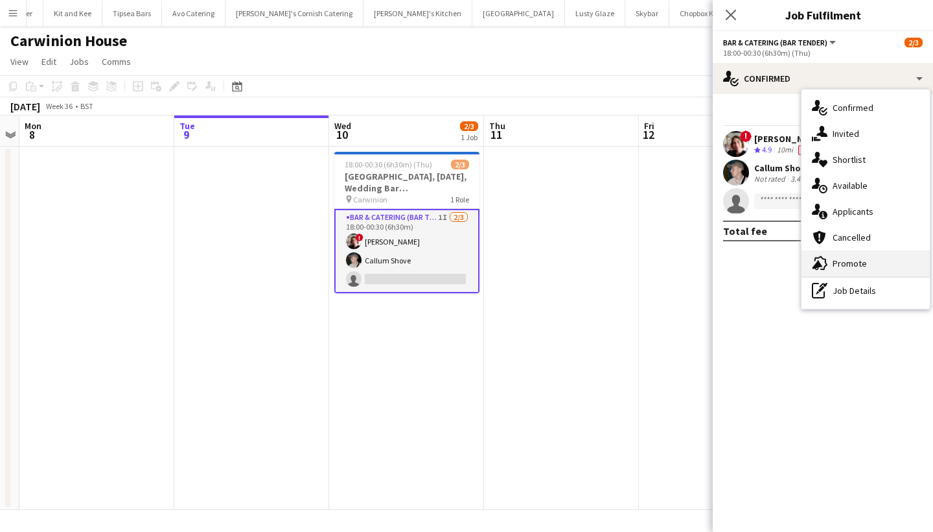
click at [851, 259] on span "Promote" at bounding box center [850, 263] width 34 height 12
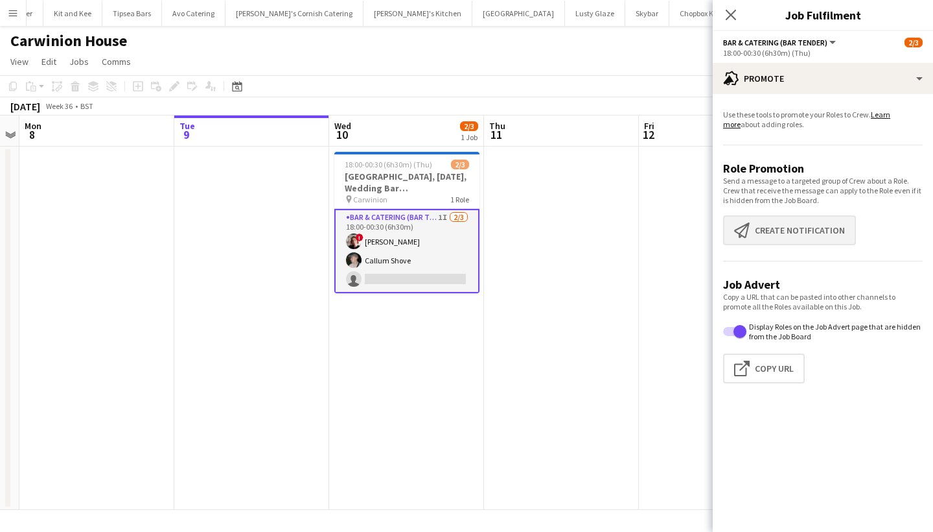
click at [812, 237] on button "Create notification Create notification" at bounding box center [789, 230] width 133 height 30
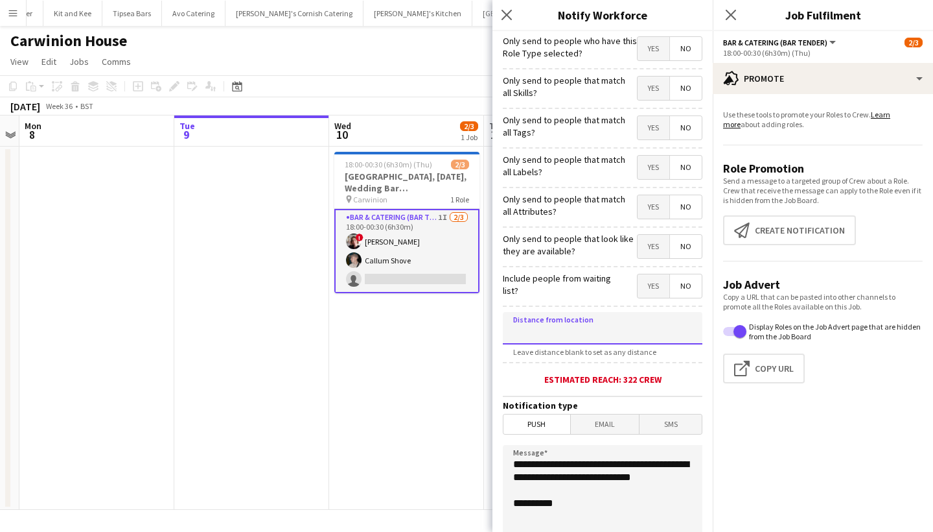
click at [576, 333] on input at bounding box center [603, 328] width 200 height 32
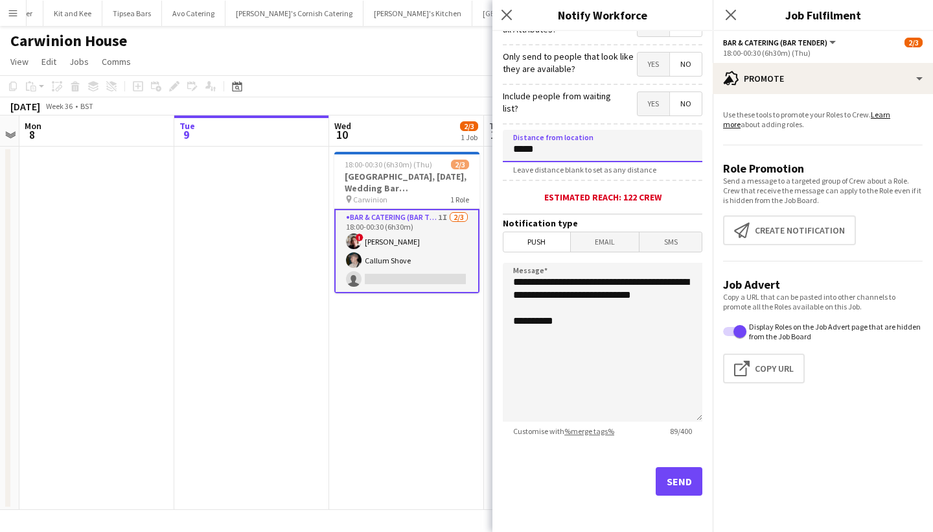
type input "*****"
click at [688, 480] on button "Send" at bounding box center [679, 481] width 47 height 29
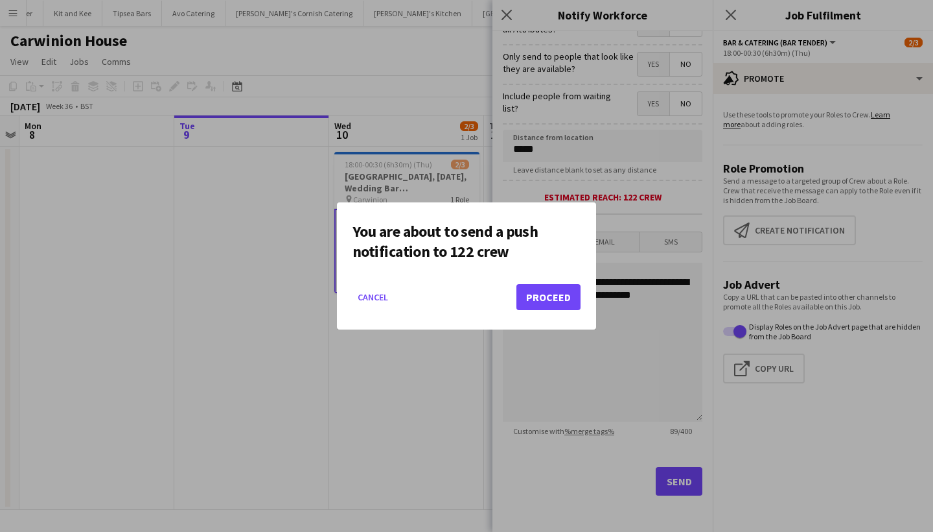
click at [548, 295] on button "Proceed" at bounding box center [549, 297] width 64 height 26
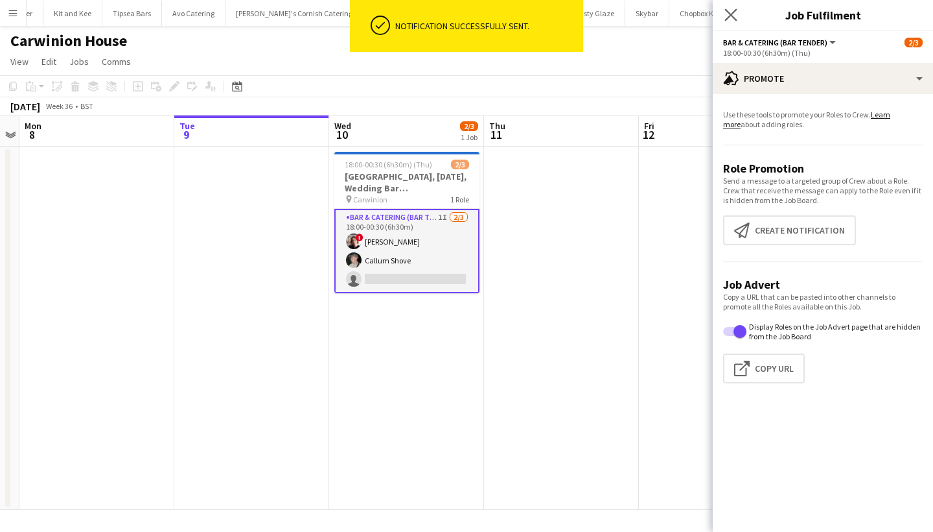
click at [735, 7] on app-icon "Close pop-in" at bounding box center [731, 15] width 19 height 19
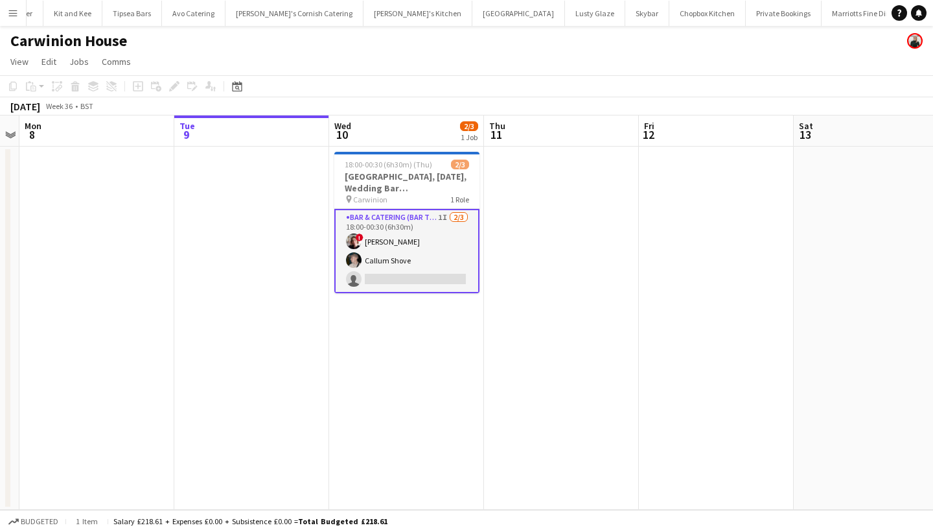
click at [414, 268] on app-card-role "Bar & Catering (Bar Tender) 1I 2/3 18:00-00:30 (6h30m) ! Kathryn Marsh Callum S…" at bounding box center [406, 251] width 145 height 84
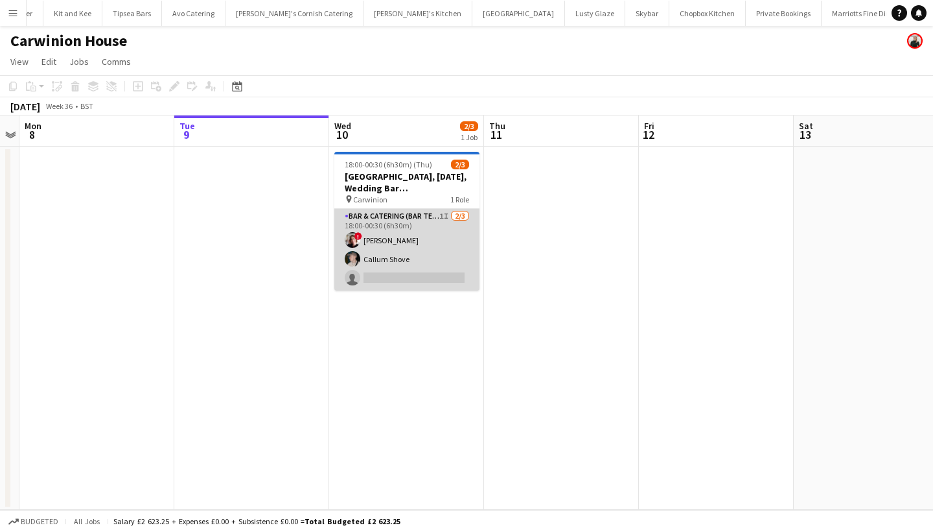
click at [410, 270] on app-card-role "Bar & Catering (Bar Tender) 1I 2/3 18:00-00:30 (6h30m) ! Kathryn Marsh Callum S…" at bounding box center [406, 250] width 145 height 82
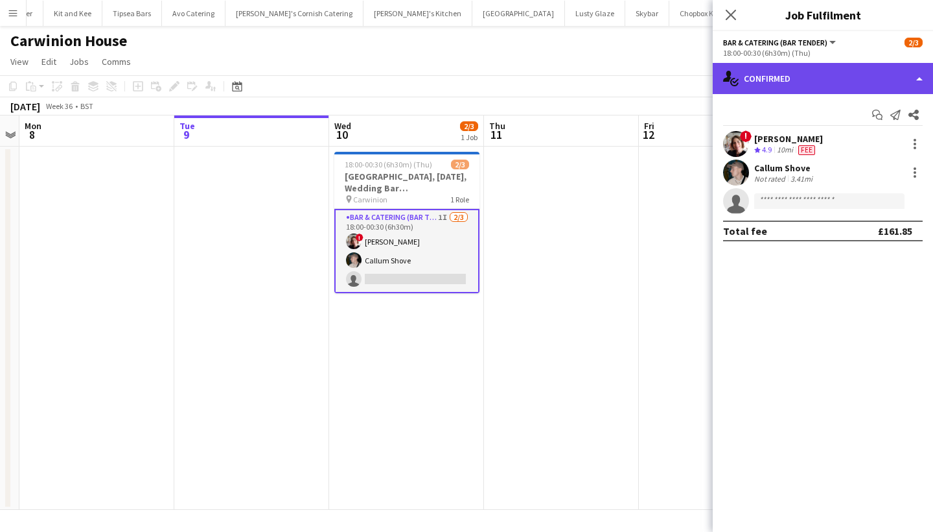
click at [806, 75] on div "single-neutral-actions-check-2 Confirmed" at bounding box center [823, 78] width 220 height 31
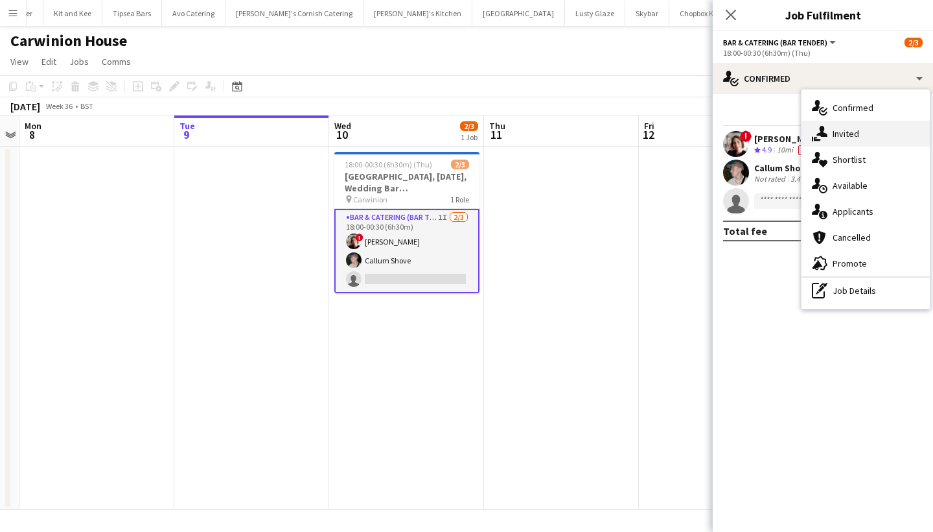
click at [832, 135] on div "single-neutral-actions-share-1 Invited" at bounding box center [866, 134] width 128 height 26
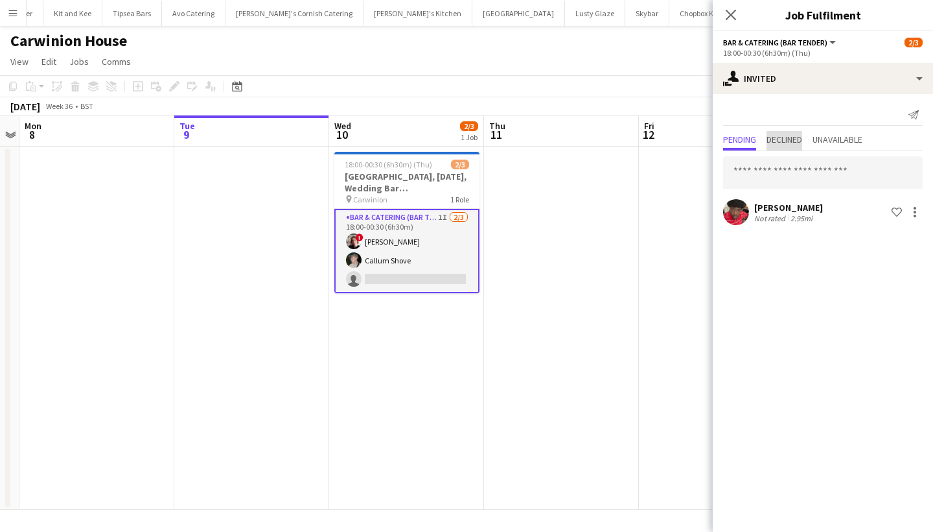
click at [777, 147] on span "Declined" at bounding box center [785, 140] width 36 height 19
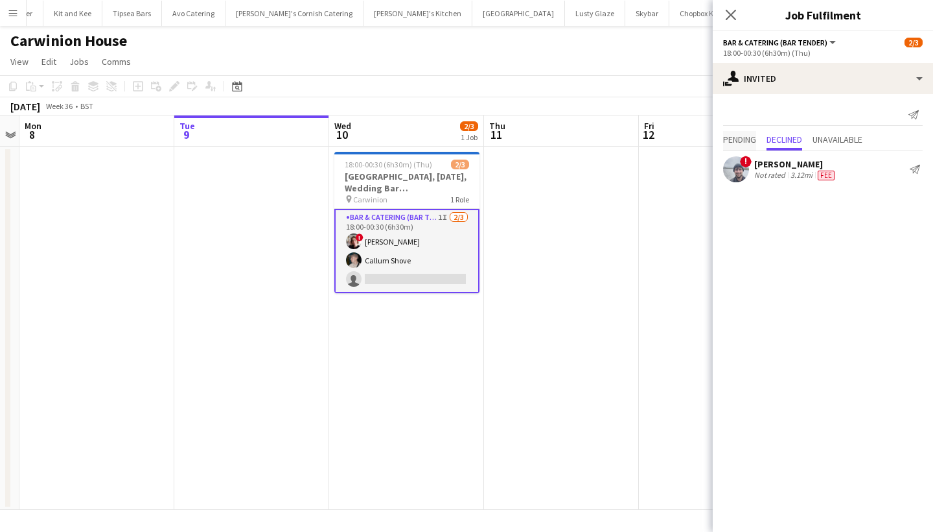
click at [738, 133] on span "Pending" at bounding box center [739, 140] width 33 height 19
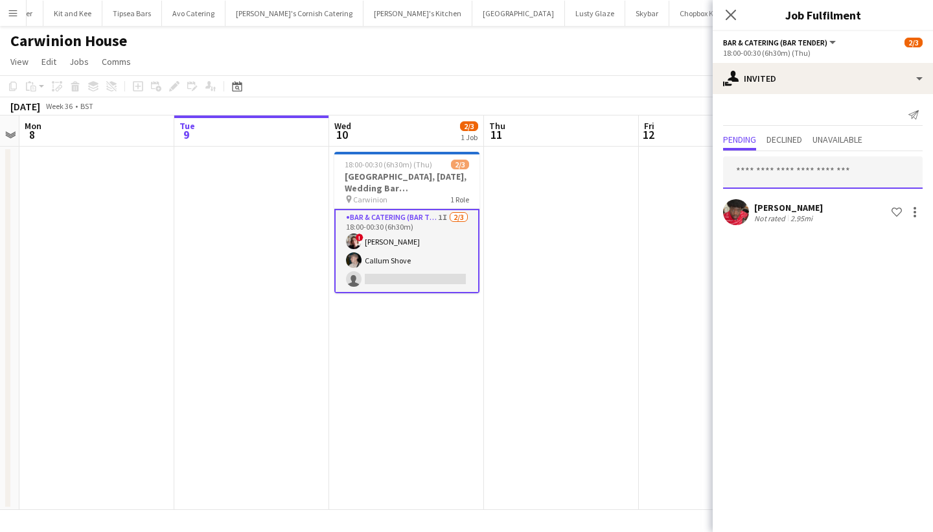
click at [763, 171] on input "text" at bounding box center [823, 172] width 200 height 32
type input "*"
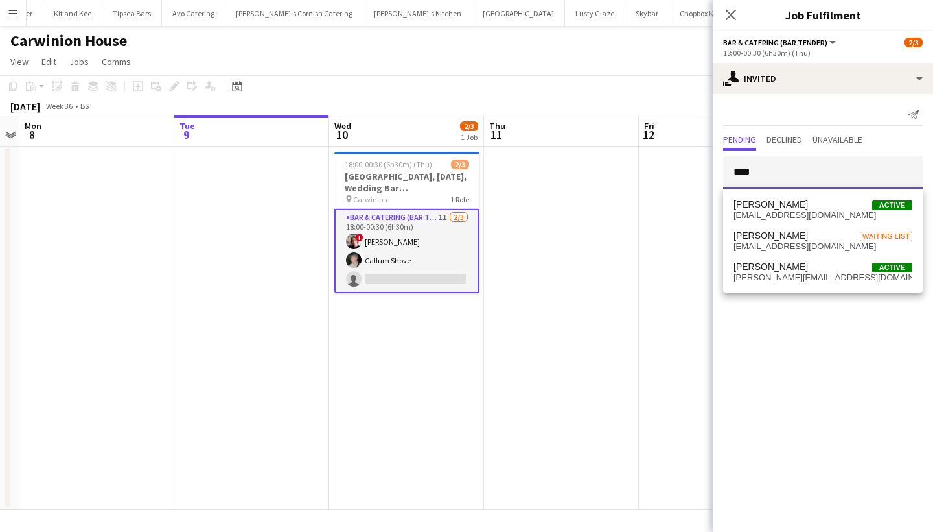
type input "****"
drag, startPoint x: 771, startPoint y: 191, endPoint x: 784, endPoint y: 266, distance: 75.7
click at [784, 266] on span "[PERSON_NAME]" at bounding box center [771, 266] width 75 height 11
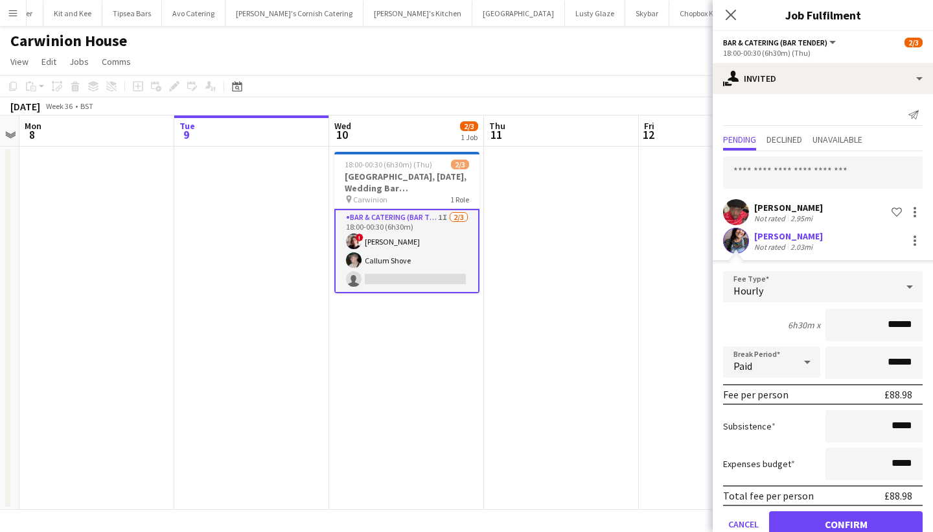
type input "******"
click at [847, 524] on button "Confirm" at bounding box center [846, 524] width 154 height 26
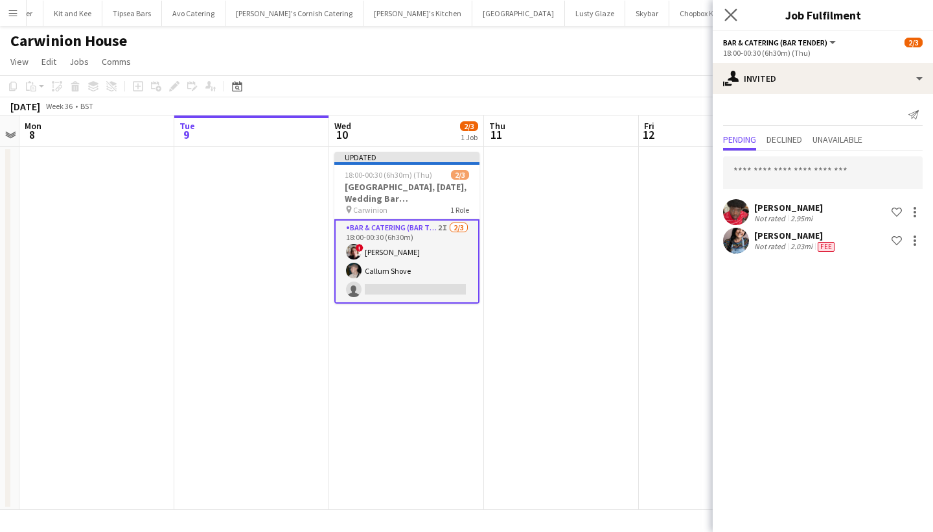
click at [731, 23] on app-icon "Close pop-in" at bounding box center [731, 15] width 19 height 19
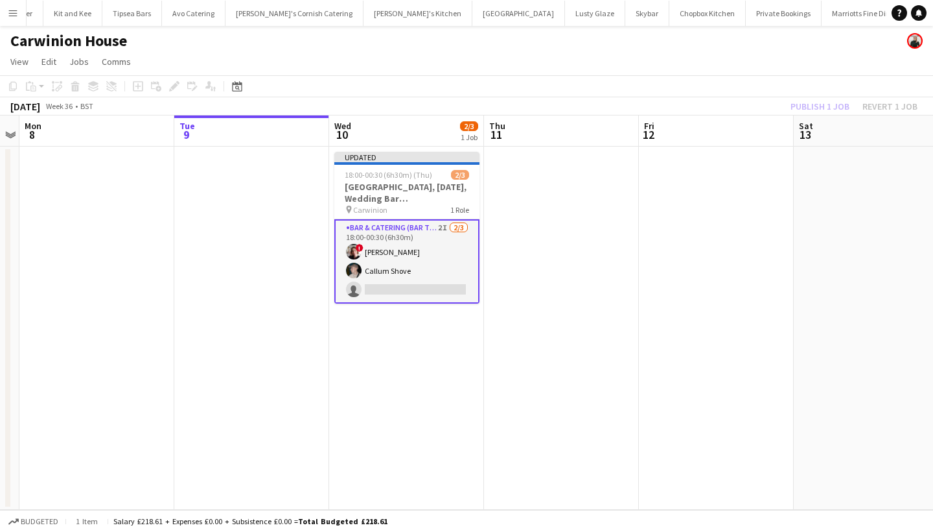
click at [817, 104] on div "Publish 1 job Revert 1 job" at bounding box center [854, 106] width 158 height 17
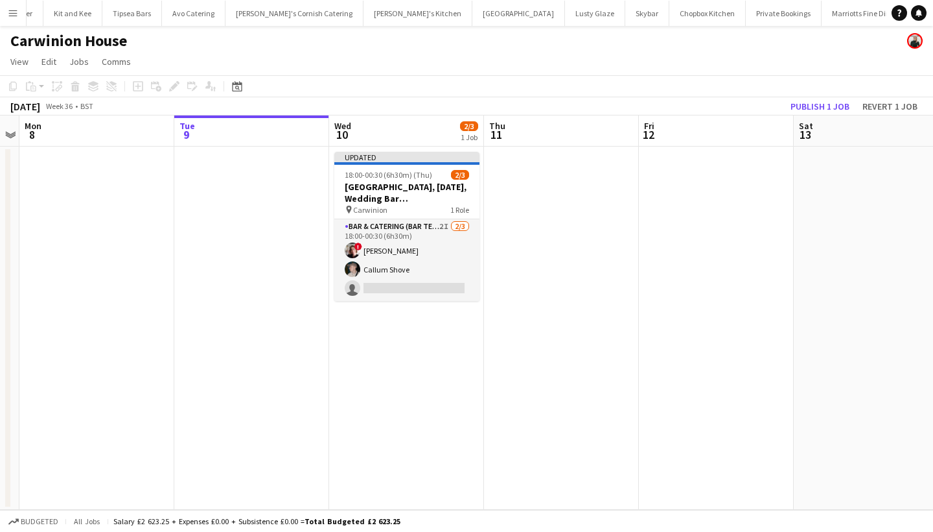
click at [817, 104] on button "Publish 1 job" at bounding box center [820, 106] width 69 height 17
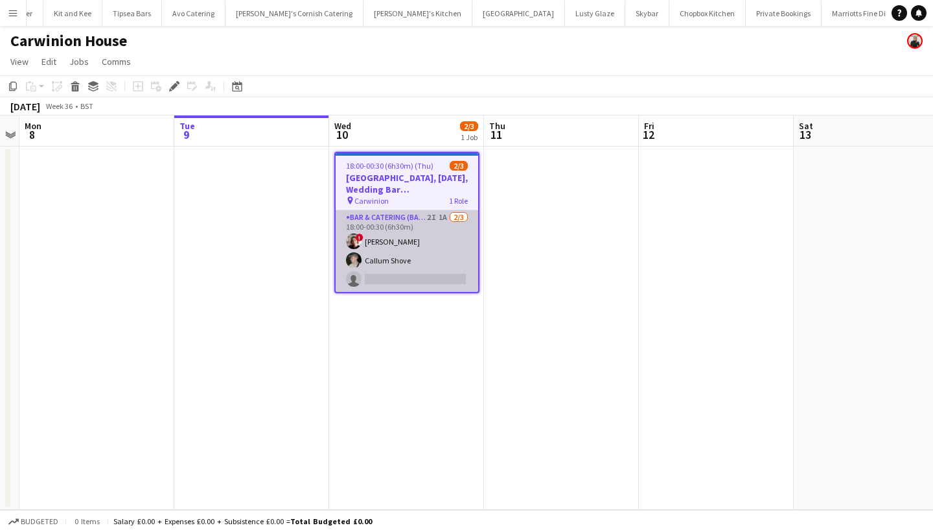
click at [410, 272] on app-card-role "Bar & Catering (Bar Tender) 2I 1A [DATE] 18:00-00:30 (6h30m) ! [PERSON_NAME] Ca…" at bounding box center [407, 251] width 143 height 82
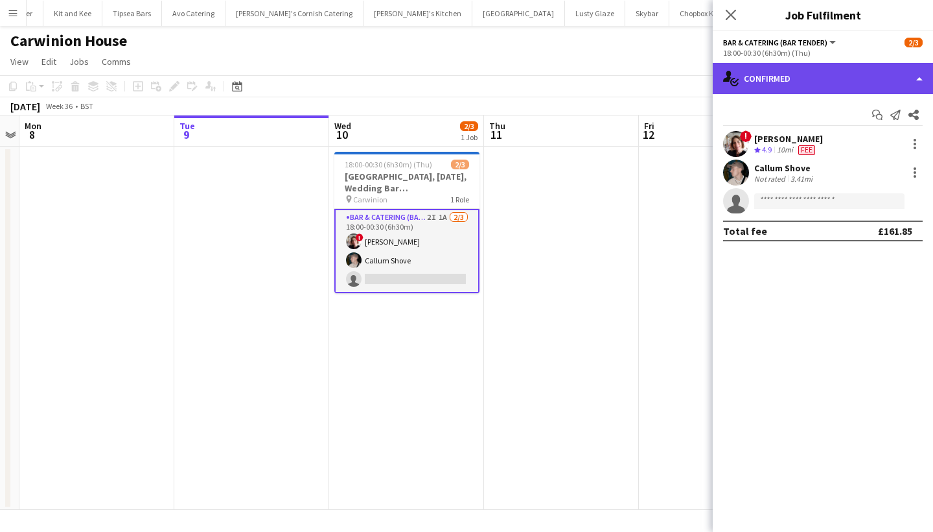
click at [811, 65] on div "single-neutral-actions-check-2 Confirmed" at bounding box center [823, 78] width 220 height 31
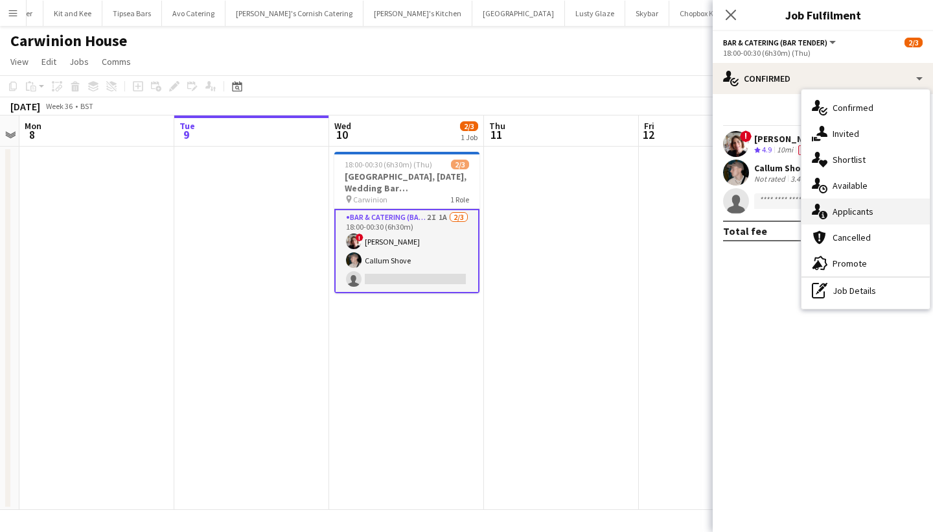
click at [837, 209] on span "Applicants" at bounding box center [853, 211] width 41 height 12
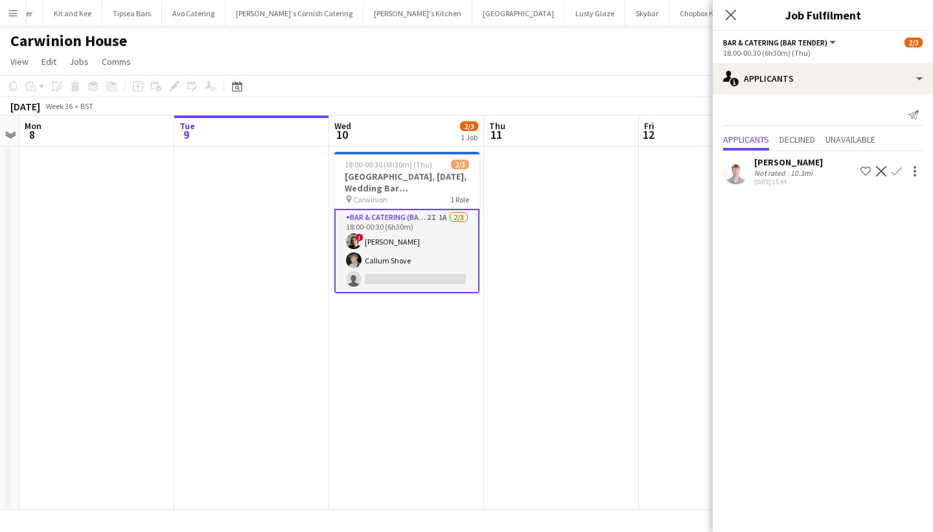
click at [897, 169] on app-icon "Confirm" at bounding box center [897, 171] width 10 height 10
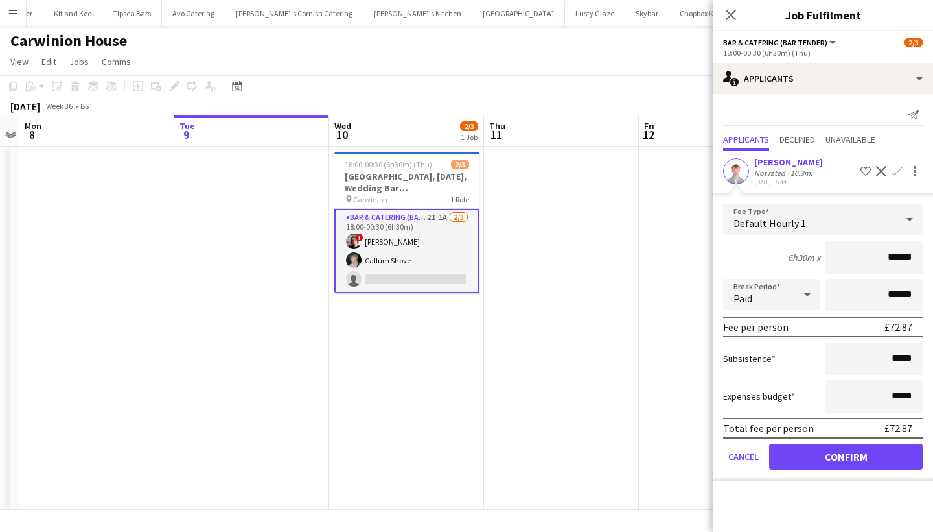
click at [775, 165] on div "[PERSON_NAME]" at bounding box center [789, 162] width 69 height 12
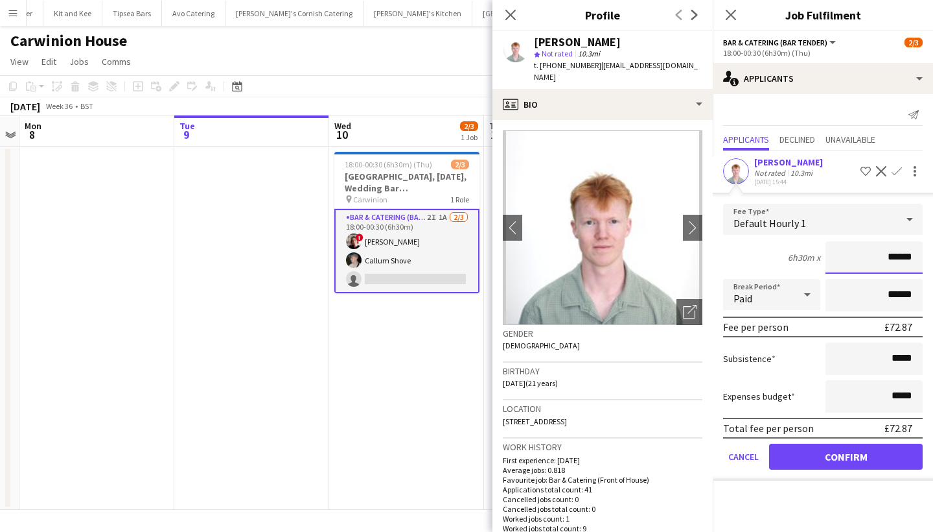
click at [915, 259] on input "******" at bounding box center [874, 257] width 97 height 32
type input "******"
click at [860, 456] on button "Confirm" at bounding box center [846, 456] width 154 height 26
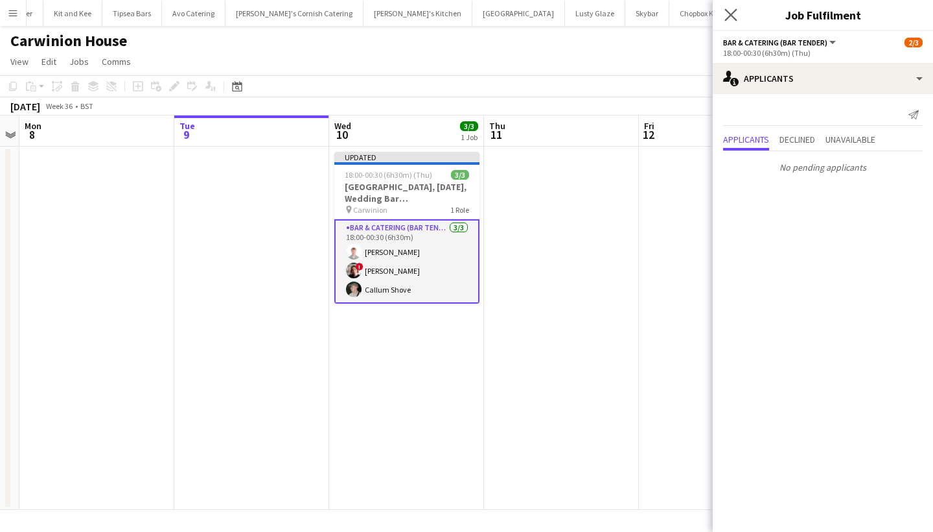
click at [731, 8] on app-icon "Close pop-in" at bounding box center [731, 15] width 19 height 19
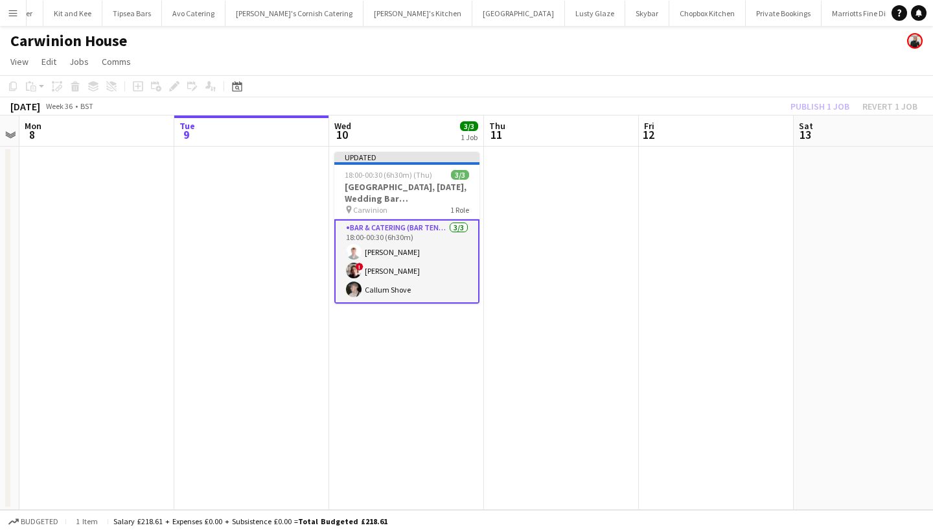
click at [828, 97] on app-toolbar "Copy Paste Paste Command V Paste with crew Command Shift V Paste linked Job [GE…" at bounding box center [466, 86] width 933 height 22
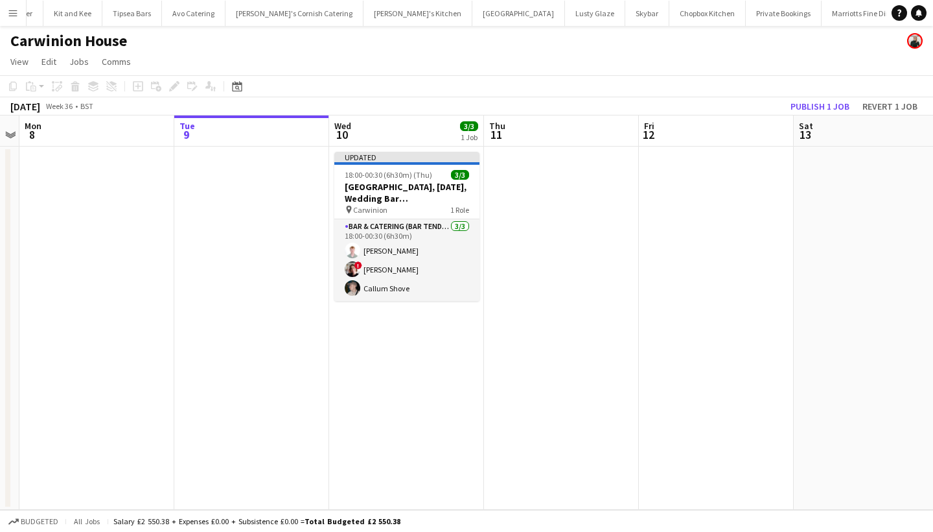
click at [828, 97] on app-toolbar "Copy Paste Paste Command V Paste with crew Command Shift V Paste linked Job [GE…" at bounding box center [466, 86] width 933 height 22
click at [814, 104] on button "Publish 1 job" at bounding box center [820, 106] width 69 height 17
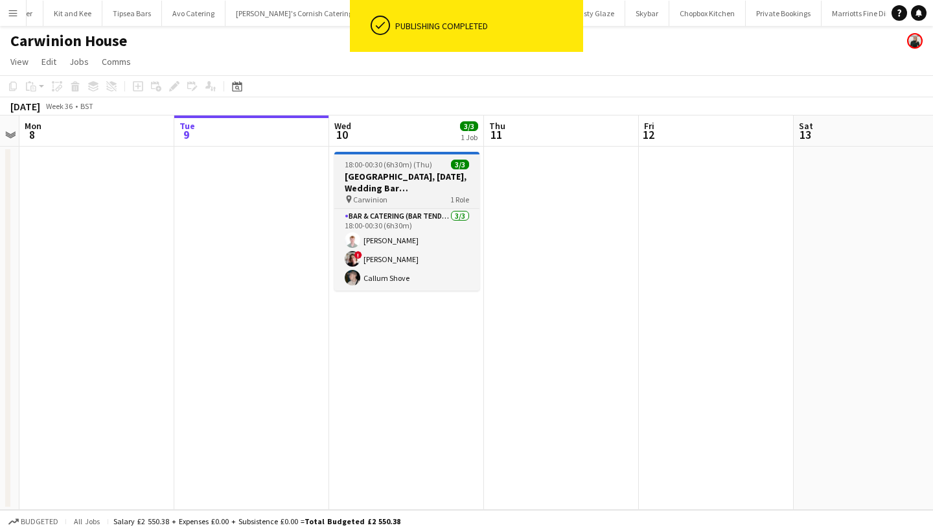
click at [381, 264] on app-card-role "Bar & Catering (Bar Tender) [DATE] 18:00-00:30 (6h30m) [PERSON_NAME] ! [PERSON_…" at bounding box center [406, 250] width 145 height 82
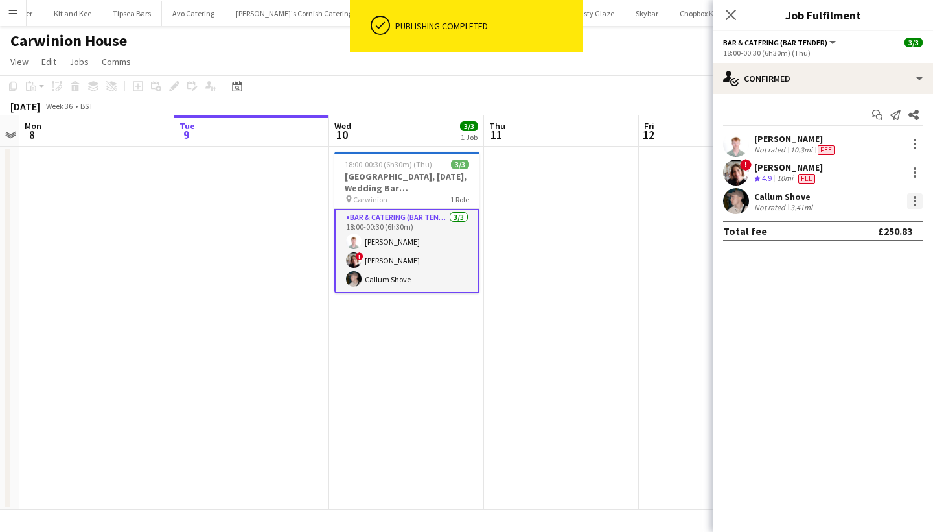
click at [914, 205] on div at bounding box center [915, 205] width 3 height 3
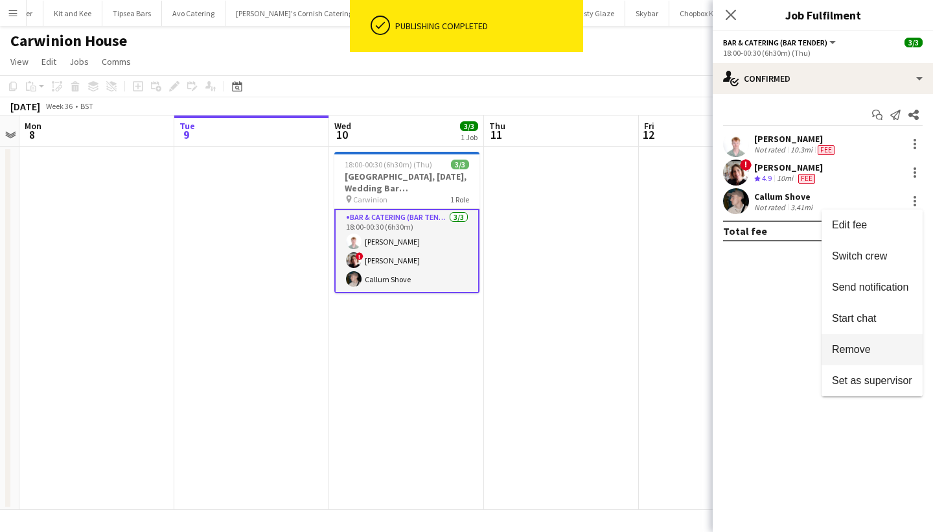
click at [848, 345] on span "Remove" at bounding box center [851, 349] width 39 height 11
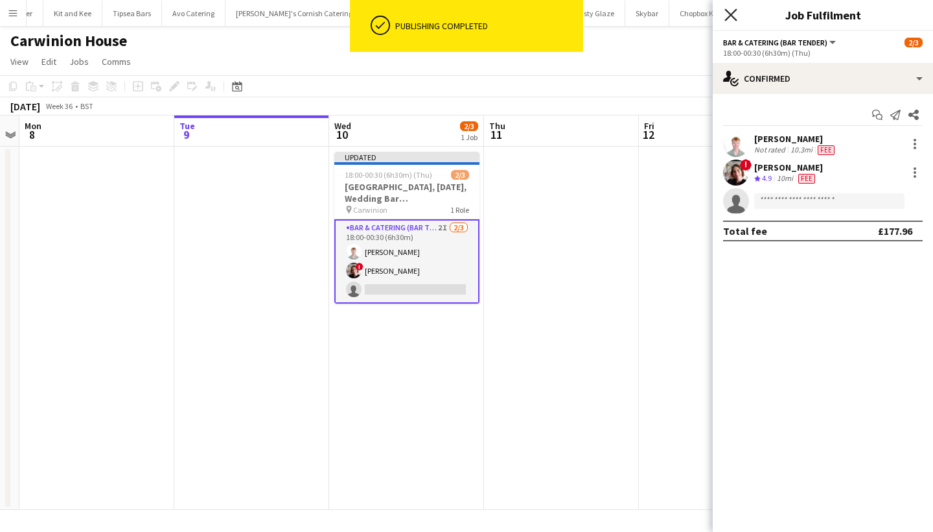
click at [728, 10] on icon "Close pop-in" at bounding box center [731, 14] width 12 height 12
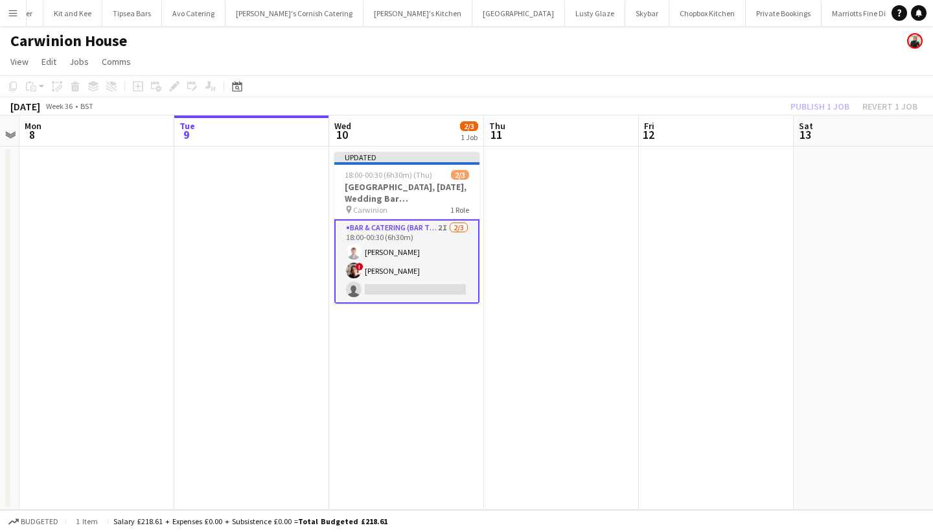
click at [829, 102] on div "Publish 1 job Revert 1 job" at bounding box center [854, 106] width 158 height 17
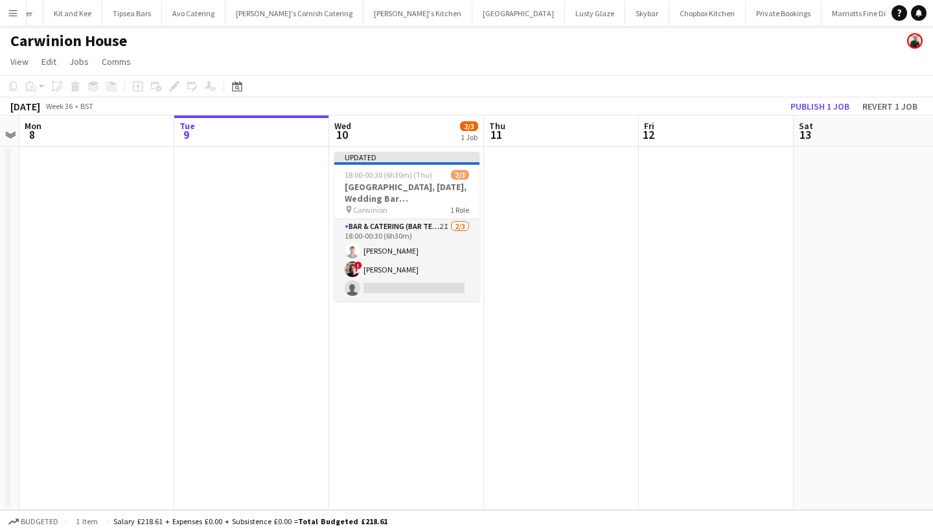
click at [829, 102] on button "Publish 1 job" at bounding box center [820, 106] width 69 height 17
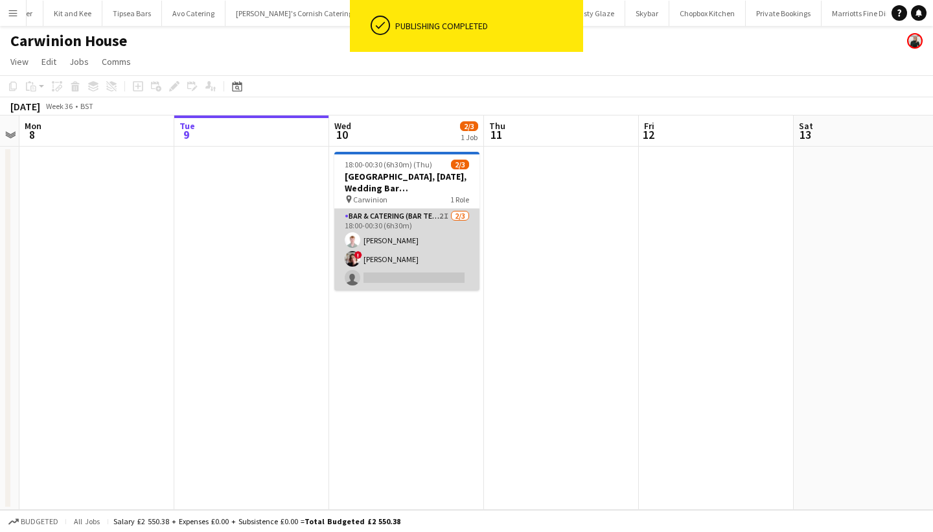
click at [440, 261] on app-card-role "Bar & Catering (Bar Tender) 2I [DATE] 18:00-00:30 (6h30m) [PERSON_NAME] ! [PERS…" at bounding box center [406, 250] width 145 height 82
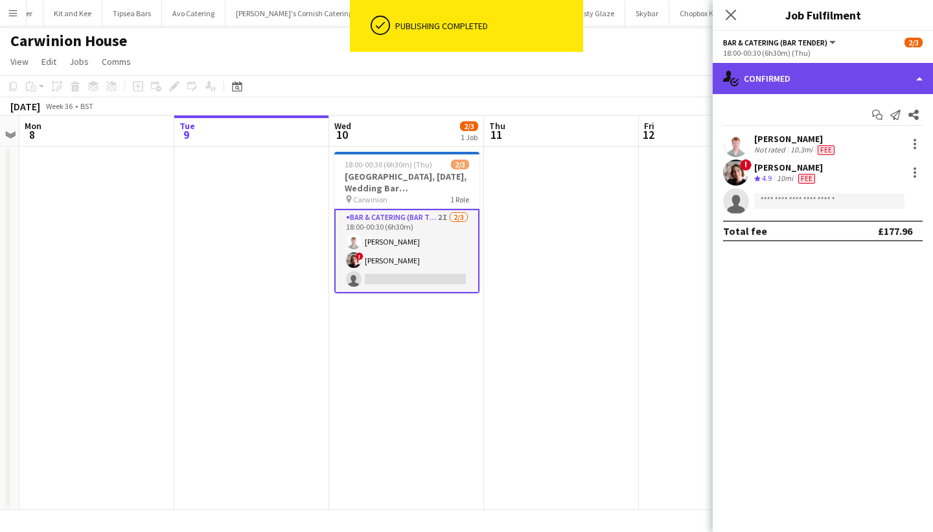
click at [819, 75] on div "single-neutral-actions-check-2 Confirmed" at bounding box center [823, 78] width 220 height 31
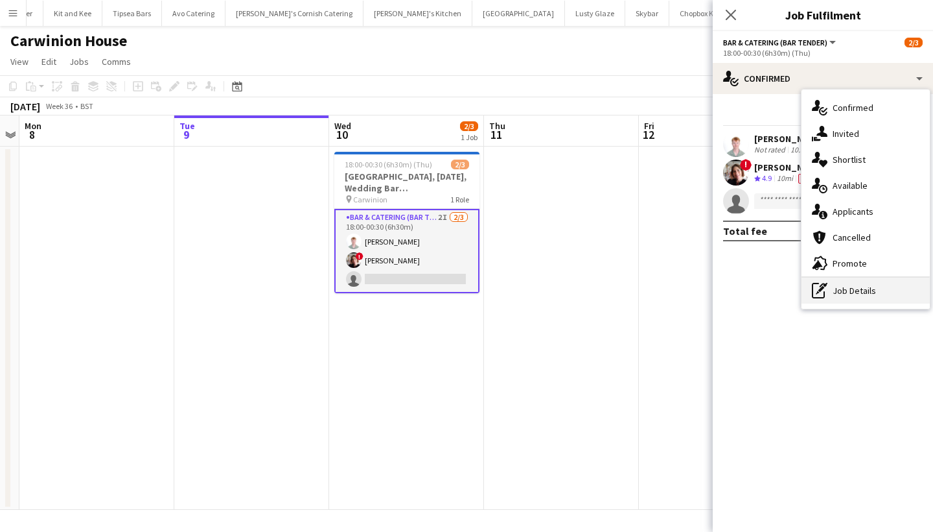
click at [851, 298] on div "pen-write Job Details" at bounding box center [866, 290] width 128 height 26
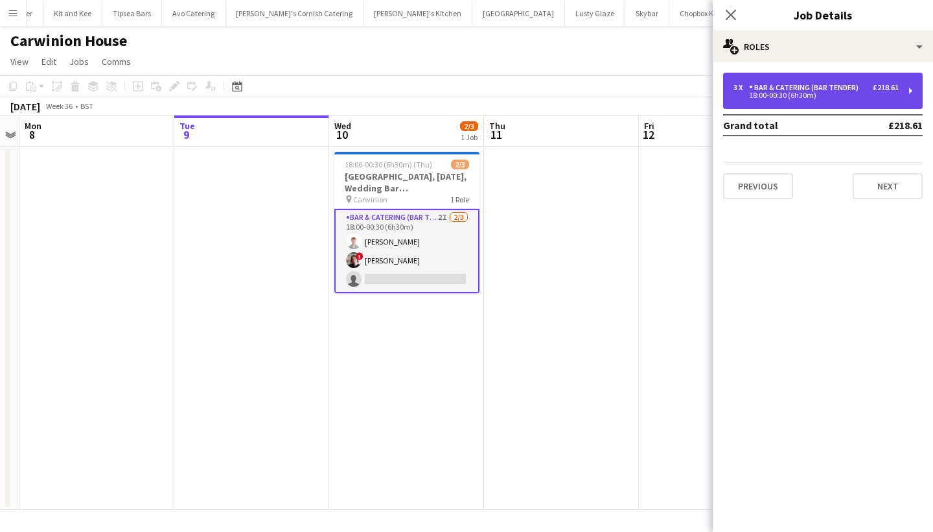
click at [822, 84] on div "Bar & Catering (Bar Tender)" at bounding box center [806, 87] width 115 height 9
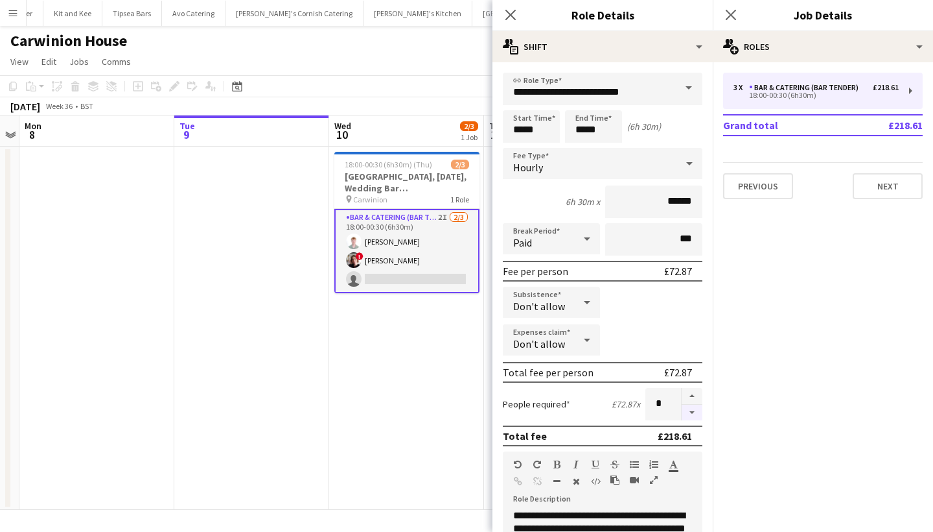
click at [694, 412] on button "button" at bounding box center [692, 413] width 21 height 16
type input "*"
click at [732, 16] on icon at bounding box center [731, 14] width 12 height 12
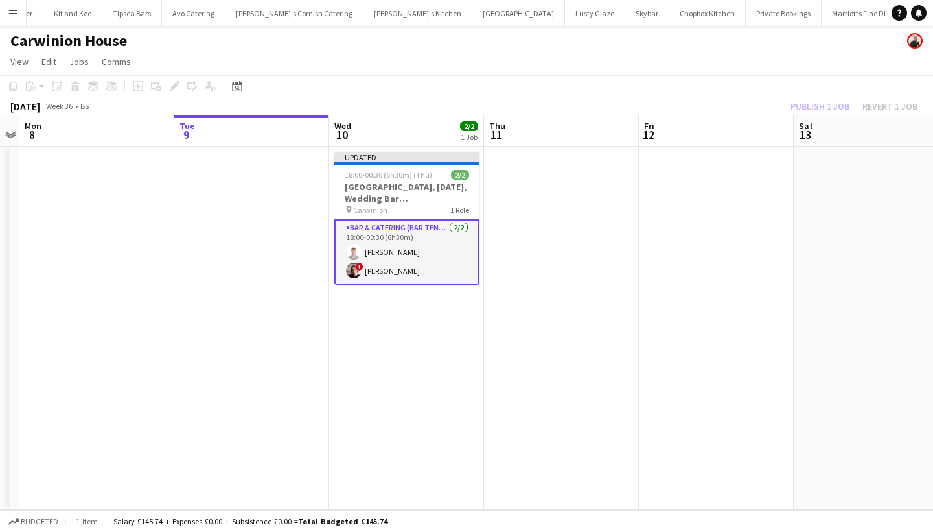
click at [836, 110] on div "Publish 1 job Revert 1 job" at bounding box center [854, 106] width 158 height 17
click at [836, 110] on button "Publish 1 job" at bounding box center [820, 106] width 69 height 17
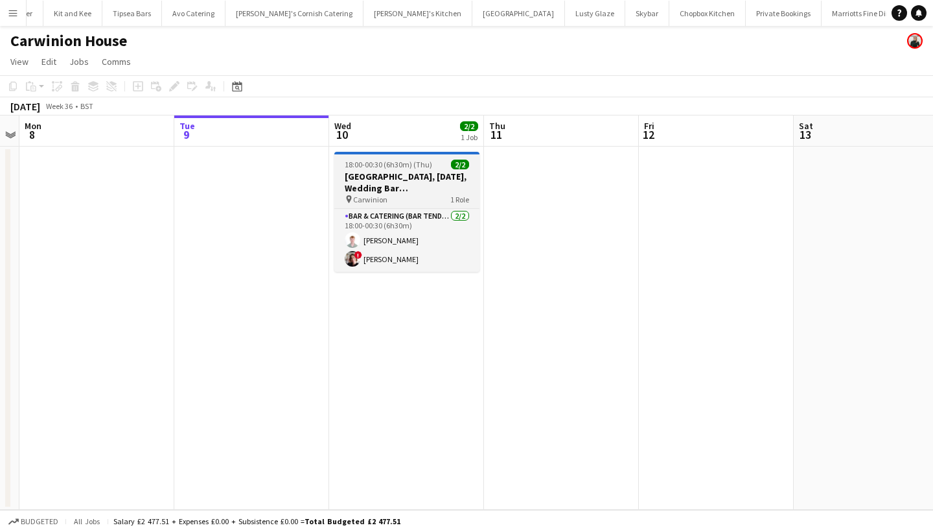
click at [397, 178] on h3 "[GEOGRAPHIC_DATA], [DATE], Wedding Bar ([GEOGRAPHIC_DATA])" at bounding box center [406, 181] width 145 height 23
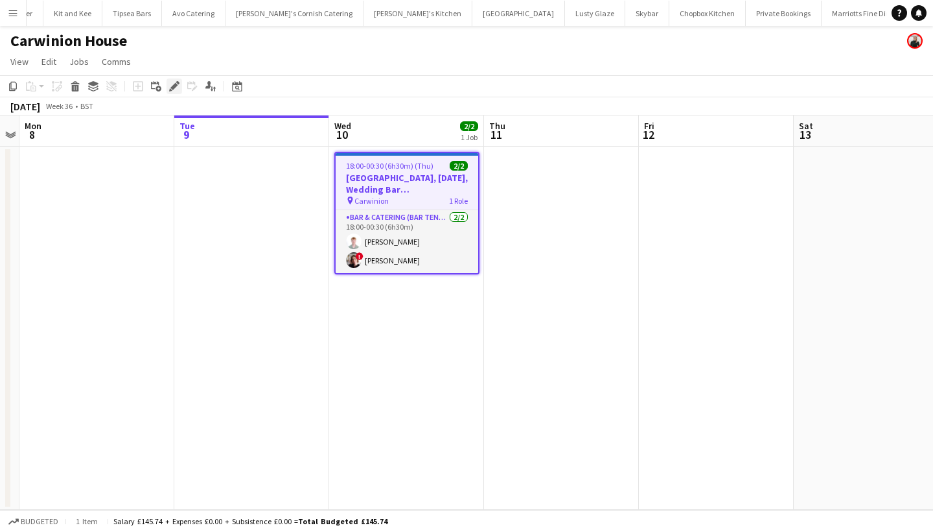
click at [173, 87] on icon at bounding box center [173, 86] width 7 height 7
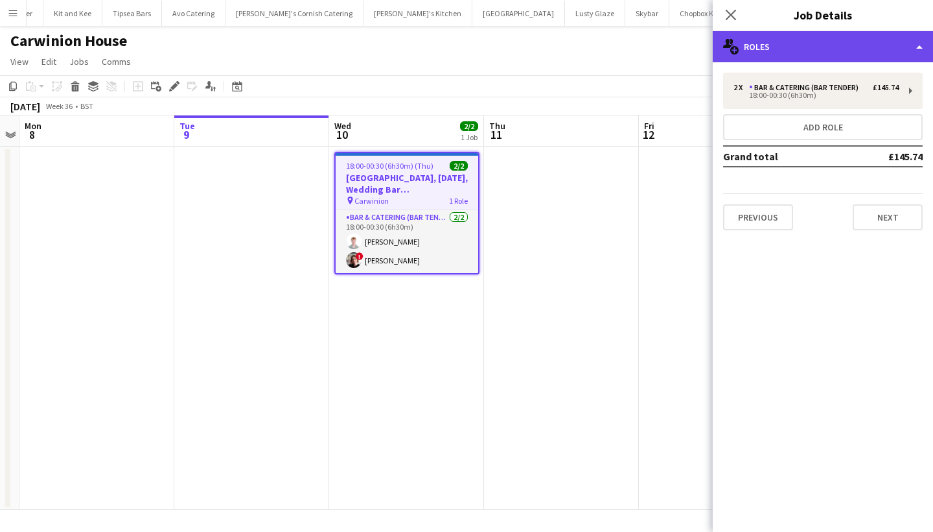
click at [768, 47] on div "multiple-users-add Roles" at bounding box center [823, 46] width 220 height 31
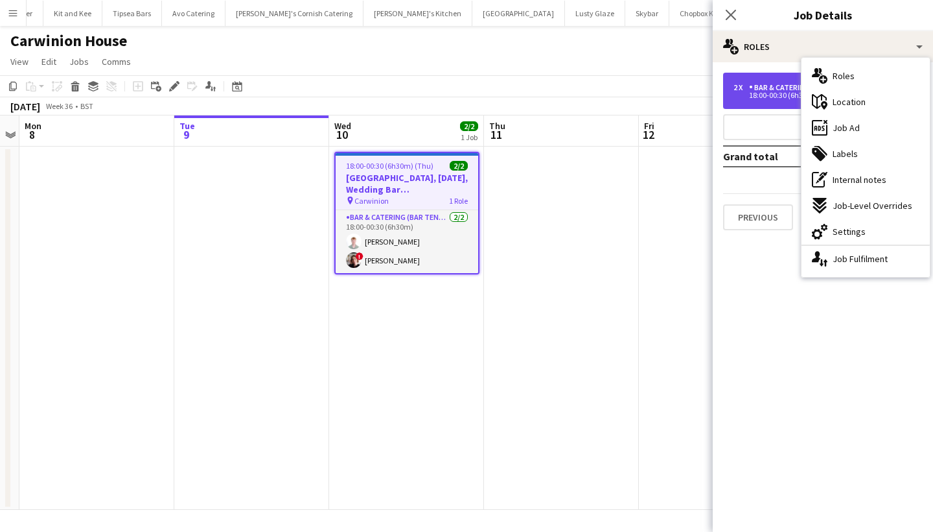
click at [784, 100] on div "2 x Bar & Catering (Bar Tender) £145.74 18:00-00:30 (6h30m)" at bounding box center [823, 91] width 200 height 36
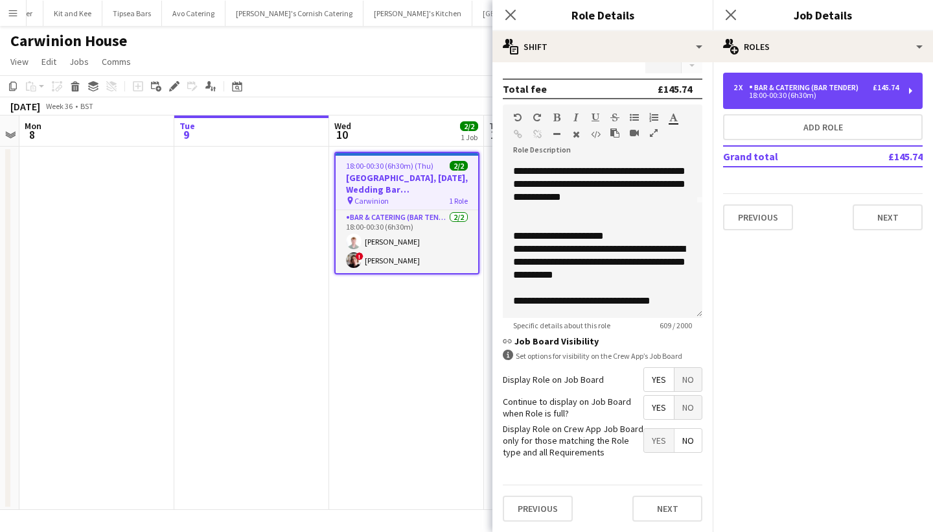
scroll to position [346, 0]
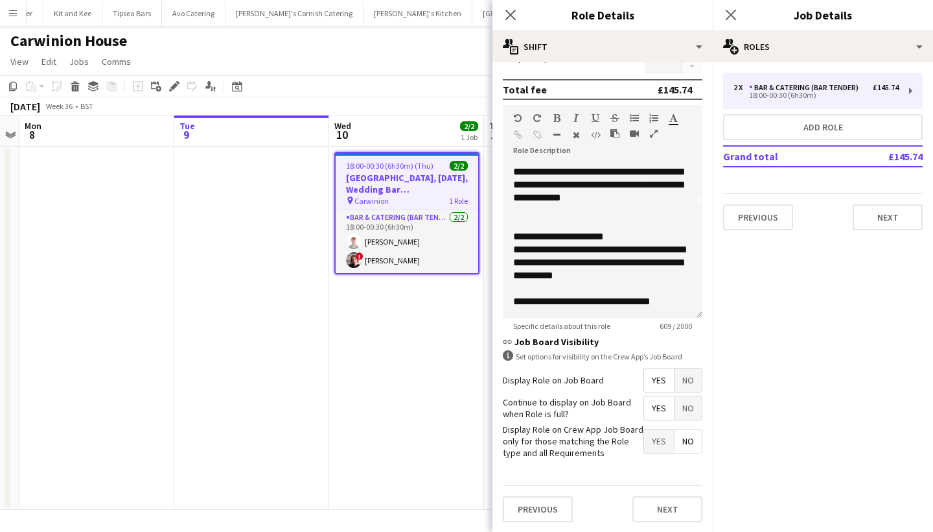
click at [690, 410] on span "No" at bounding box center [688, 407] width 27 height 23
click at [660, 500] on button "Next" at bounding box center [668, 509] width 70 height 26
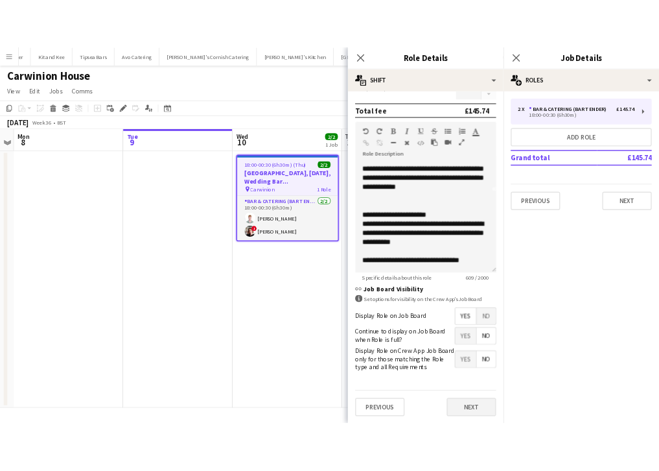
scroll to position [0, 0]
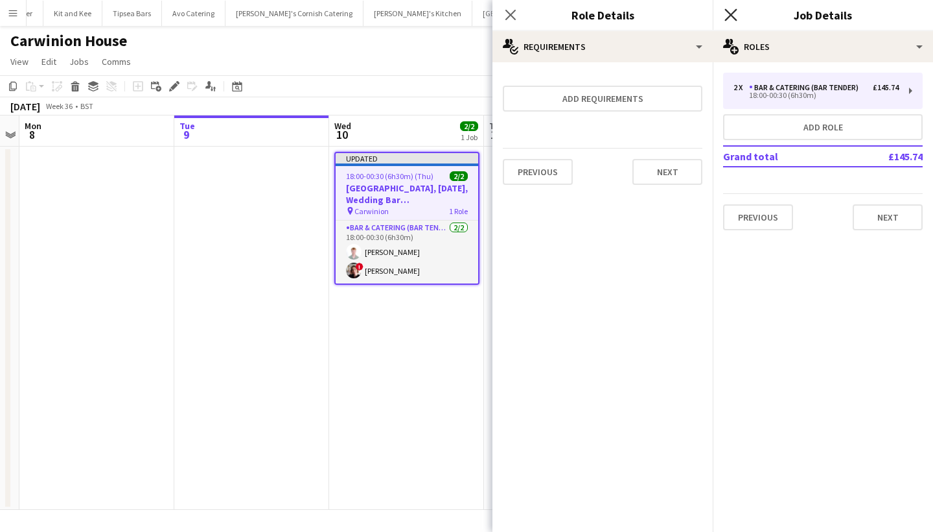
click at [734, 12] on icon at bounding box center [731, 14] width 12 height 12
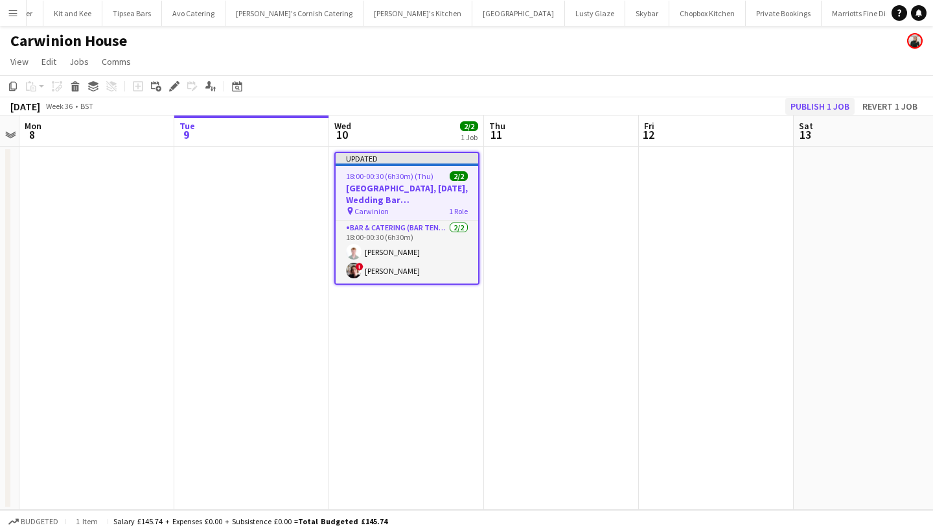
click at [815, 108] on button "Publish 1 job" at bounding box center [820, 106] width 69 height 17
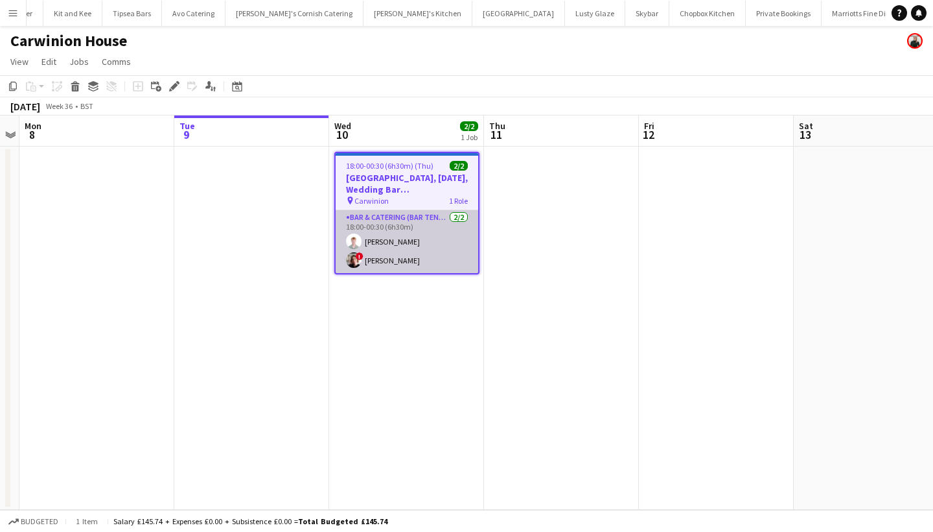
click at [416, 229] on app-card-role "Bar & Catering (Bar Tender) [DATE] 18:00-00:30 (6h30m) [PERSON_NAME] ! [PERSON_…" at bounding box center [407, 241] width 143 height 63
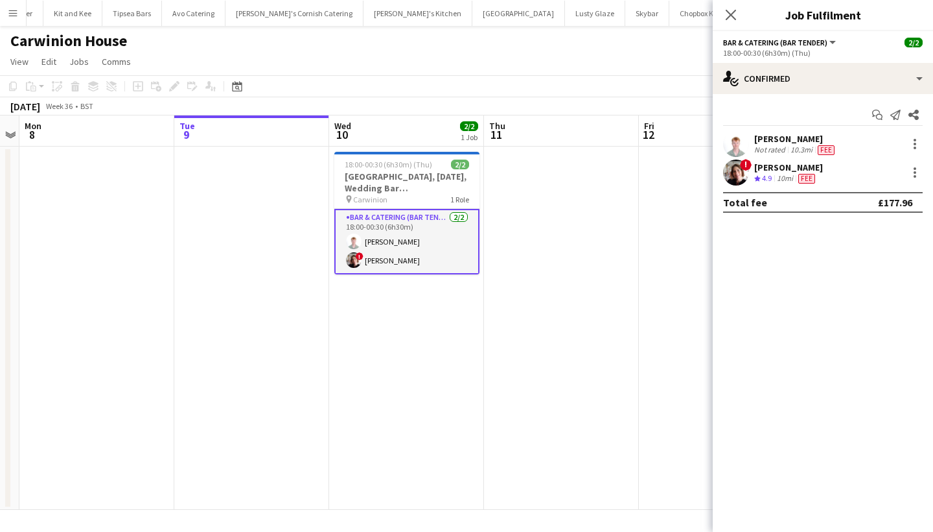
click at [797, 135] on div "[PERSON_NAME]" at bounding box center [796, 139] width 83 height 12
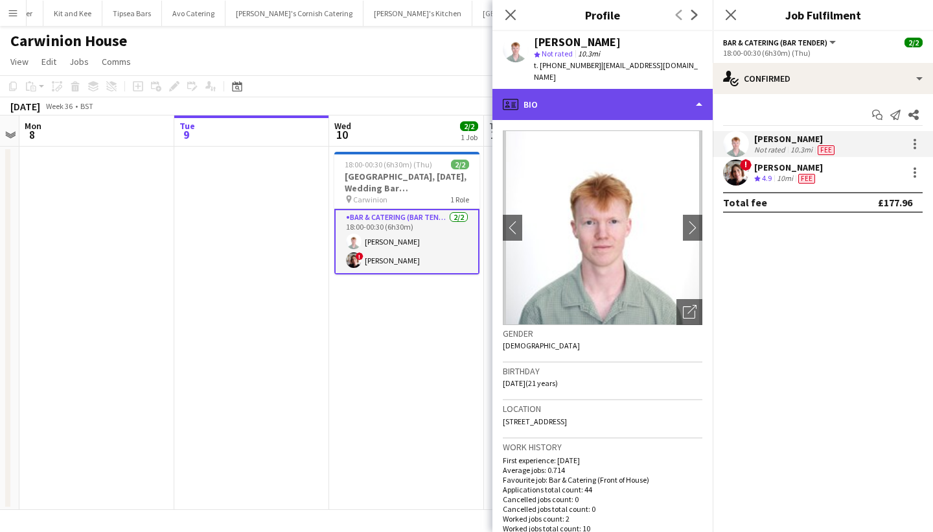
click at [632, 89] on div "profile Bio" at bounding box center [603, 104] width 220 height 31
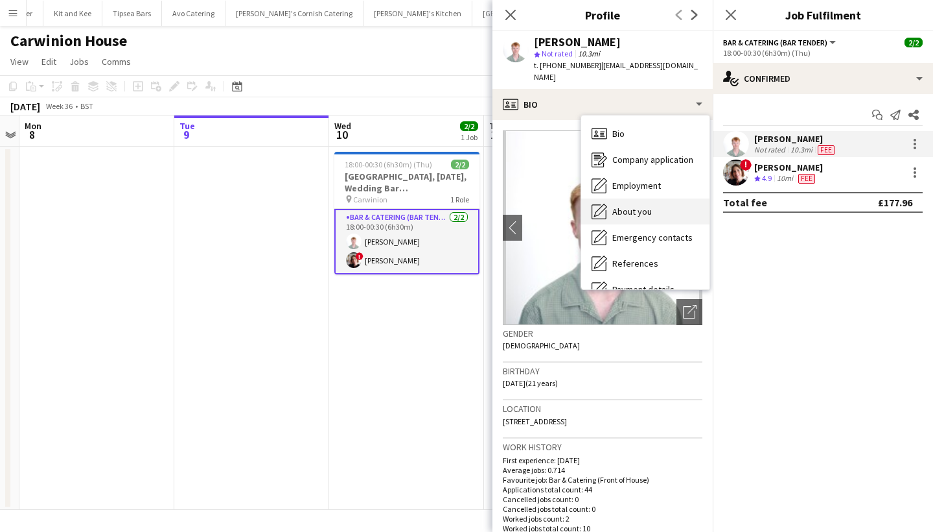
click at [640, 205] on span "About you" at bounding box center [633, 211] width 40 height 12
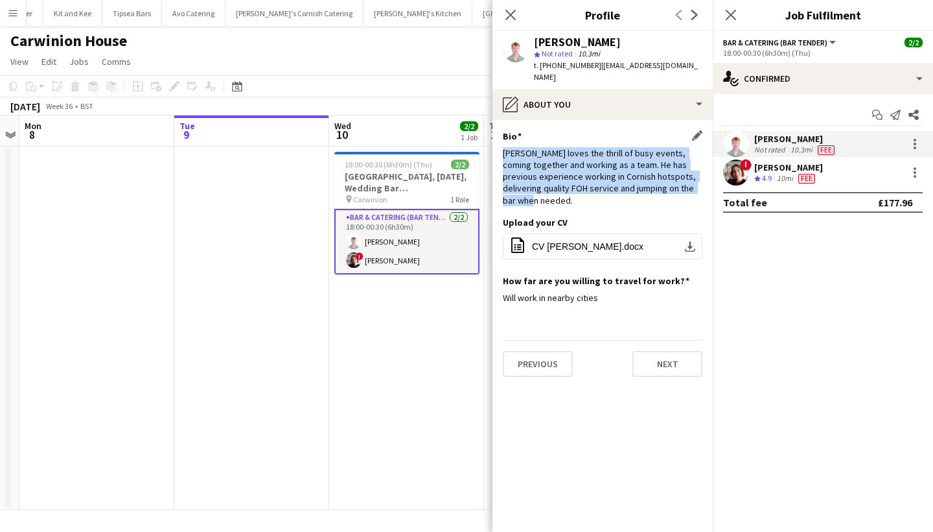
drag, startPoint x: 500, startPoint y: 140, endPoint x: 678, endPoint y: 174, distance: 180.9
click at [678, 174] on app-section-data-types "Bio Edit this field [PERSON_NAME] loves the thrill of busy events, coming toget…" at bounding box center [603, 326] width 220 height 412
copy div "[PERSON_NAME] loves the thrill of busy events, coming together and working as a…"
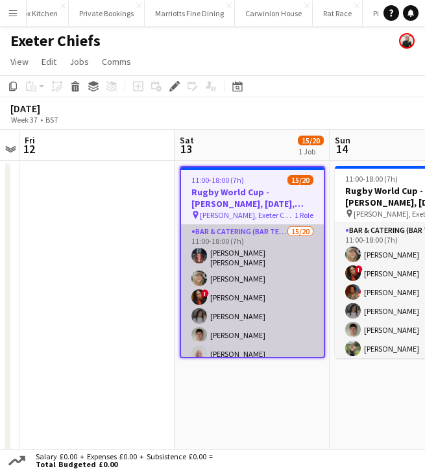
click at [250, 331] on app-card-role "Bar & Catering (Bar Tender) 15/20 11:00-18:00 (7h) [PERSON_NAME] [PERSON_NAME] …" at bounding box center [252, 426] width 143 height 405
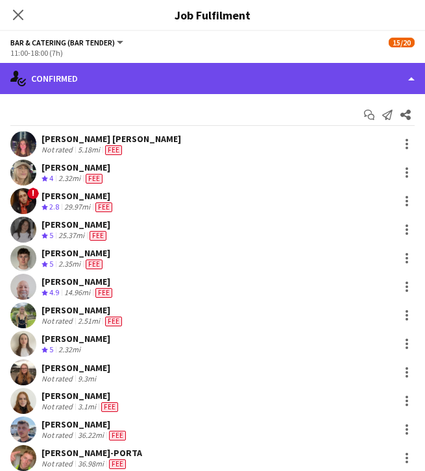
click at [326, 75] on div "single-neutral-actions-check-2 Confirmed" at bounding box center [212, 78] width 425 height 31
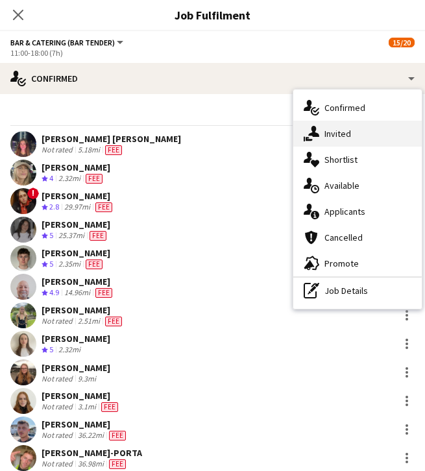
click at [366, 131] on div "single-neutral-actions-share-1 Invited" at bounding box center [357, 134] width 128 height 26
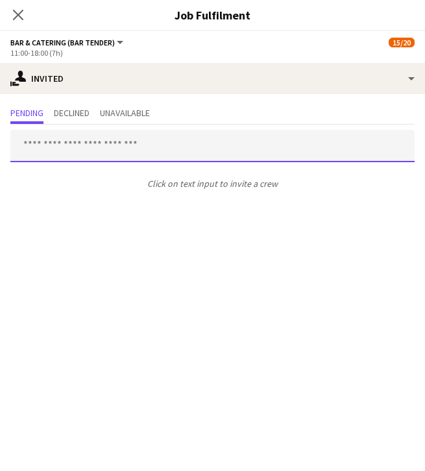
click at [124, 154] on input "text" at bounding box center [212, 146] width 404 height 32
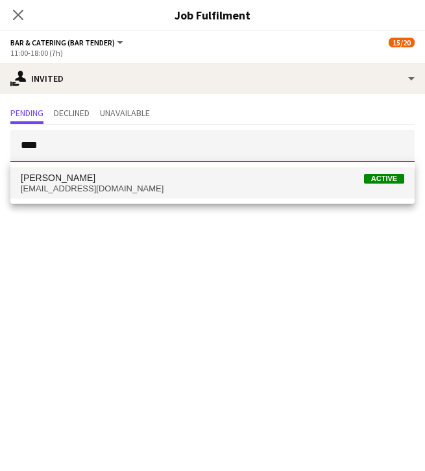
type input "****"
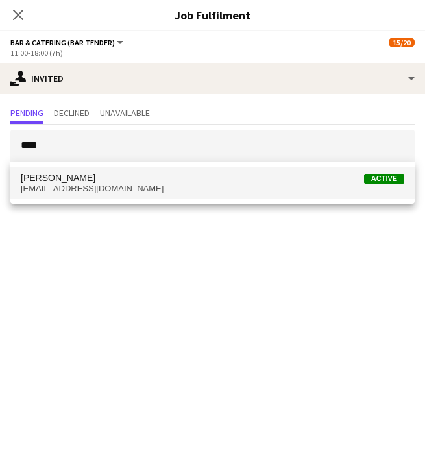
click at [126, 175] on span "[PERSON_NAME] Active" at bounding box center [212, 177] width 383 height 11
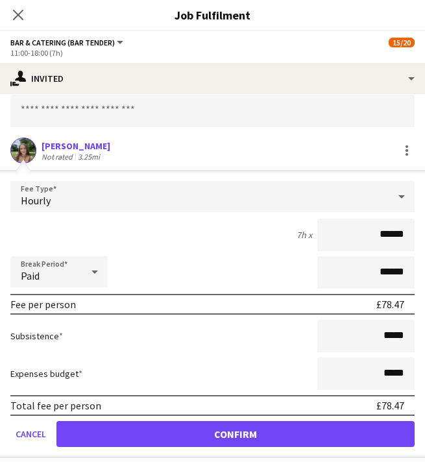
scroll to position [62, 0]
click at [310, 432] on button "Confirm" at bounding box center [235, 434] width 358 height 26
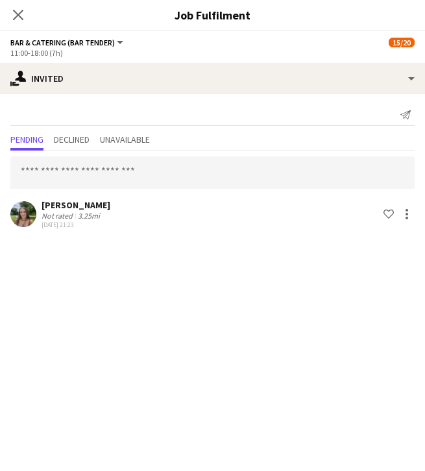
scroll to position [0, 0]
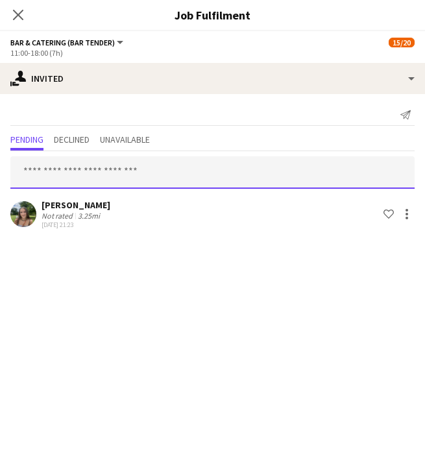
click at [136, 180] on input "text" at bounding box center [212, 172] width 404 height 32
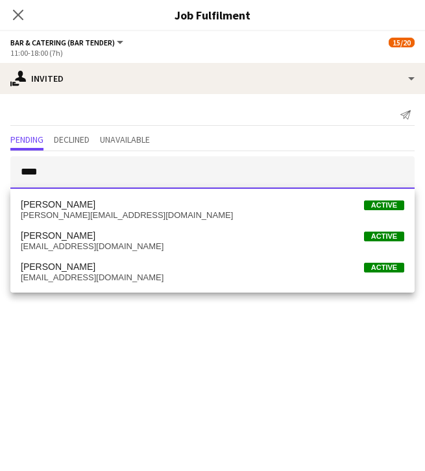
type input "****"
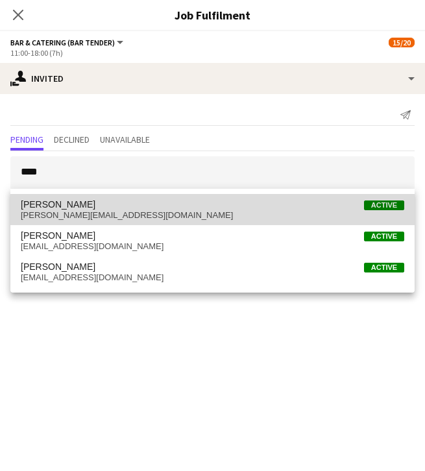
drag, startPoint x: 136, startPoint y: 180, endPoint x: 124, endPoint y: 209, distance: 31.1
click at [124, 209] on span "[PERSON_NAME] Active" at bounding box center [212, 204] width 383 height 11
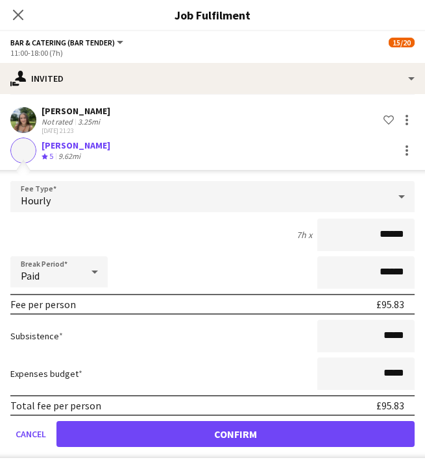
scroll to position [94, 0]
type input "******"
click at [278, 434] on button "Confirm" at bounding box center [235, 434] width 358 height 26
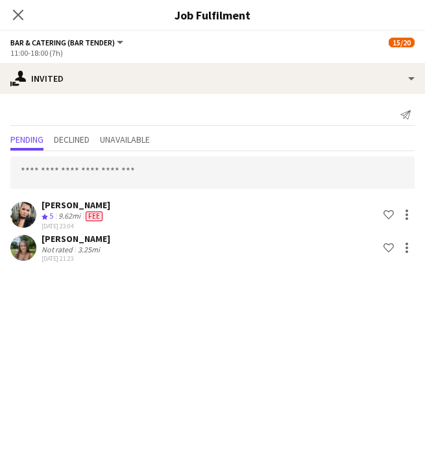
scroll to position [0, 0]
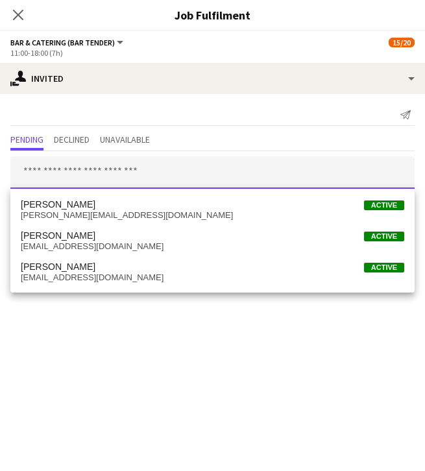
click at [132, 172] on input "text" at bounding box center [212, 172] width 404 height 32
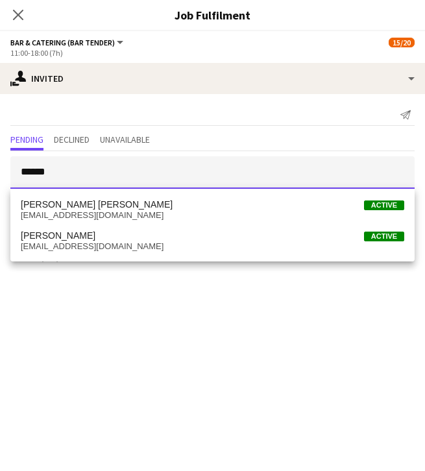
type input "******"
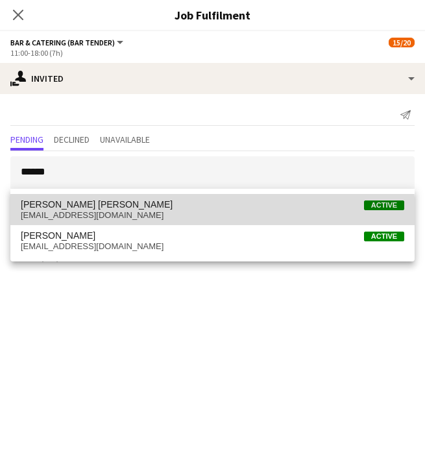
drag, startPoint x: 136, startPoint y: 181, endPoint x: 144, endPoint y: 216, distance: 35.9
click at [144, 216] on span "oliviafayeeddie@outlook.com" at bounding box center [212, 215] width 383 height 10
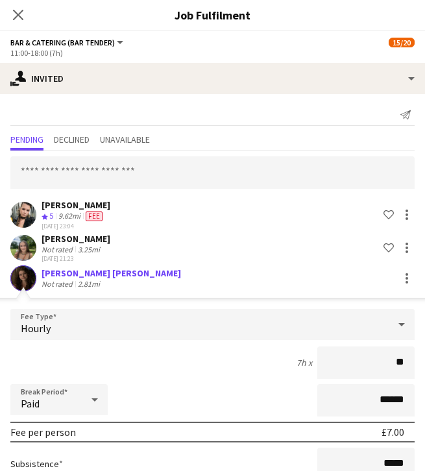
type input "**"
click at [47, 269] on div "Olivia Eddie" at bounding box center [110, 273] width 139 height 12
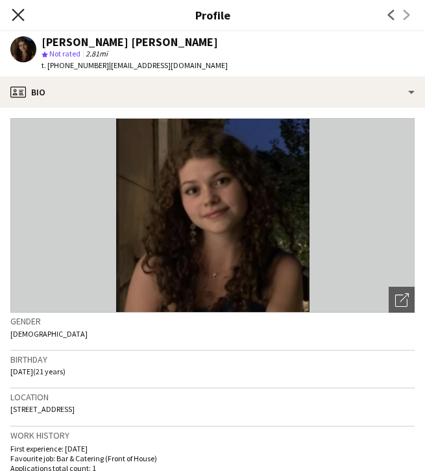
click at [14, 18] on icon "Close pop-in" at bounding box center [18, 14] width 12 height 12
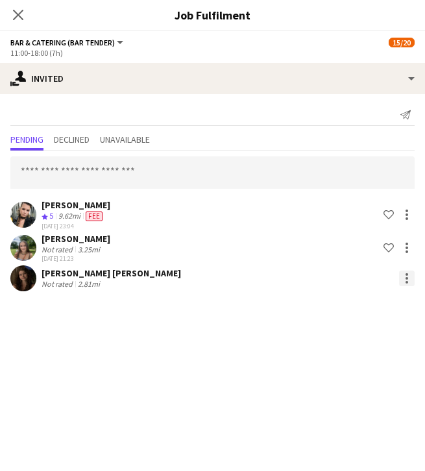
click at [408, 276] on div at bounding box center [407, 278] width 16 height 16
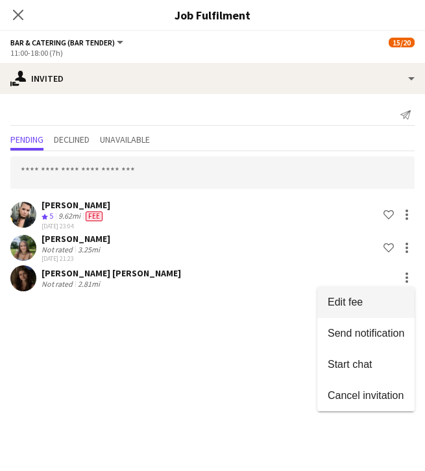
click at [357, 311] on button "Edit fee" at bounding box center [365, 302] width 97 height 31
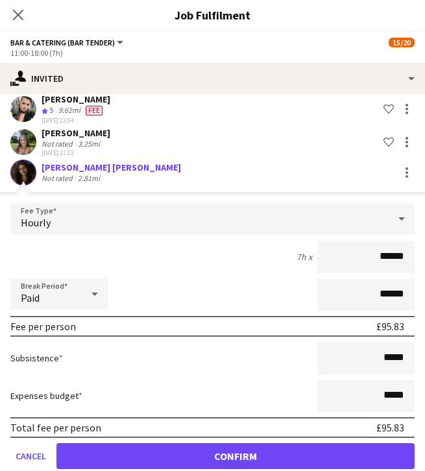
scroll to position [110, 0]
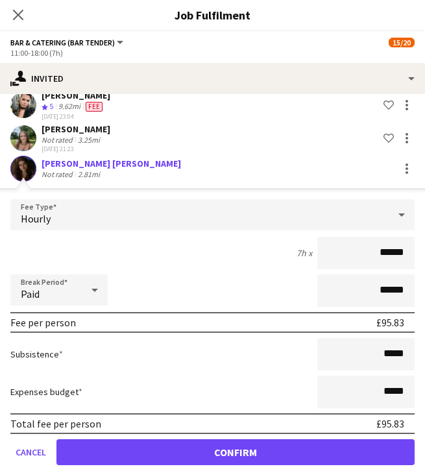
type input "******"
click at [324, 453] on button "Confirm" at bounding box center [235, 452] width 358 height 26
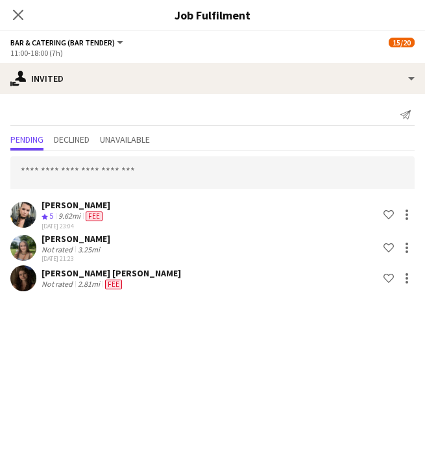
scroll to position [0, 0]
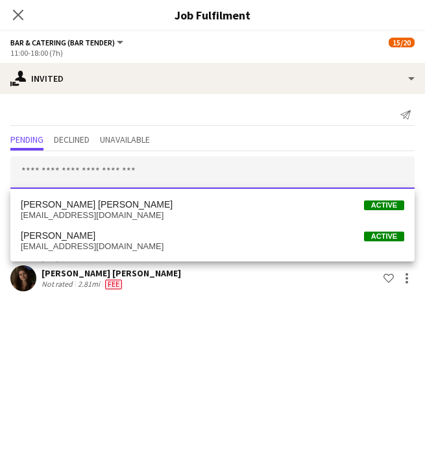
click at [121, 170] on input "text" at bounding box center [212, 172] width 404 height 32
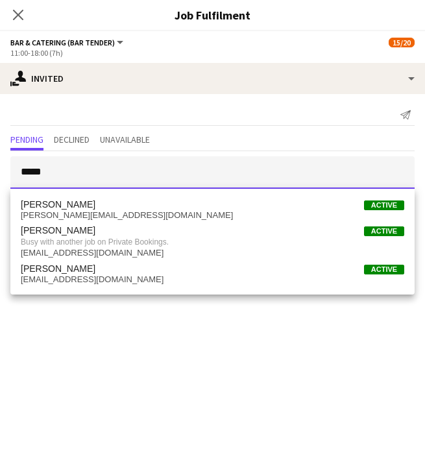
type input "*****"
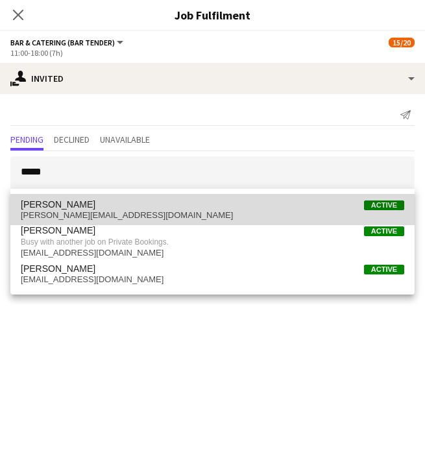
drag, startPoint x: 412, startPoint y: 159, endPoint x: 241, endPoint y: 209, distance: 178.3
click at [241, 209] on span "James Culwick Active" at bounding box center [212, 204] width 383 height 11
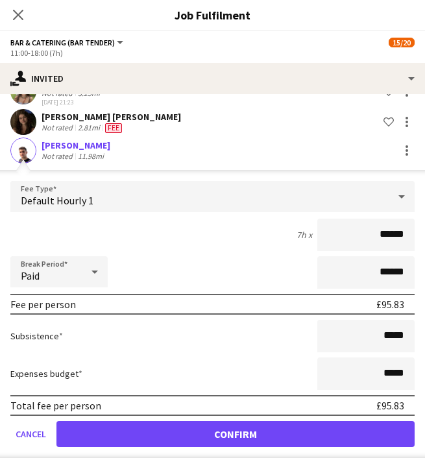
scroll to position [156, 0]
type input "******"
click at [314, 423] on button "Confirm" at bounding box center [235, 434] width 358 height 26
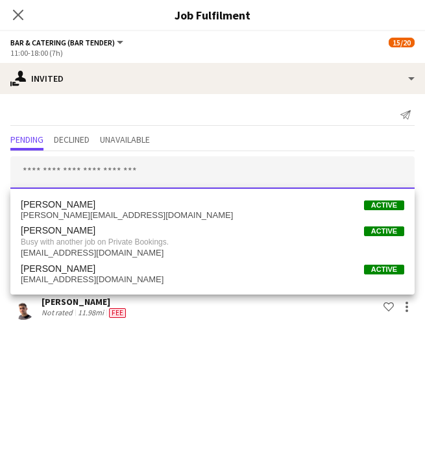
click at [134, 169] on input "text" at bounding box center [212, 172] width 404 height 32
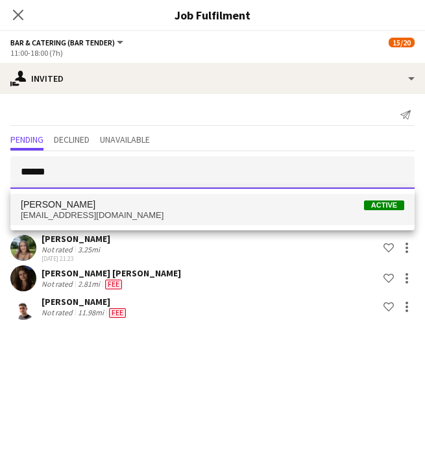
type input "******"
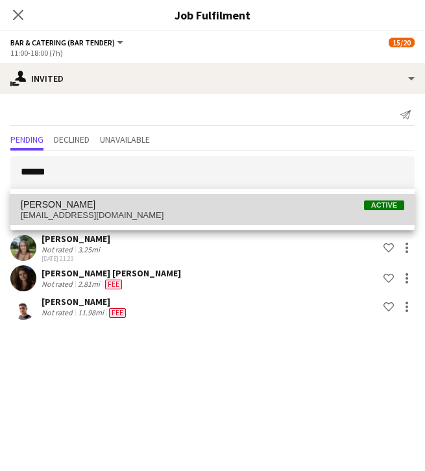
click at [157, 224] on mat-option "Bethany Poulton Active bethanypoulton1@gmail.com" at bounding box center [212, 209] width 404 height 31
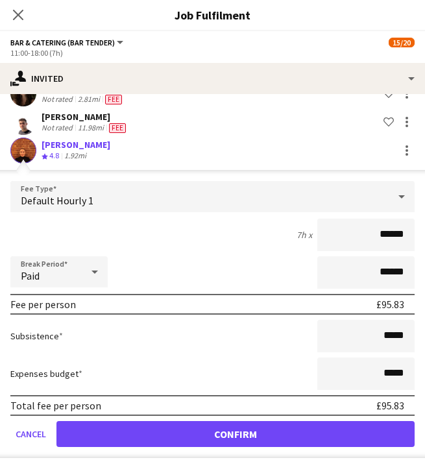
scroll to position [185, 0]
type input "******"
click at [301, 434] on button "Confirm" at bounding box center [235, 434] width 358 height 26
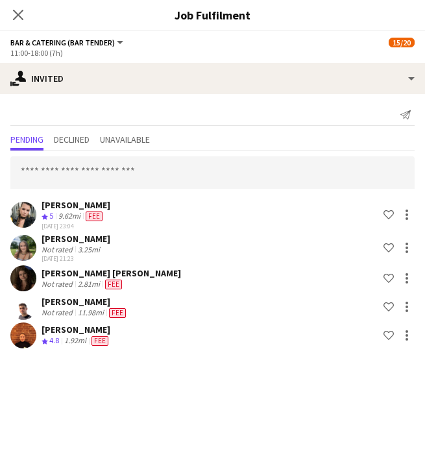
scroll to position [0, 0]
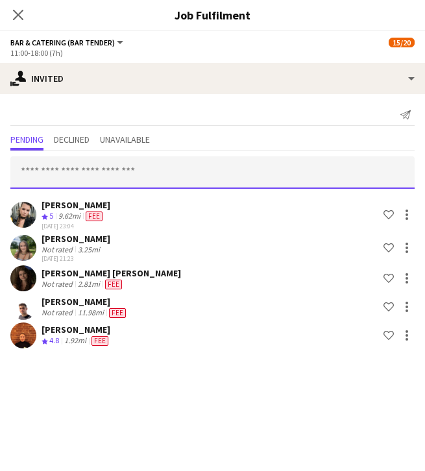
click at [110, 183] on input "text" at bounding box center [212, 172] width 404 height 32
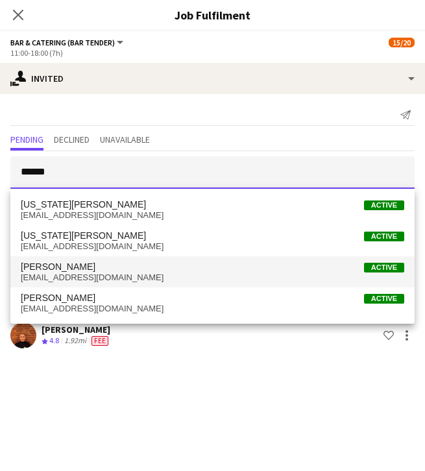
type input "******"
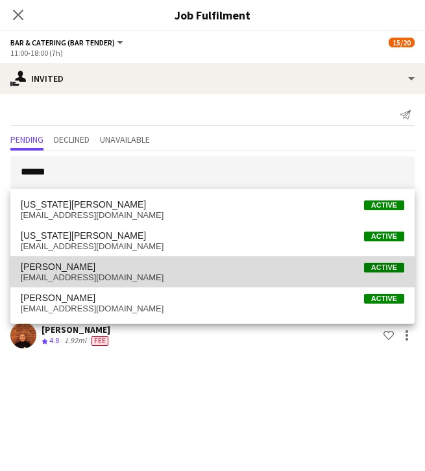
click at [99, 273] on span "georginashorland@gmail.com" at bounding box center [212, 277] width 383 height 10
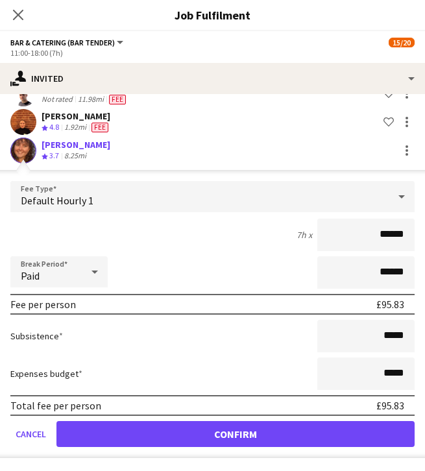
type input "******"
click at [284, 423] on button "Confirm" at bounding box center [235, 434] width 358 height 26
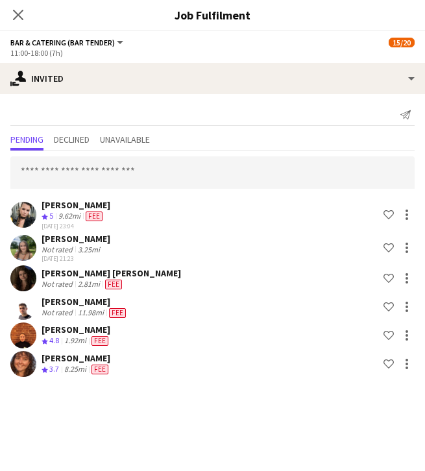
scroll to position [0, 0]
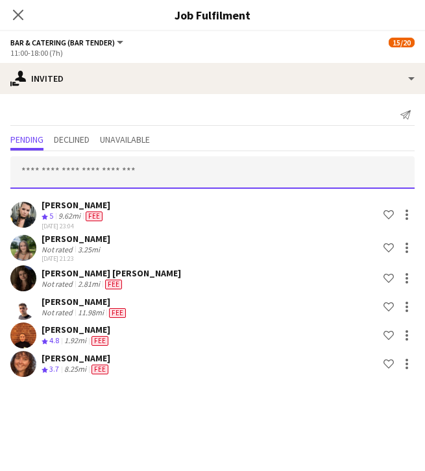
click at [110, 171] on input "text" at bounding box center [212, 172] width 404 height 32
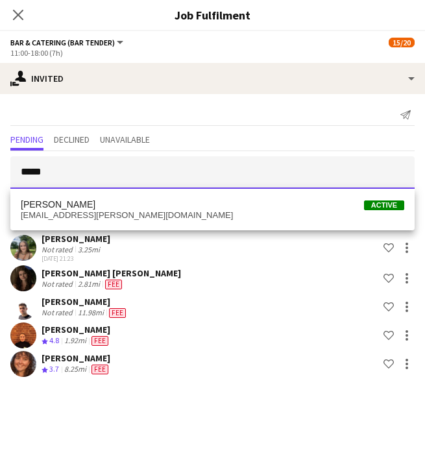
type input "*****"
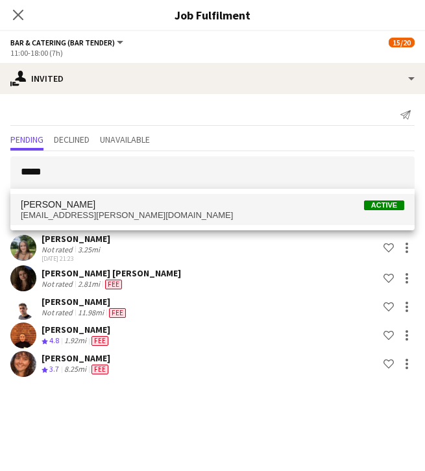
drag, startPoint x: 110, startPoint y: 171, endPoint x: 119, endPoint y: 215, distance: 45.1
click at [119, 215] on span "stevie.anne.1993@gmail.com" at bounding box center [212, 215] width 383 height 10
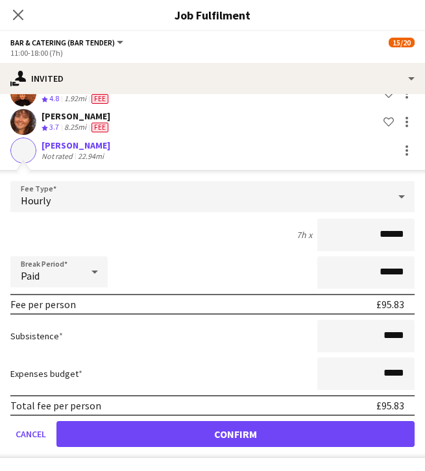
scroll to position [242, 0]
type input "******"
click at [235, 432] on button "Confirm" at bounding box center [235, 434] width 358 height 26
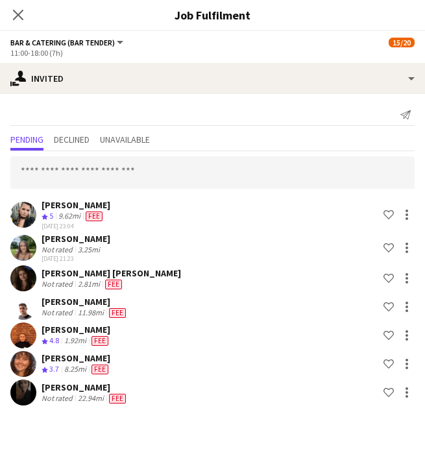
scroll to position [0, 0]
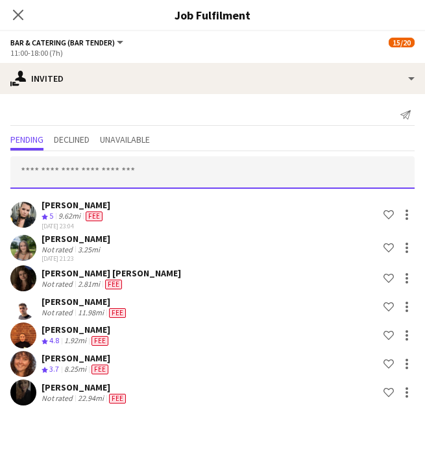
click at [146, 169] on input "text" at bounding box center [212, 172] width 404 height 32
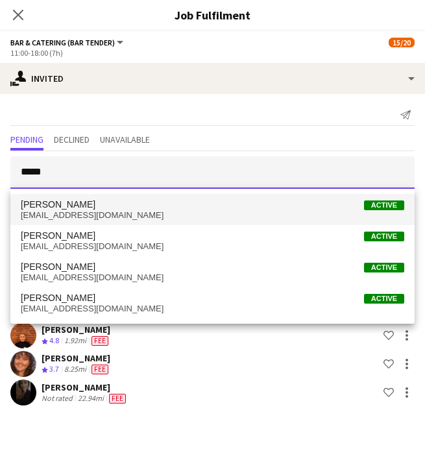
type input "****"
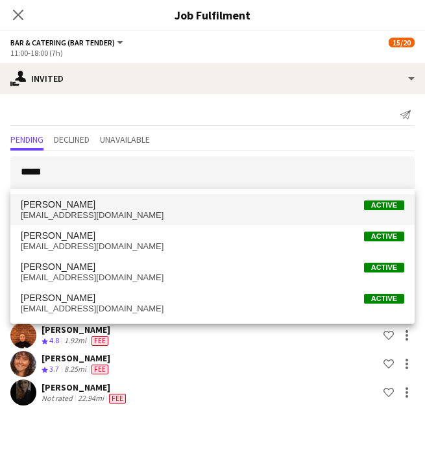
click at [133, 208] on span "Shan Brown Active" at bounding box center [212, 204] width 383 height 11
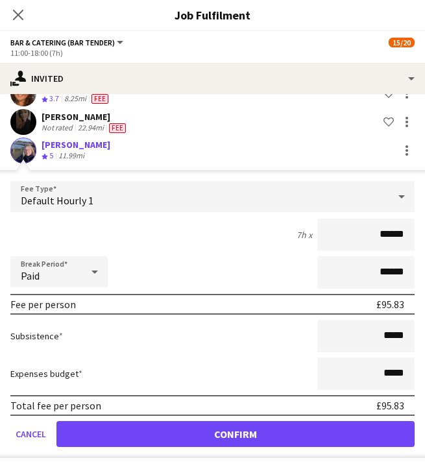
scroll to position [270, 0]
type input "******"
click at [221, 434] on button "Confirm" at bounding box center [235, 434] width 358 height 26
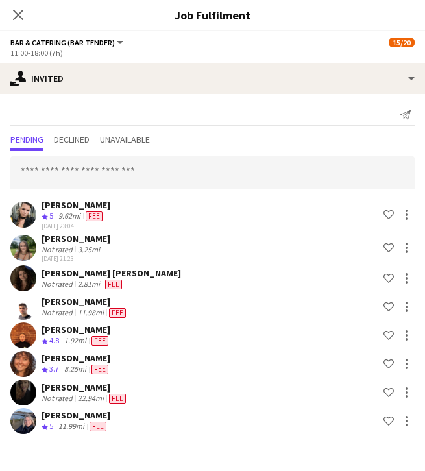
scroll to position [0, 0]
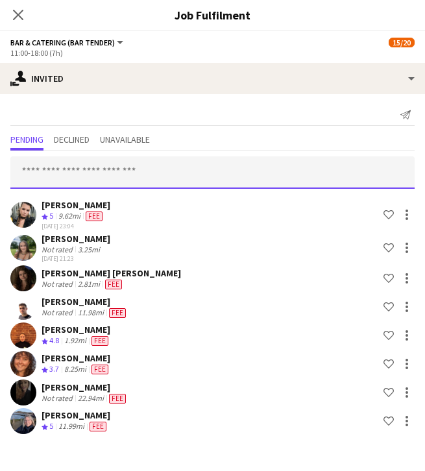
click at [150, 174] on input "text" at bounding box center [212, 172] width 404 height 32
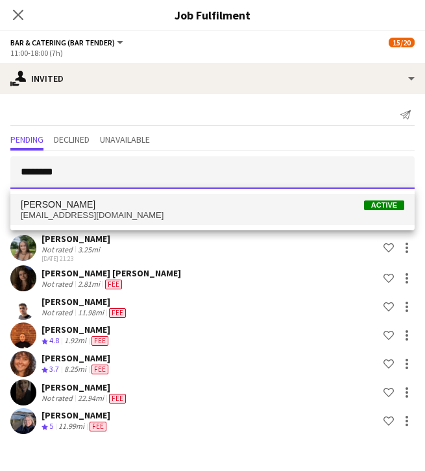
type input "********"
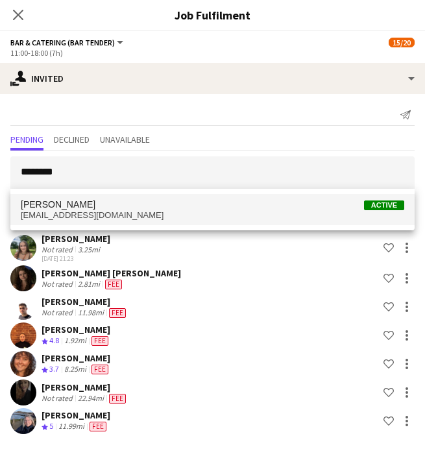
click at [174, 206] on span "Emily Simpson Active" at bounding box center [212, 204] width 383 height 11
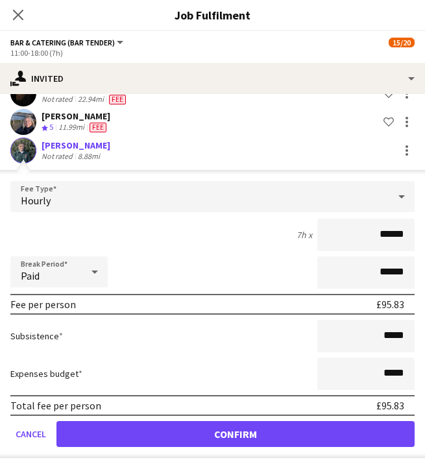
scroll to position [299, 0]
type input "******"
click at [72, 144] on div "Emily Simpson" at bounding box center [75, 145] width 69 height 12
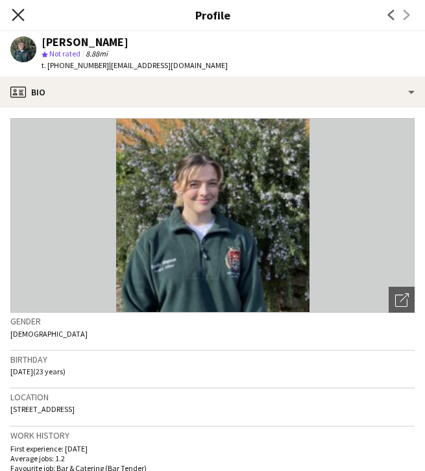
click at [19, 11] on icon "Close pop-in" at bounding box center [18, 14] width 12 height 12
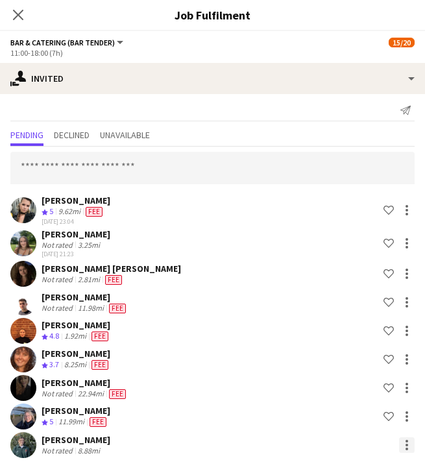
scroll to position [14, 0]
click at [406, 446] on div at bounding box center [407, 445] width 16 height 16
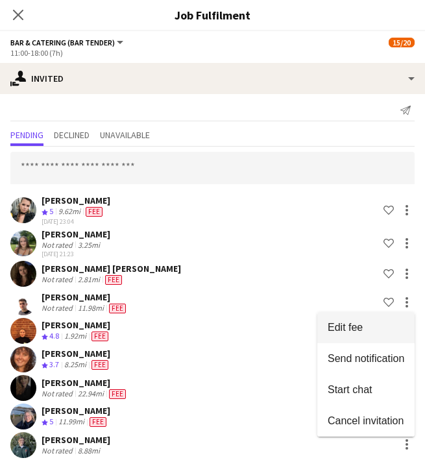
click at [349, 332] on span "Edit fee" at bounding box center [344, 326] width 35 height 11
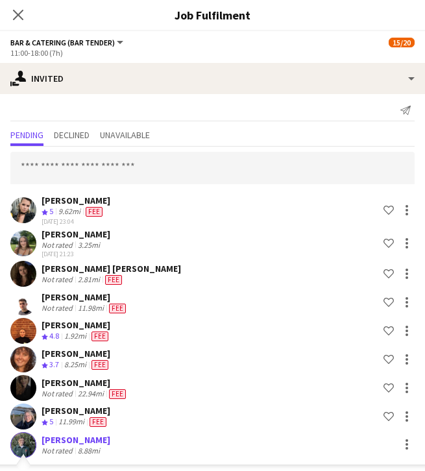
scroll to position [250, 0]
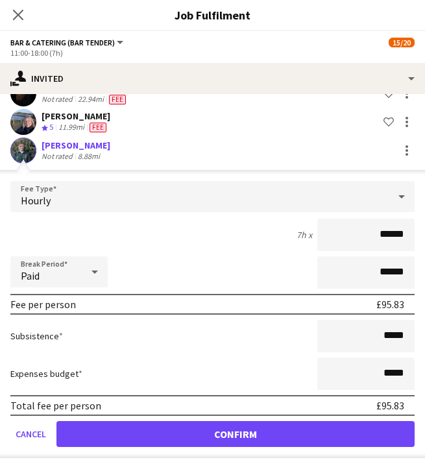
type input "******"
click at [324, 440] on button "Confirm" at bounding box center [235, 434] width 358 height 26
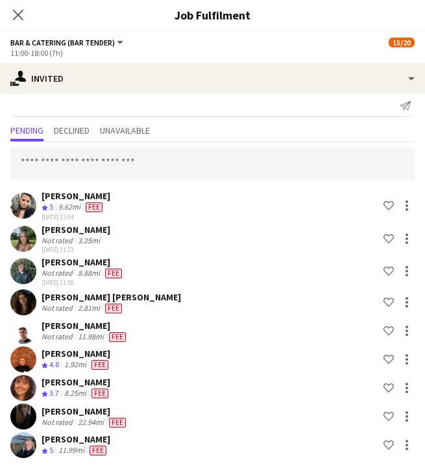
scroll to position [9, 0]
click at [223, 161] on input "text" at bounding box center [212, 163] width 404 height 32
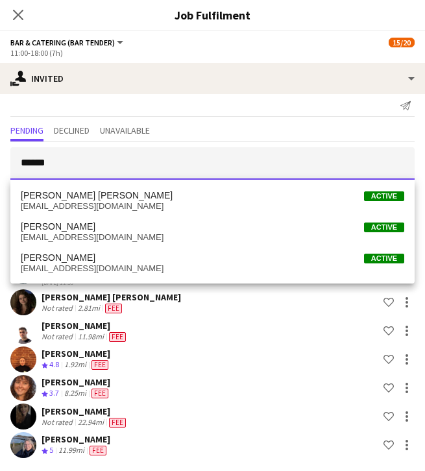
type input "******"
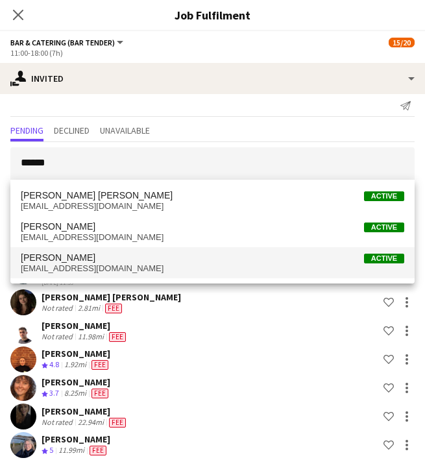
drag, startPoint x: 223, startPoint y: 161, endPoint x: 159, endPoint y: 264, distance: 121.1
click at [159, 264] on span "ameliaepearce@gmail.com" at bounding box center [212, 268] width 383 height 10
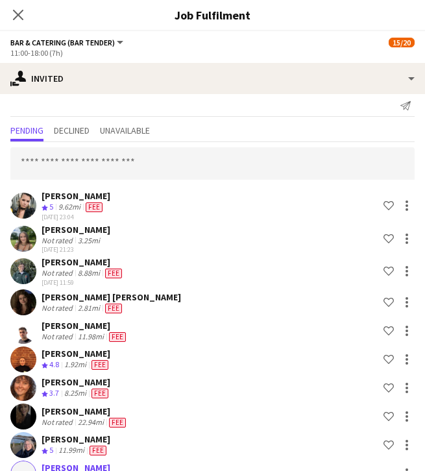
scroll to position [283, 0]
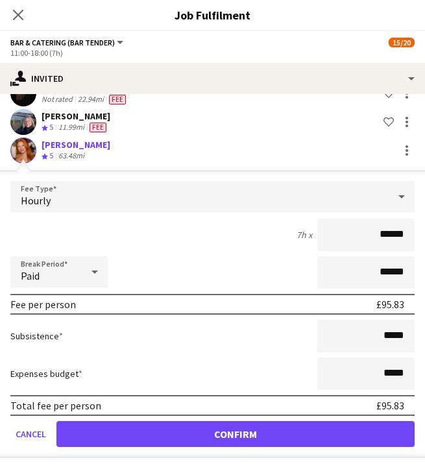
type input "******"
click at [193, 429] on button "Confirm" at bounding box center [235, 434] width 358 height 26
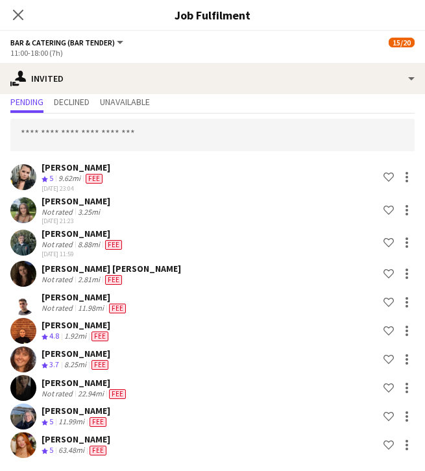
scroll to position [38, 0]
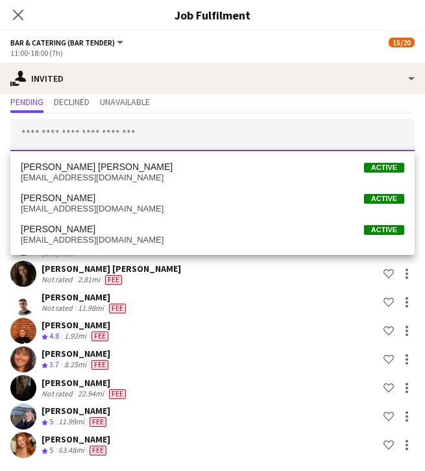
click at [143, 135] on input "text" at bounding box center [212, 135] width 404 height 32
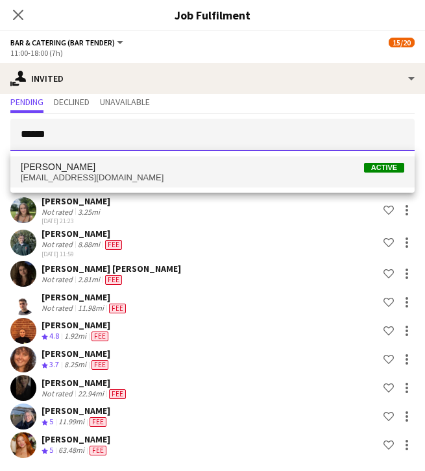
type input "******"
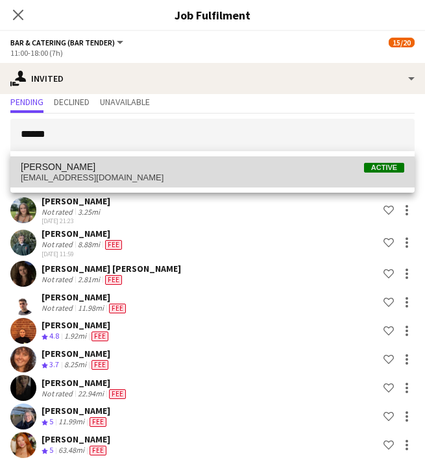
click at [156, 175] on span "milliewheeler17@gmail.com" at bounding box center [212, 177] width 383 height 10
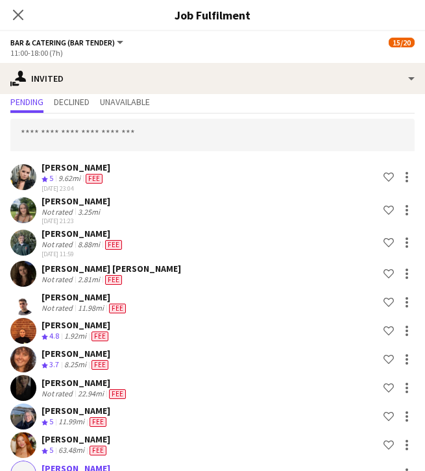
scroll to position [312, 0]
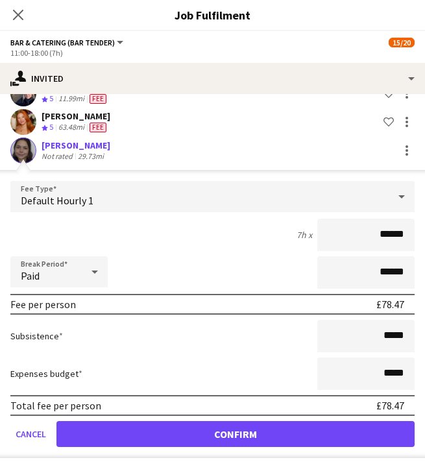
type input "******"
click at [238, 432] on button "Confirm" at bounding box center [235, 434] width 358 height 26
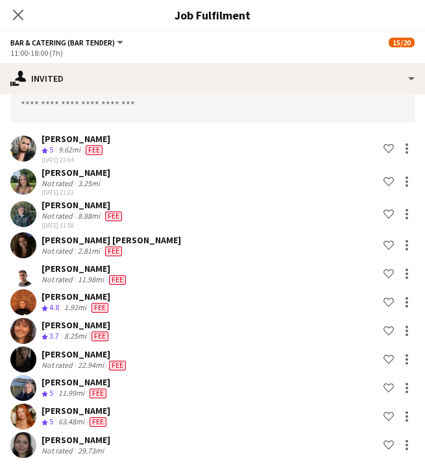
scroll to position [66, 0]
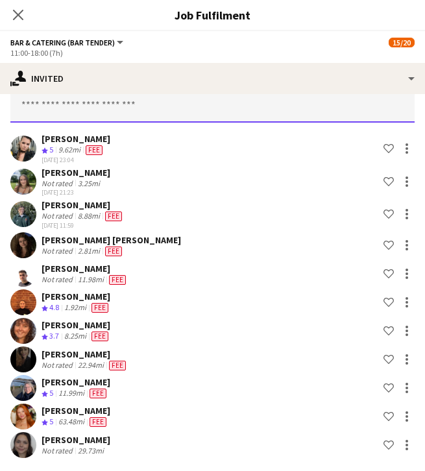
click at [137, 114] on input "text" at bounding box center [212, 106] width 404 height 32
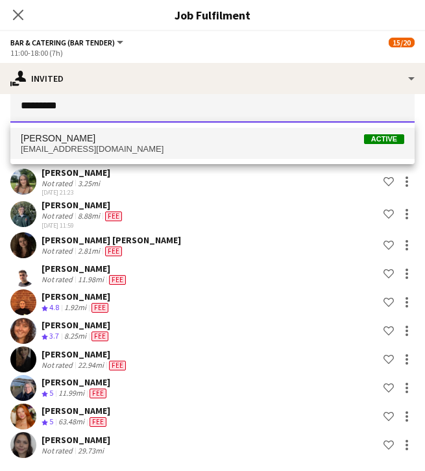
type input "*********"
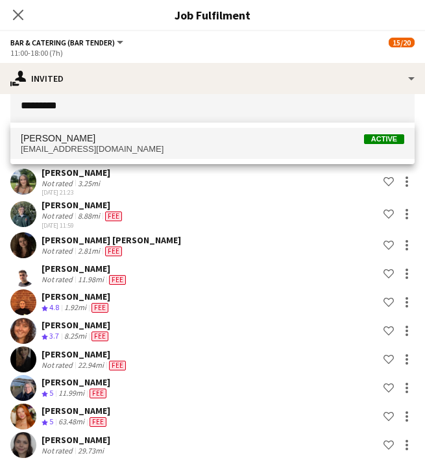
click at [128, 134] on span "Emma Williams Active" at bounding box center [212, 138] width 383 height 11
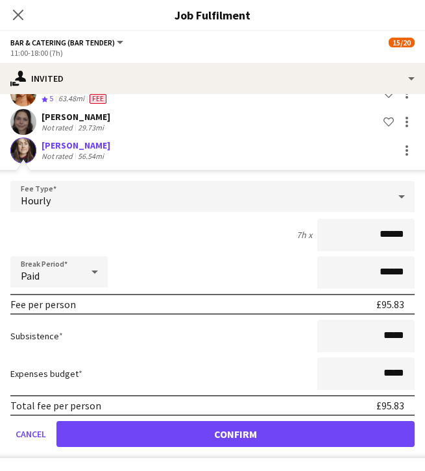
scroll to position [14, 0]
type input "******"
click at [220, 433] on button "Confirm" at bounding box center [235, 434] width 358 height 26
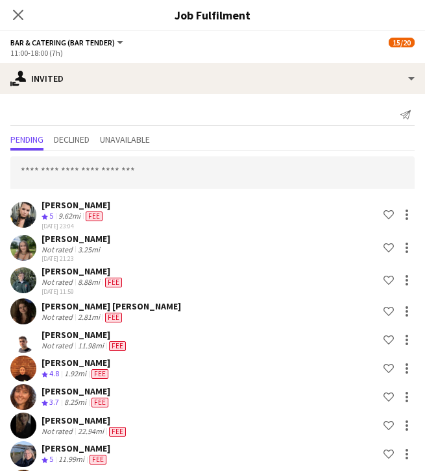
scroll to position [0, 0]
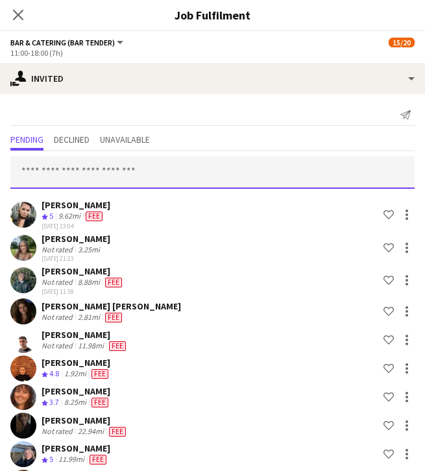
click at [124, 172] on input "text" at bounding box center [212, 172] width 404 height 32
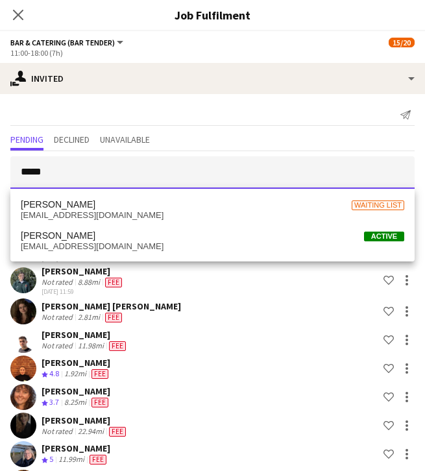
type input "*****"
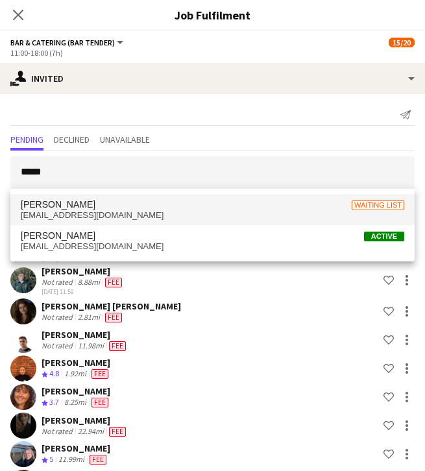
drag, startPoint x: 126, startPoint y: 187, endPoint x: 121, endPoint y: 209, distance: 22.2
click at [121, 209] on span "Eliza Jordan Waiting list" at bounding box center [212, 204] width 383 height 11
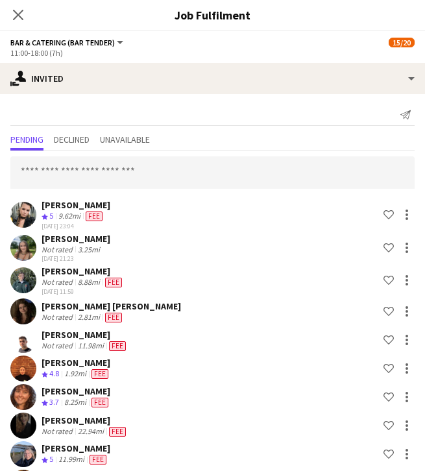
scroll to position [376, 0]
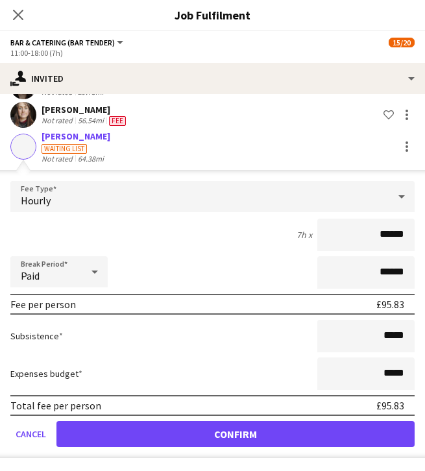
type input "******"
click at [193, 434] on button "Confirm" at bounding box center [235, 434] width 358 height 26
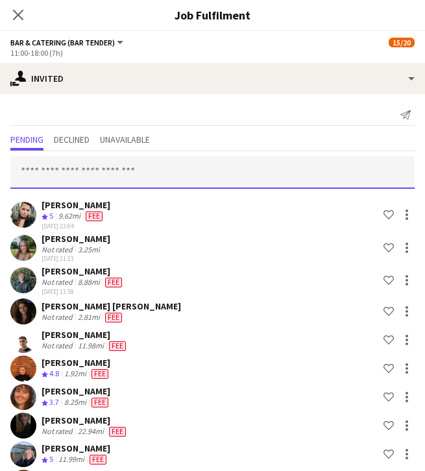
scroll to position [0, 0]
click at [121, 177] on input "text" at bounding box center [212, 172] width 404 height 32
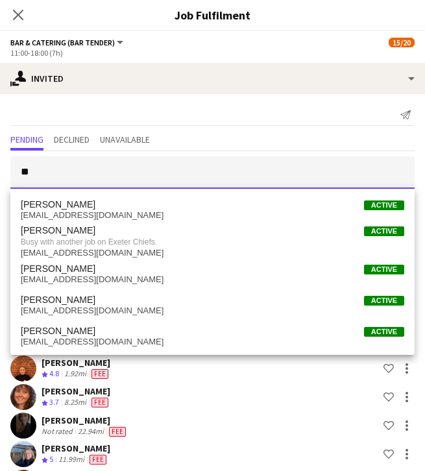
type input "*"
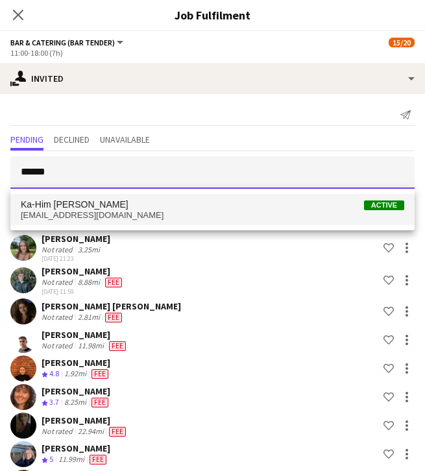
type input "******"
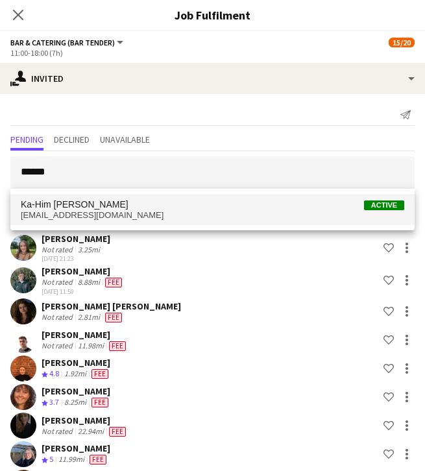
click at [108, 207] on span "Ka-Him Jacky Yuen Active" at bounding box center [212, 204] width 383 height 11
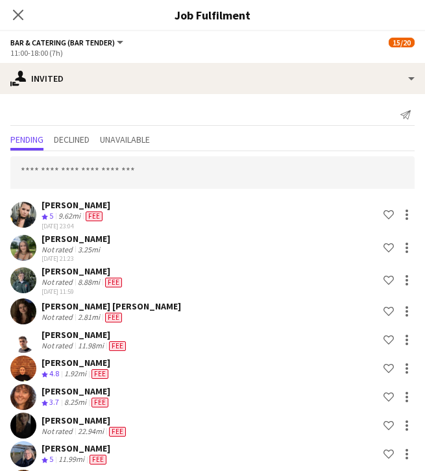
scroll to position [405, 0]
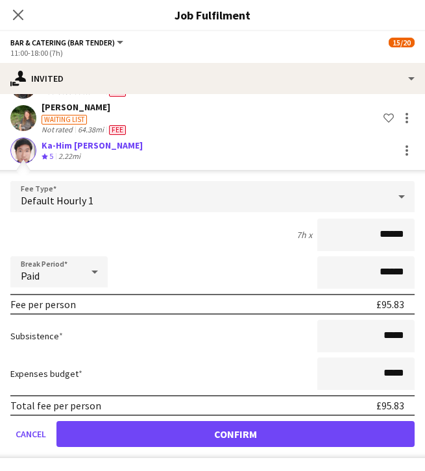
type input "******"
click at [217, 436] on button "Confirm" at bounding box center [235, 434] width 358 height 26
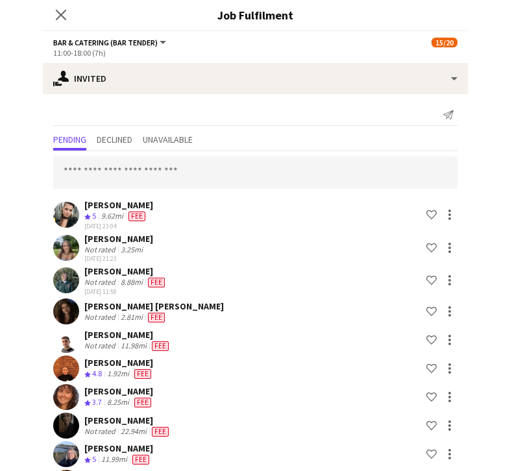
scroll to position [0, 0]
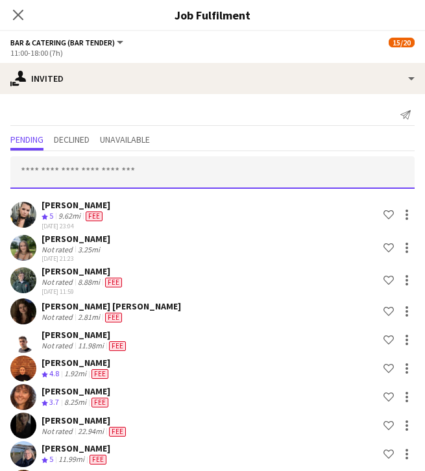
click at [111, 176] on input "text" at bounding box center [212, 172] width 404 height 32
type input "*"
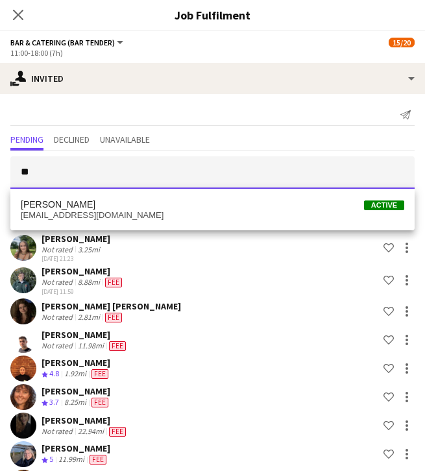
type input "*"
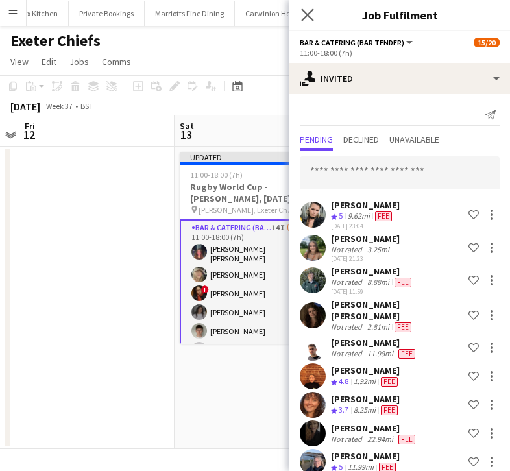
click at [311, 22] on app-icon "Close pop-in" at bounding box center [307, 15] width 19 height 19
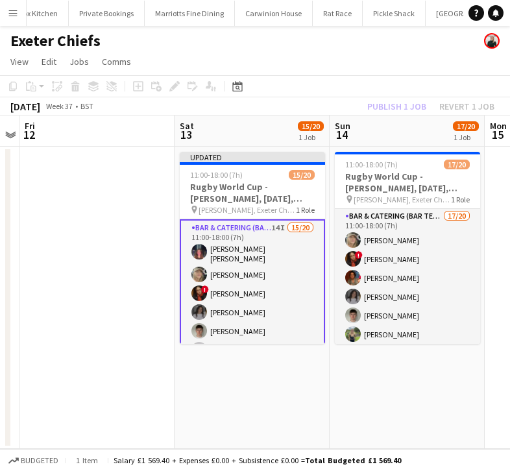
click at [401, 105] on div "Publish 1 job Revert 1 job" at bounding box center [430, 106] width 158 height 17
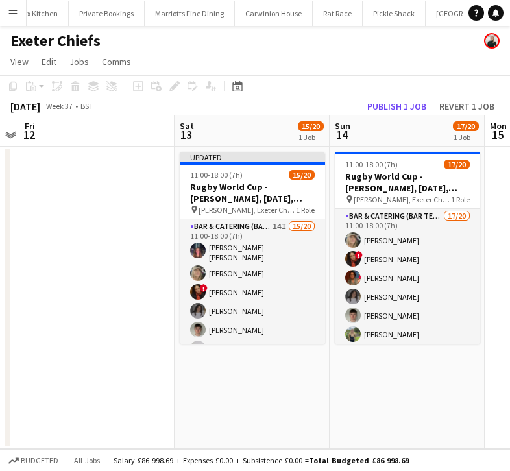
click at [401, 105] on button "Publish 1 job" at bounding box center [396, 106] width 69 height 17
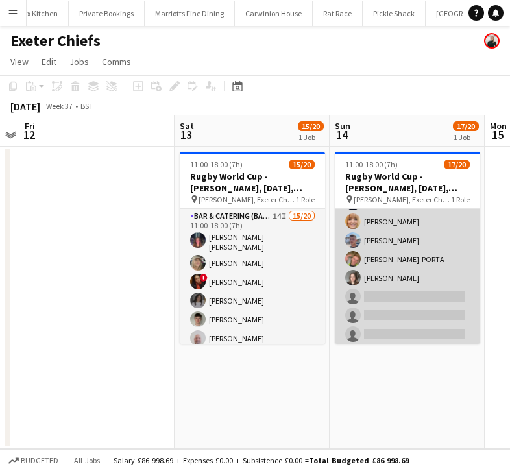
scroll to position [266, 0]
